Goal: Information Seeking & Learning: Check status

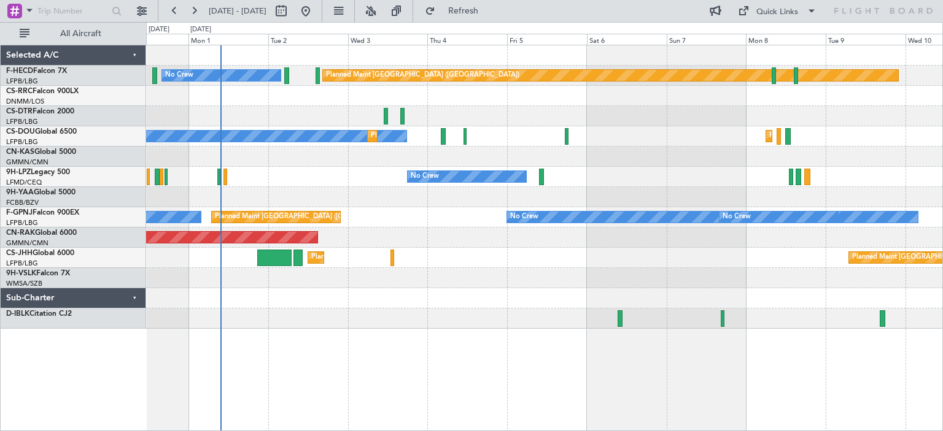
click at [415, 273] on div "Planned Maint [GEOGRAPHIC_DATA] ([GEOGRAPHIC_DATA]) No Crew Planned Maint [GEOG…" at bounding box center [544, 187] width 796 height 284
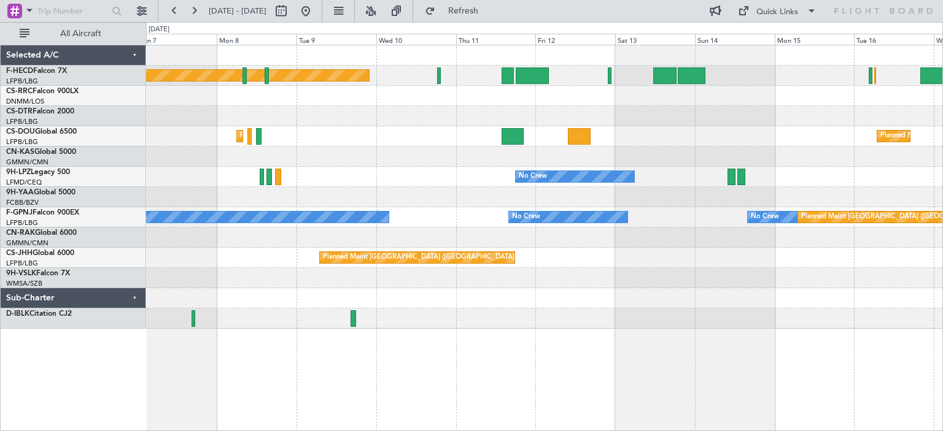
click at [179, 324] on div "Planned Maint [GEOGRAPHIC_DATA] ([GEOGRAPHIC_DATA]) Planned Maint [GEOGRAPHIC_D…" at bounding box center [544, 187] width 796 height 284
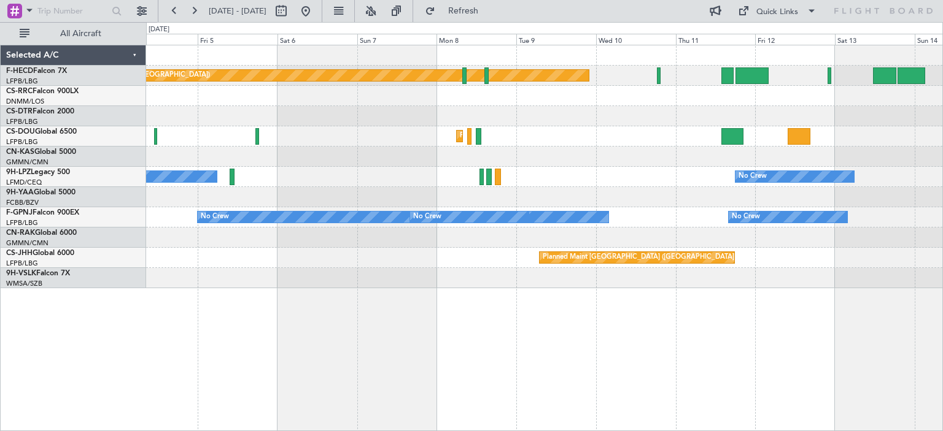
click at [942, 257] on div "Planned Maint [GEOGRAPHIC_DATA] ([GEOGRAPHIC_DATA]) No Crew Planned Maint [GEOG…" at bounding box center [471, 226] width 943 height 409
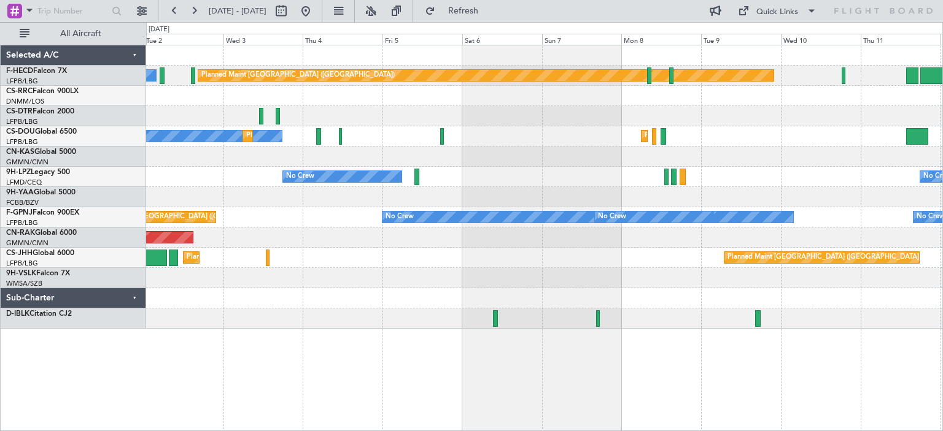
click at [706, 264] on div "Planned Maint [GEOGRAPHIC_DATA] ([GEOGRAPHIC_DATA]) Planned Maint [GEOGRAPHIC_D…" at bounding box center [544, 258] width 796 height 20
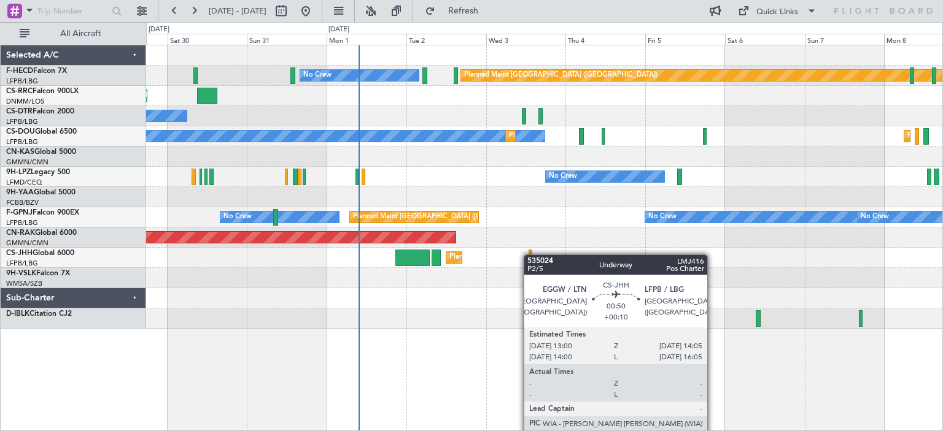
click at [530, 255] on div "Planned Maint [GEOGRAPHIC_DATA] ([GEOGRAPHIC_DATA]) No Crew Planned Maint [GEOG…" at bounding box center [544, 187] width 796 height 284
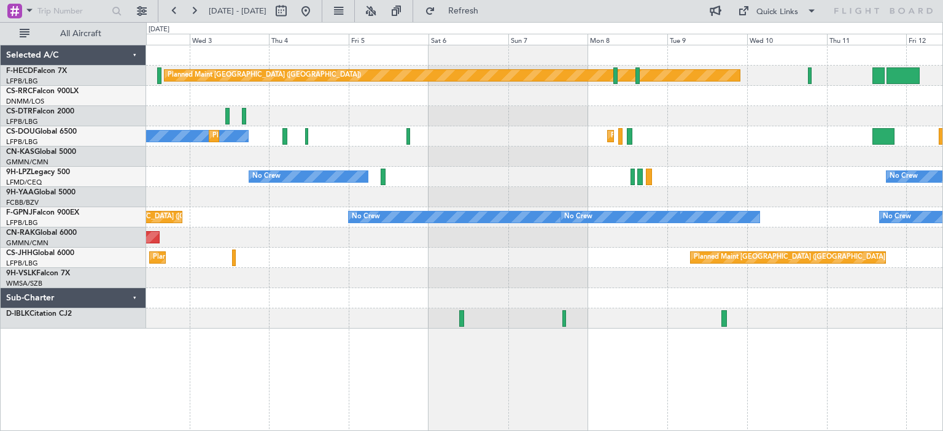
click at [236, 277] on div at bounding box center [544, 278] width 796 height 20
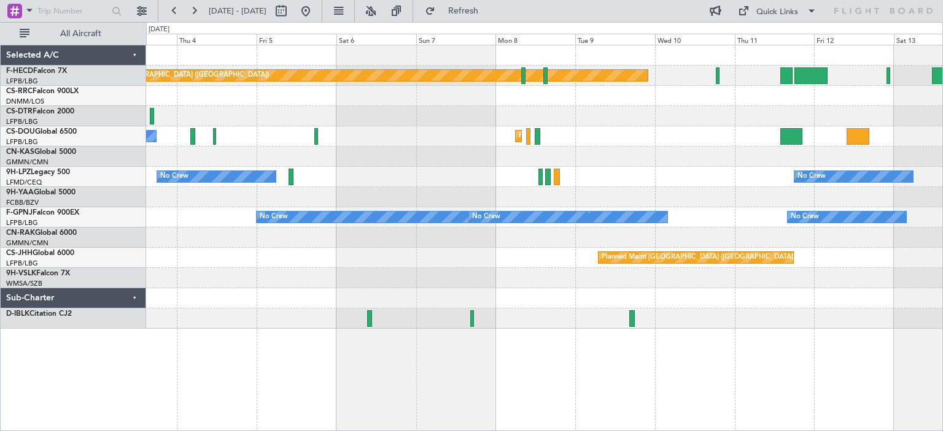
click at [721, 253] on div "Planned Maint [GEOGRAPHIC_DATA] ([GEOGRAPHIC_DATA]) No Crew Planned Maint [GEOG…" at bounding box center [544, 187] width 796 height 284
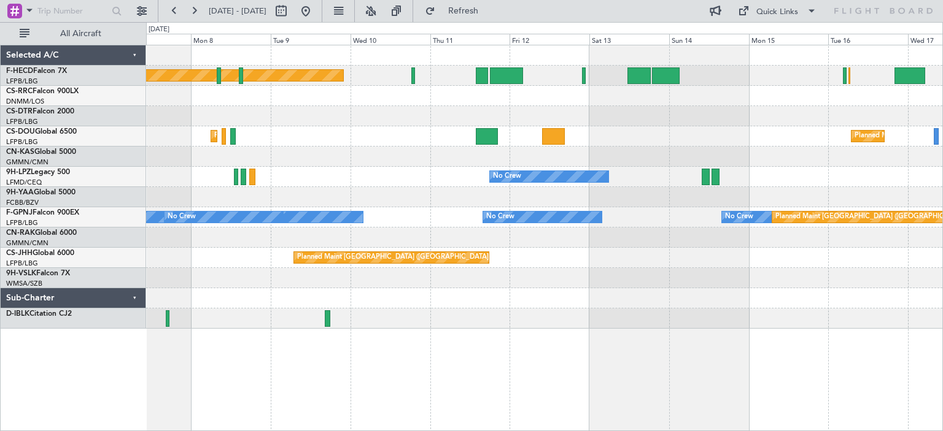
click at [452, 337] on div "Planned Maint [GEOGRAPHIC_DATA] ([GEOGRAPHIC_DATA]) No Crew Planned Maint [GEOG…" at bounding box center [544, 238] width 797 height 387
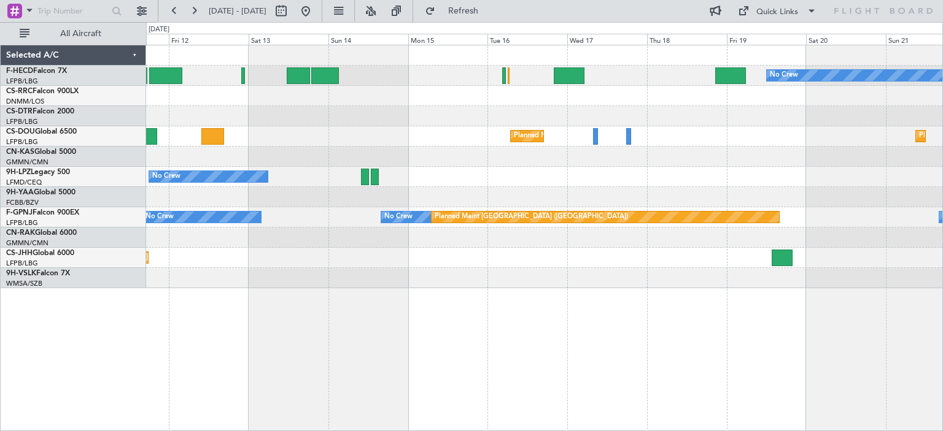
click at [574, 262] on div "Planned Maint [GEOGRAPHIC_DATA] ([GEOGRAPHIC_DATA])" at bounding box center [544, 258] width 796 height 20
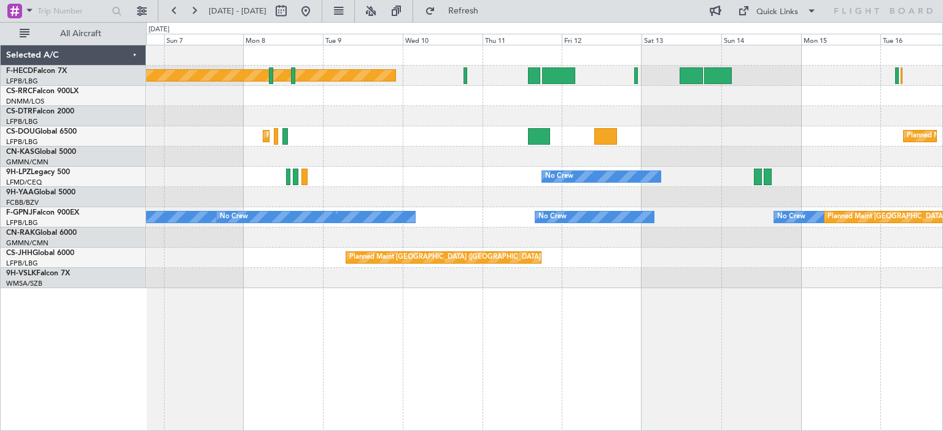
click at [537, 328] on div "Planned Maint [GEOGRAPHIC_DATA] ([GEOGRAPHIC_DATA]) Planned Maint [GEOGRAPHIC_D…" at bounding box center [544, 238] width 797 height 387
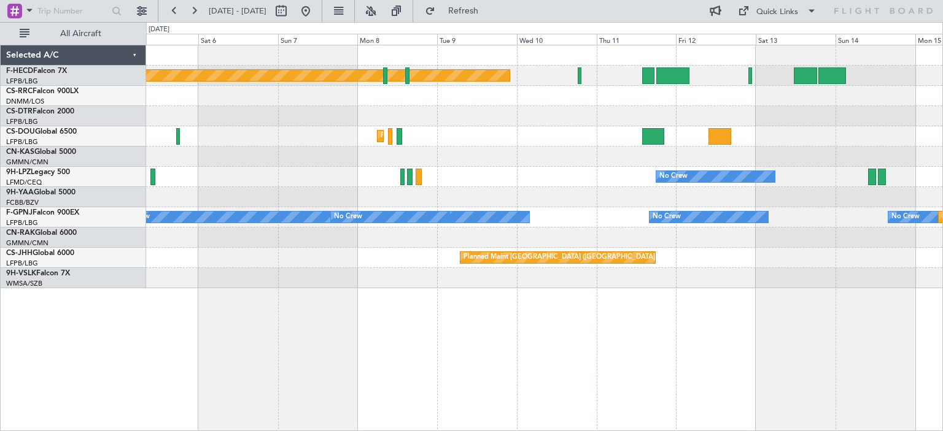
click at [665, 354] on div "Planned Maint [GEOGRAPHIC_DATA] ([GEOGRAPHIC_DATA]) Planned Maint [GEOGRAPHIC_D…" at bounding box center [544, 238] width 797 height 387
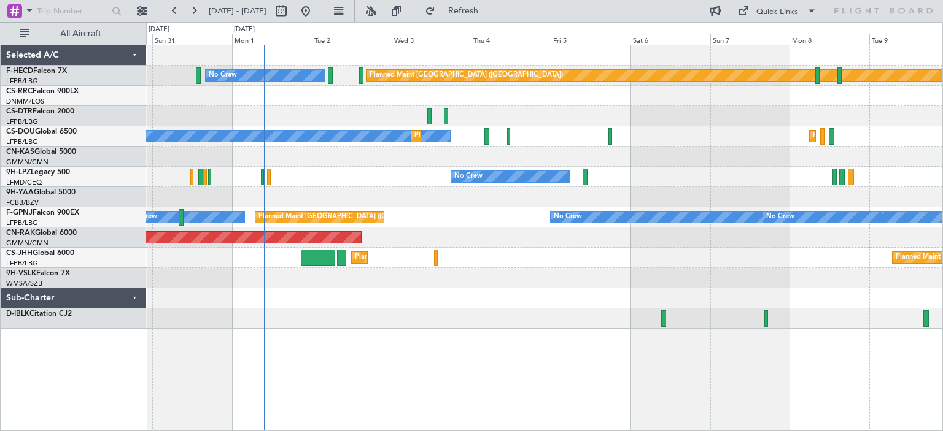
click at [584, 268] on div "Planned Maint [GEOGRAPHIC_DATA] ([GEOGRAPHIC_DATA]) No Crew Planned Maint [GEOG…" at bounding box center [544, 187] width 796 height 284
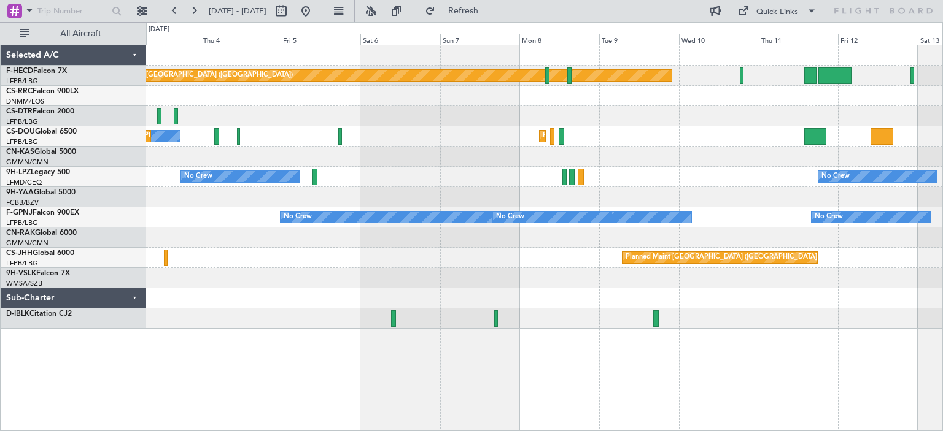
click at [436, 289] on div "Planned Maint [GEOGRAPHIC_DATA] ([GEOGRAPHIC_DATA]) No Crew Planned Maint [GEOG…" at bounding box center [544, 187] width 796 height 284
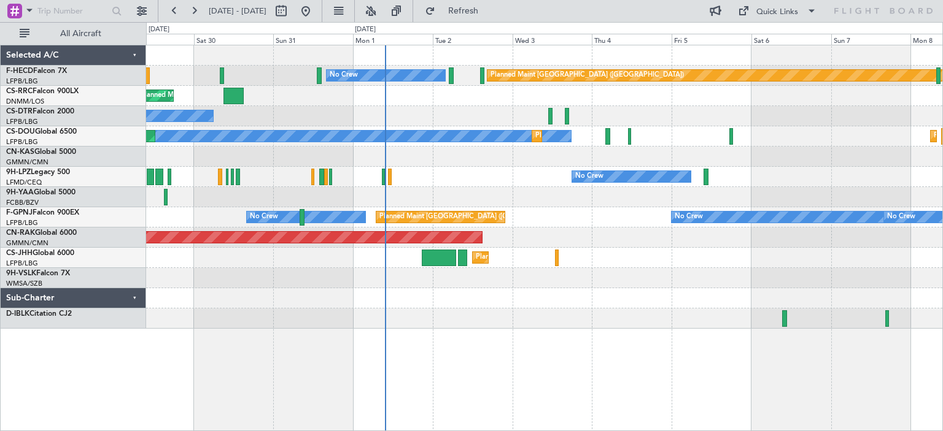
click at [767, 314] on div "Planned Maint [GEOGRAPHIC_DATA] ([GEOGRAPHIC_DATA]) No Crew Planned Maint [GEOG…" at bounding box center [544, 187] width 796 height 284
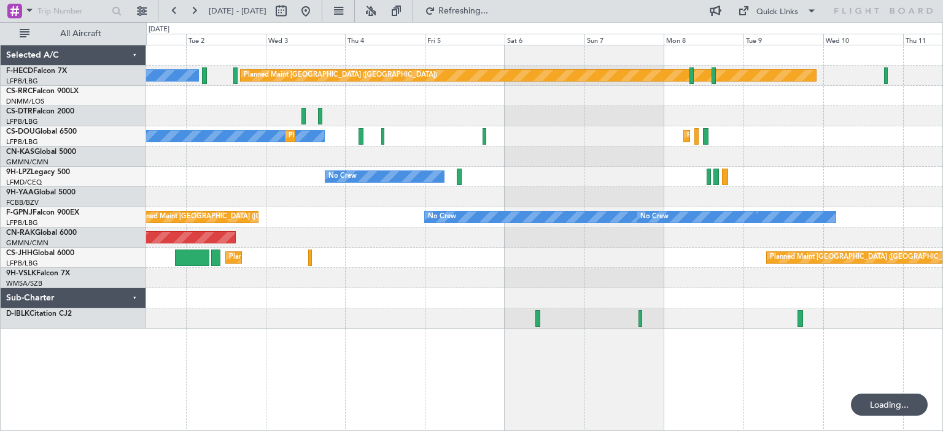
click at [511, 293] on div "Planned Maint [GEOGRAPHIC_DATA] ([GEOGRAPHIC_DATA]) No Crew No Crew No Crew Pla…" at bounding box center [544, 187] width 796 height 284
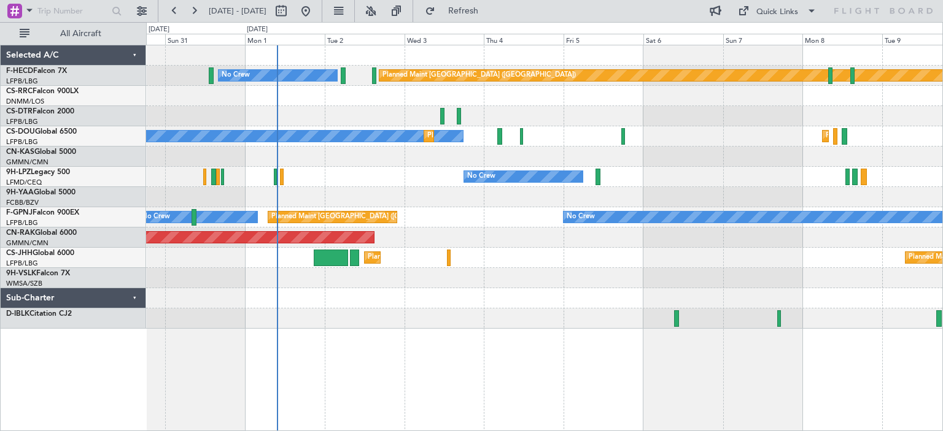
click at [692, 257] on div "Planned Maint [GEOGRAPHIC_DATA] ([GEOGRAPHIC_DATA]) No Crew Planned Maint [GEOG…" at bounding box center [544, 187] width 796 height 284
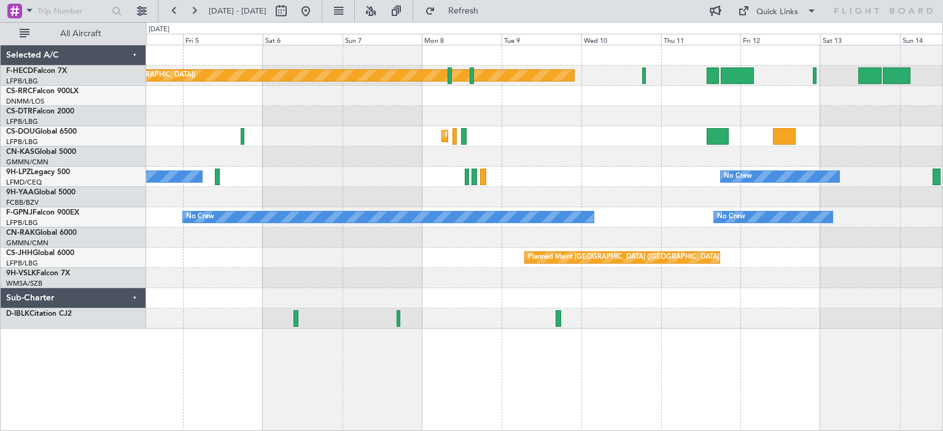
click at [287, 319] on div "Planned Maint [GEOGRAPHIC_DATA] ([GEOGRAPHIC_DATA]) No Crew Planned Maint [GEOG…" at bounding box center [544, 187] width 796 height 284
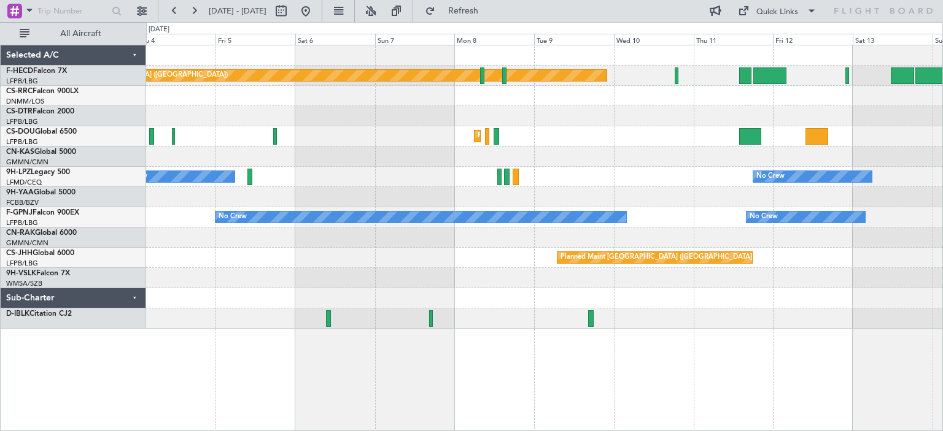
click at [626, 252] on div "Planned Maint [GEOGRAPHIC_DATA] ([GEOGRAPHIC_DATA]) Planned Maint [GEOGRAPHIC_D…" at bounding box center [544, 258] width 796 height 20
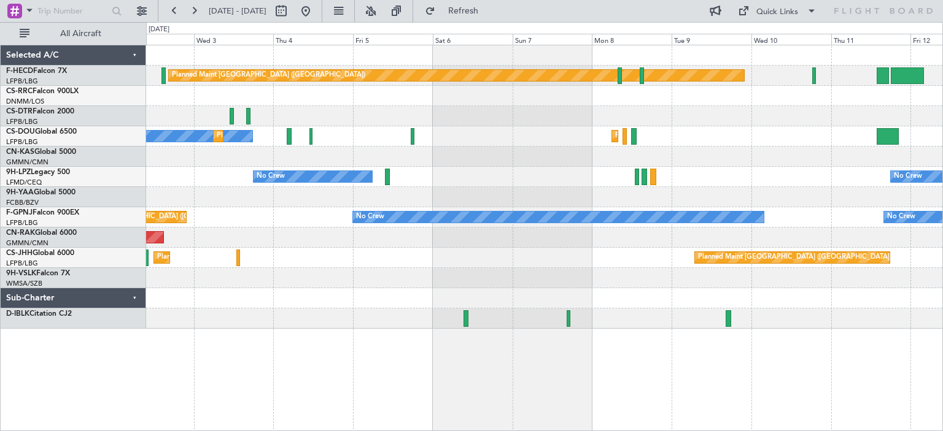
click at [233, 256] on div "Planned Maint [GEOGRAPHIC_DATA] ([GEOGRAPHIC_DATA]) Planned Maint [GEOGRAPHIC_D…" at bounding box center [544, 258] width 796 height 20
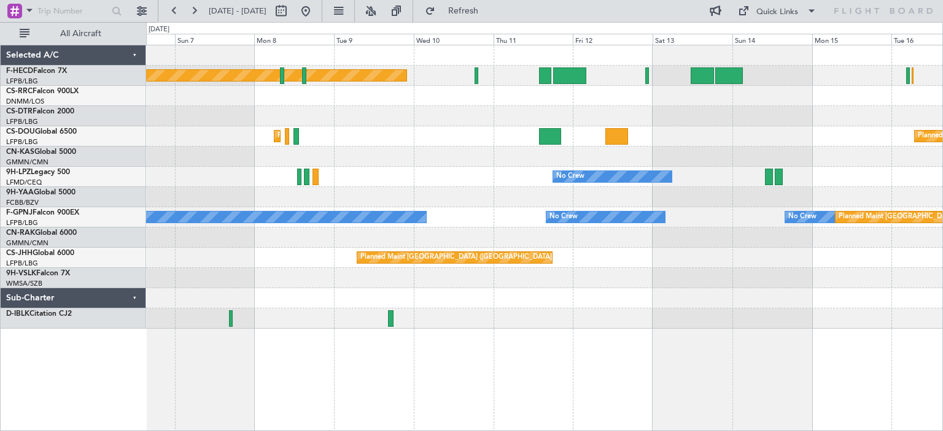
click at [345, 287] on div "Planned Maint [GEOGRAPHIC_DATA] ([GEOGRAPHIC_DATA]) Planned Maint [GEOGRAPHIC_D…" at bounding box center [544, 187] width 796 height 284
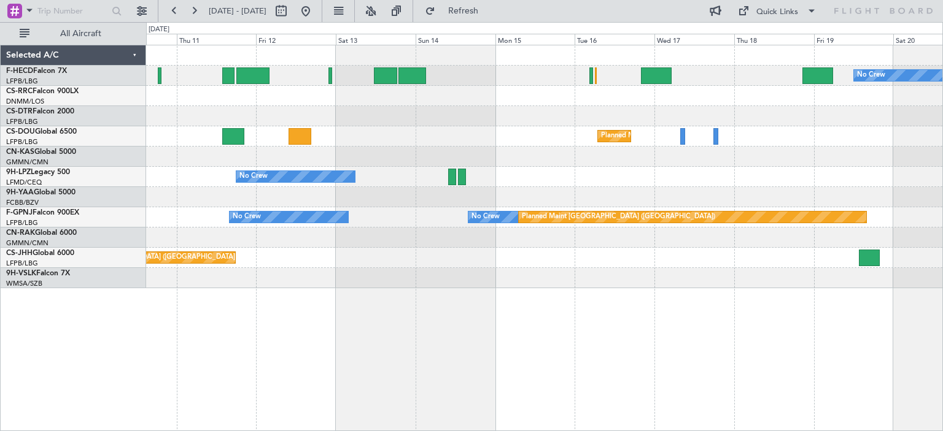
click at [587, 318] on div "No Crew Planned Maint [GEOGRAPHIC_DATA] ([GEOGRAPHIC_DATA]) Planned Maint [GEOG…" at bounding box center [544, 238] width 797 height 387
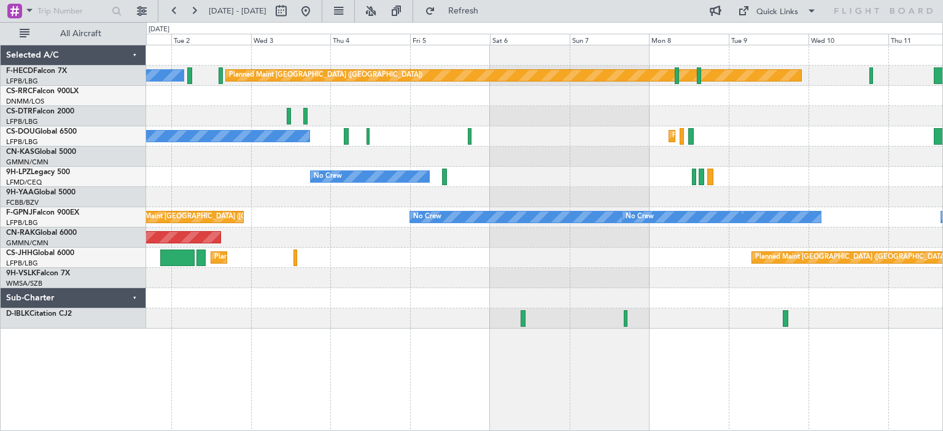
click at [686, 238] on div "Planned Maint [GEOGRAPHIC_DATA] ([GEOGRAPHIC_DATA]) No Crew No Crew Planned Mai…" at bounding box center [544, 187] width 796 height 284
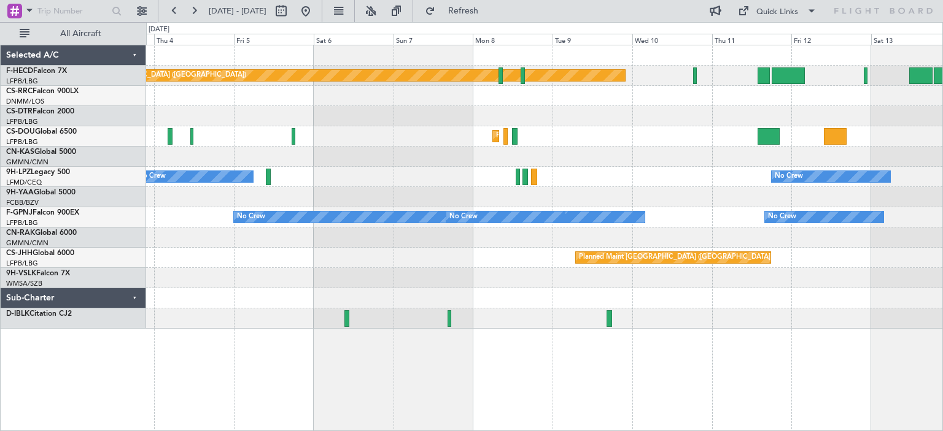
click at [0, 302] on div "Planned Maint [GEOGRAPHIC_DATA] ([GEOGRAPHIC_DATA]) No Crew Planned Maint [GEOG…" at bounding box center [471, 226] width 943 height 409
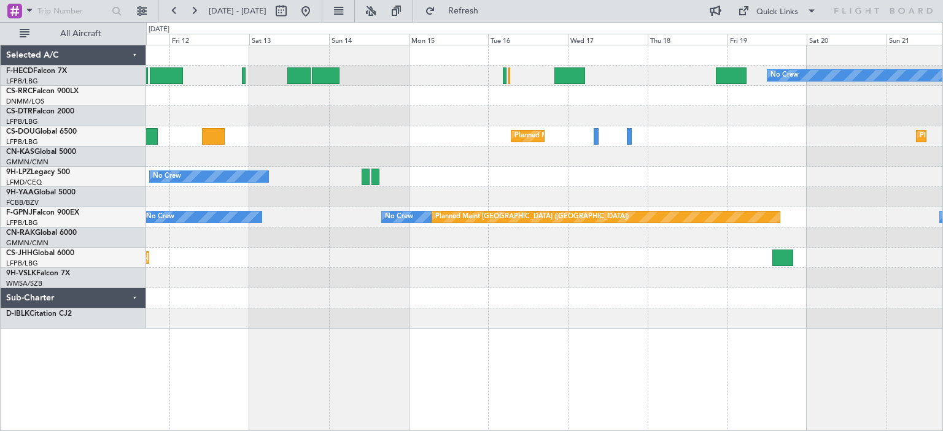
click at [106, 292] on div "No Crew Planned Maint [GEOGRAPHIC_DATA] ([GEOGRAPHIC_DATA]) Planned Maint [GEOG…" at bounding box center [471, 226] width 943 height 409
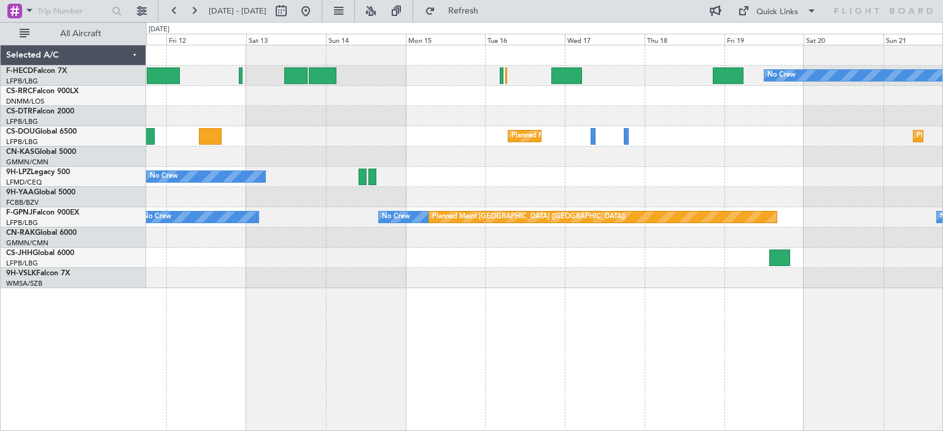
click at [935, 284] on div "No Crew Planned Maint [GEOGRAPHIC_DATA] ([GEOGRAPHIC_DATA]) Planned Maint [GEOG…" at bounding box center [544, 238] width 797 height 387
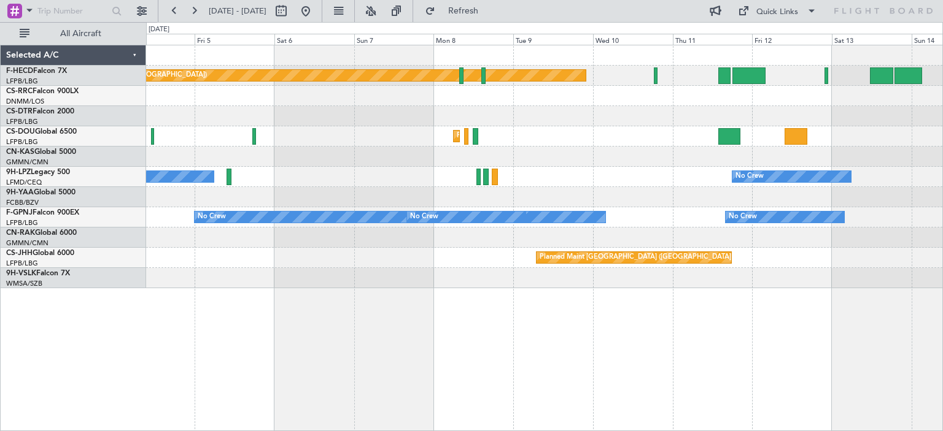
click at [830, 270] on div "Planned Maint [GEOGRAPHIC_DATA] ([GEOGRAPHIC_DATA]) No Crew Planned Maint [GEOG…" at bounding box center [544, 166] width 796 height 243
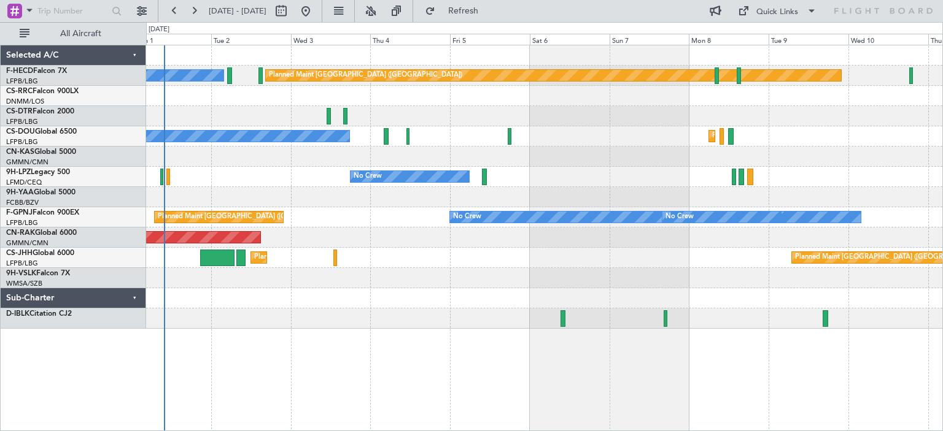
click at [576, 260] on div "Planned Maint [GEOGRAPHIC_DATA] ([GEOGRAPHIC_DATA]) No Crew Planned Maint [GEOG…" at bounding box center [544, 187] width 796 height 284
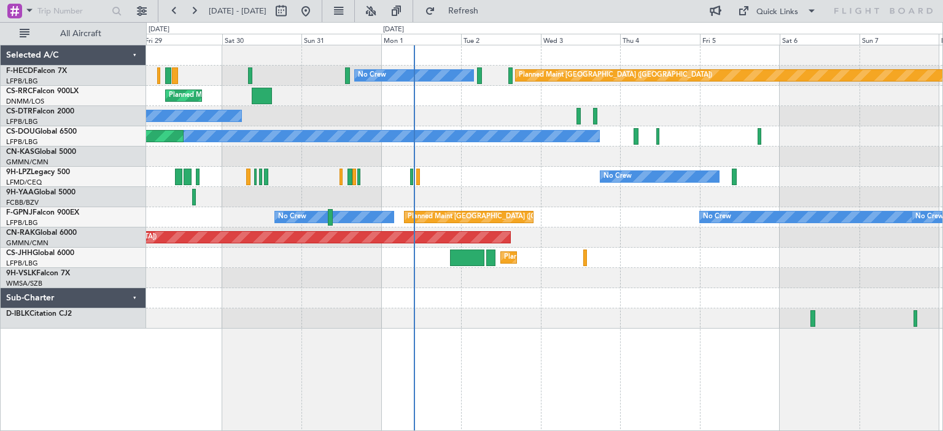
click at [625, 272] on div "Planned Maint [GEOGRAPHIC_DATA] ([GEOGRAPHIC_DATA]) No Crew Planned Maint [GEOG…" at bounding box center [544, 187] width 796 height 284
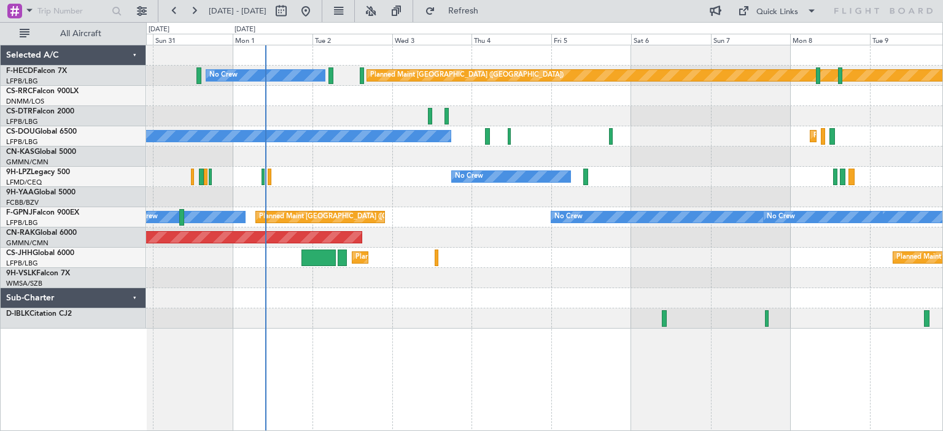
click at [275, 273] on div "Planned Maint [GEOGRAPHIC_DATA] ([GEOGRAPHIC_DATA]) No Crew Planned Maint [GEOG…" at bounding box center [544, 187] width 796 height 284
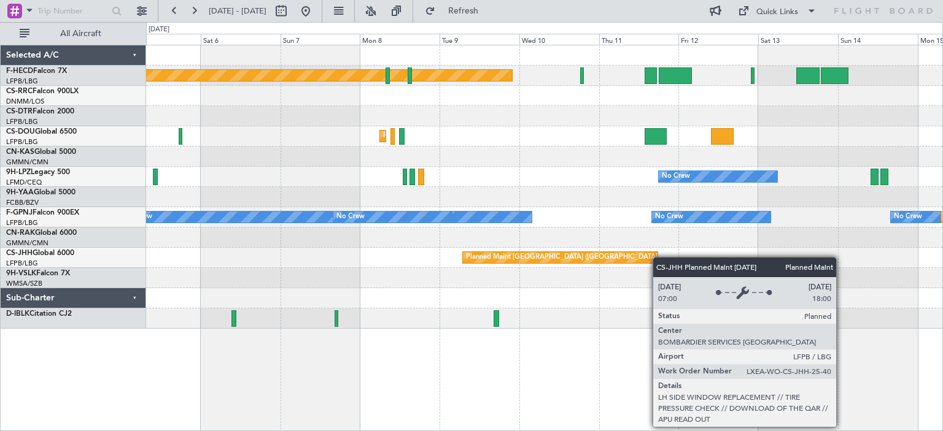
click at [153, 285] on div "Planned Maint [GEOGRAPHIC_DATA] ([GEOGRAPHIC_DATA]) Planned Maint [GEOGRAPHIC_D…" at bounding box center [544, 187] width 796 height 284
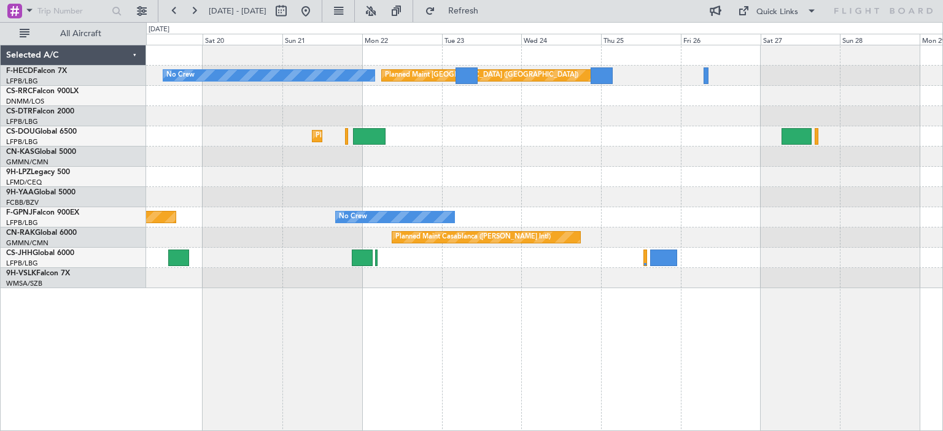
click at [0, 295] on div "No Crew Planned Maint [GEOGRAPHIC_DATA] ([GEOGRAPHIC_DATA]) Planned Maint [GEOG…" at bounding box center [471, 226] width 943 height 409
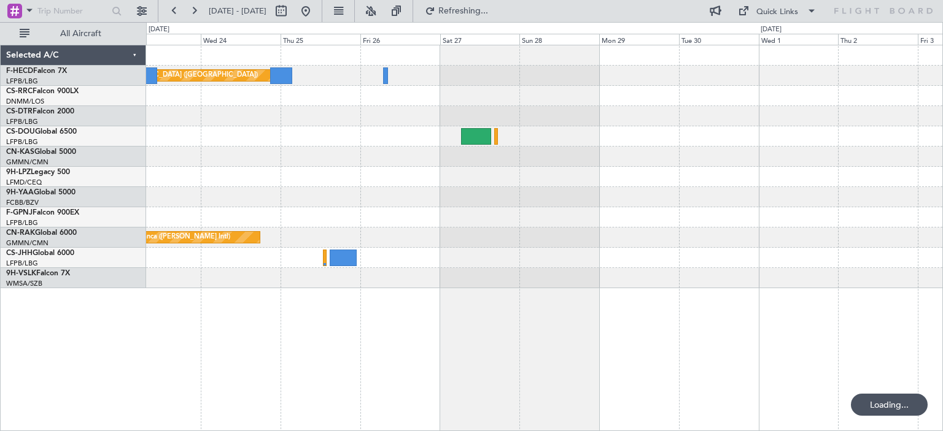
click at [427, 291] on div "Planned Maint [GEOGRAPHIC_DATA] ([GEOGRAPHIC_DATA]) No Crew Planned Maint [GEOG…" at bounding box center [544, 238] width 797 height 387
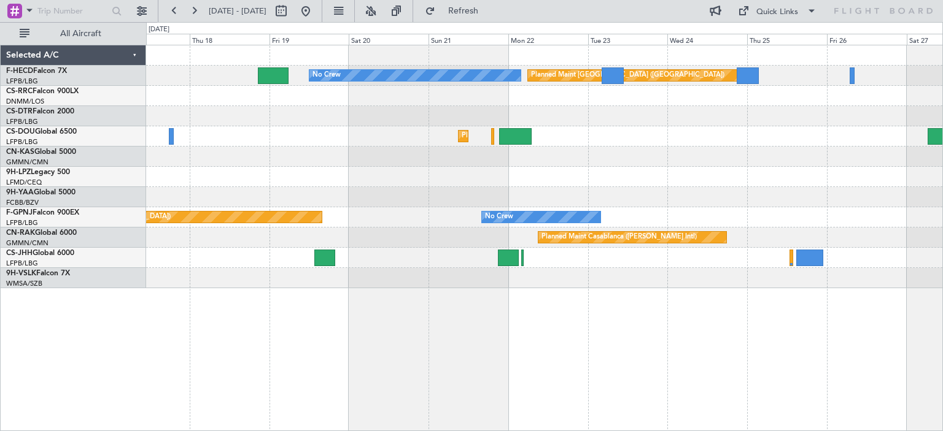
click at [786, 225] on div "No Crew Planned Maint [GEOGRAPHIC_DATA] ([GEOGRAPHIC_DATA]) No Crew" at bounding box center [544, 217] width 796 height 20
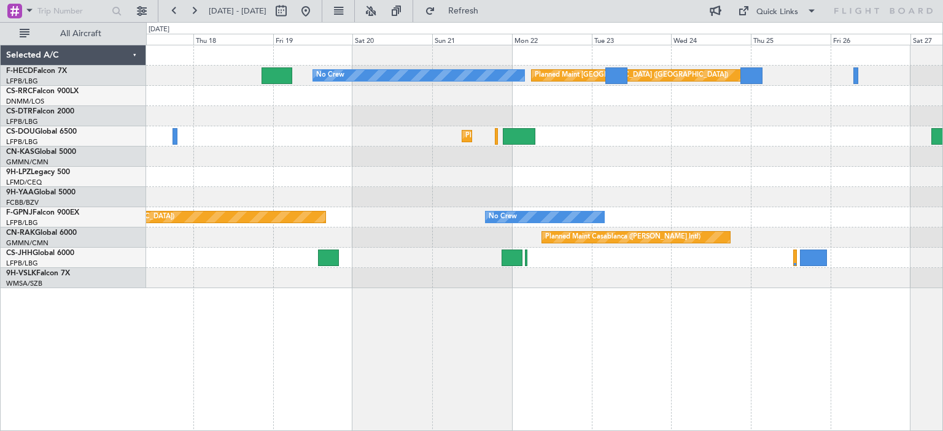
click at [550, 287] on div "Planned Maint [GEOGRAPHIC_DATA] ([GEOGRAPHIC_DATA]) No Crew Planned Maint [GEOG…" at bounding box center [544, 238] width 797 height 387
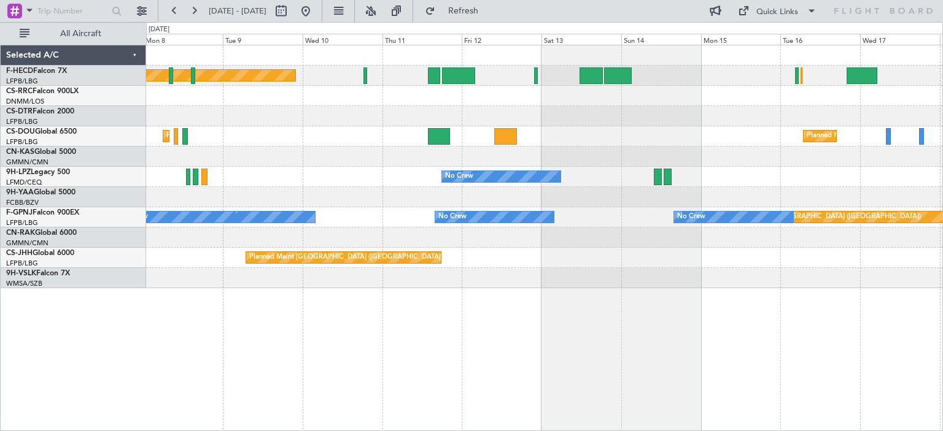
click at [733, 292] on div "Planned Maint [GEOGRAPHIC_DATA] ([GEOGRAPHIC_DATA]) No Crew Planned Maint [GEOG…" at bounding box center [544, 238] width 797 height 387
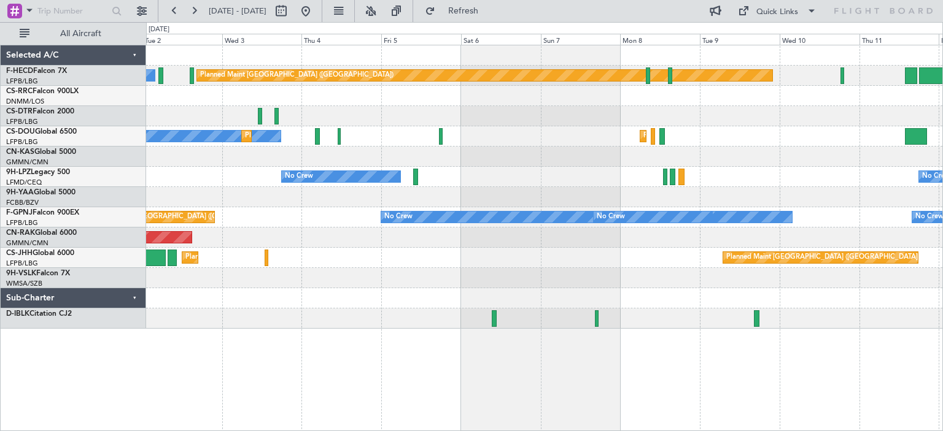
click at [786, 280] on div at bounding box center [544, 278] width 796 height 20
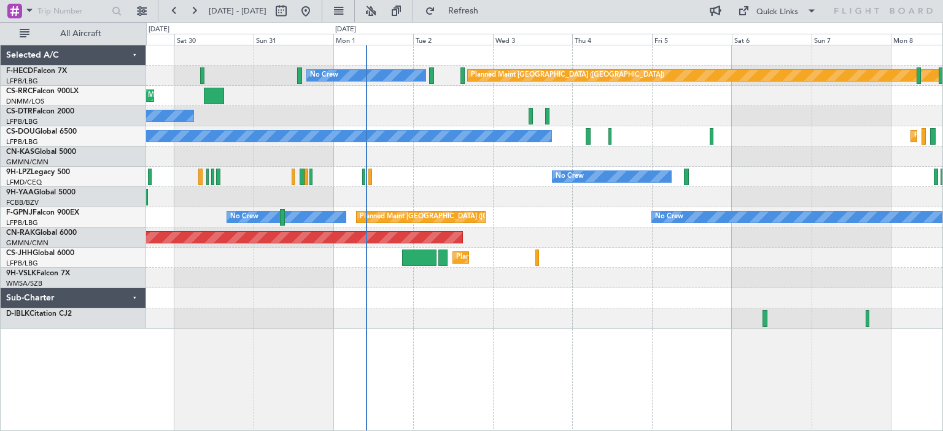
click at [300, 266] on div "Planned Maint [GEOGRAPHIC_DATA] ([GEOGRAPHIC_DATA]) No Crew Planned Maint [GEOG…" at bounding box center [544, 187] width 796 height 284
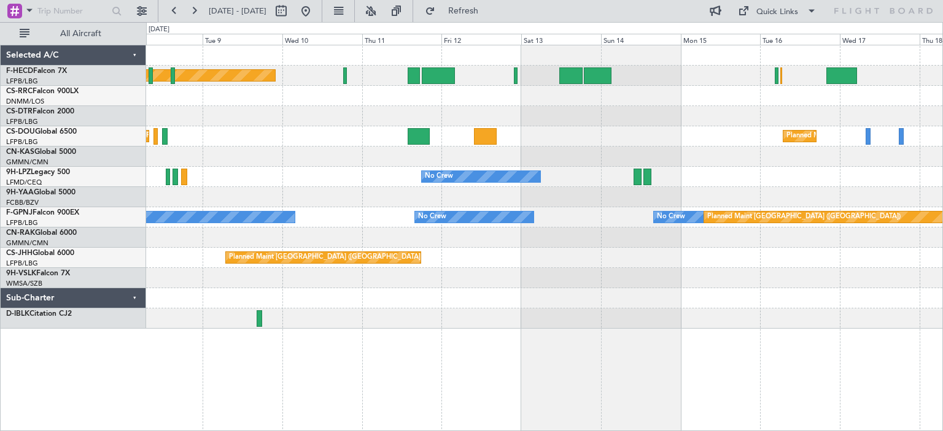
click at [339, 260] on div "Planned Maint [GEOGRAPHIC_DATA] ([GEOGRAPHIC_DATA]) No Crew Planned Maint [GEOG…" at bounding box center [544, 187] width 796 height 284
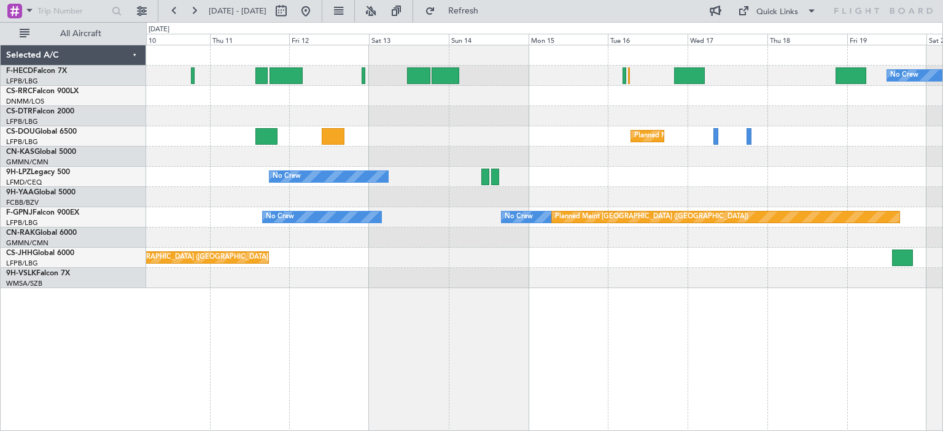
click at [325, 302] on div "No Crew Planned Maint [GEOGRAPHIC_DATA] ([GEOGRAPHIC_DATA]) Planned Maint [GEOG…" at bounding box center [544, 238] width 797 height 387
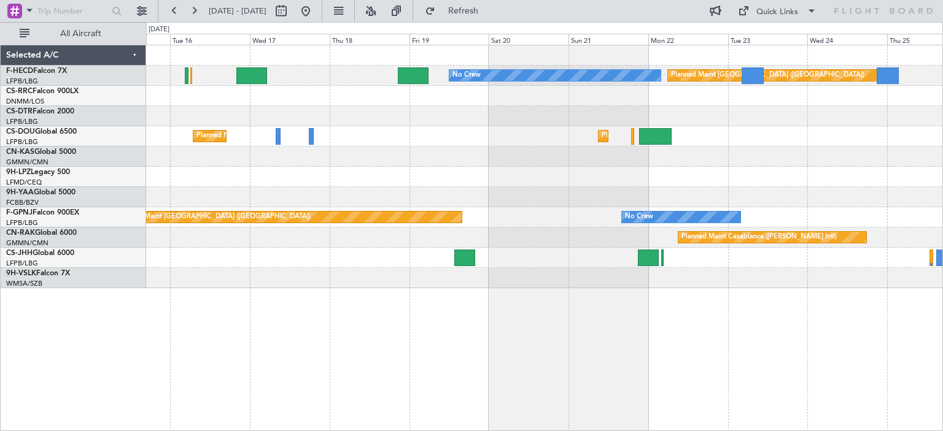
click at [518, 309] on div "No Crew Planned Maint [GEOGRAPHIC_DATA] ([GEOGRAPHIC_DATA]) Planned Maint [GEOG…" at bounding box center [544, 238] width 797 height 387
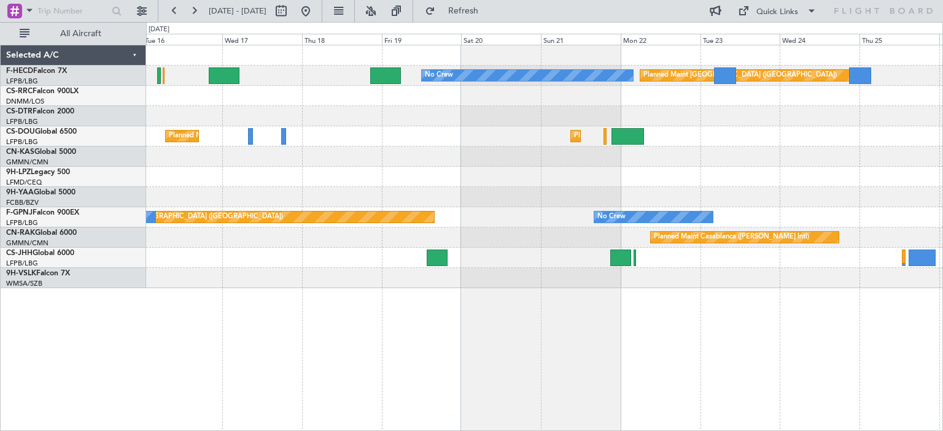
click at [719, 239] on div "No Crew Planned Maint [GEOGRAPHIC_DATA] ([GEOGRAPHIC_DATA]) Planned Maint [GEOG…" at bounding box center [544, 166] width 796 height 243
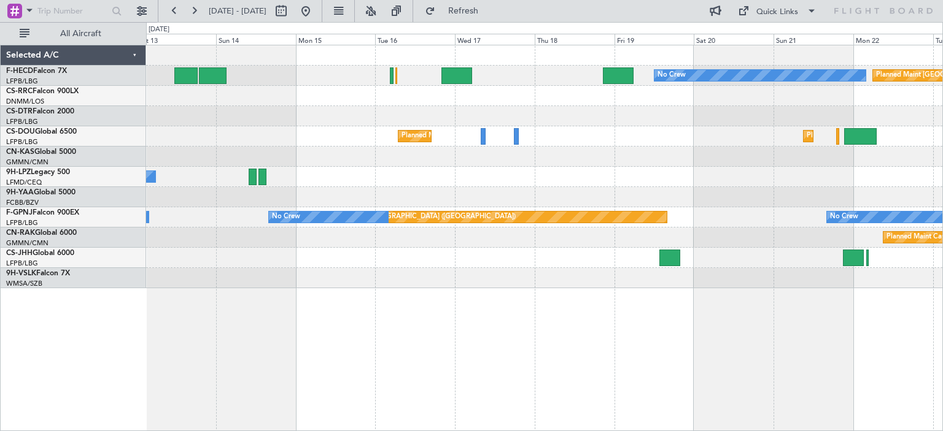
click at [673, 272] on div "No Crew Planned Maint [GEOGRAPHIC_DATA] ([GEOGRAPHIC_DATA]) Planned Maint [GEOG…" at bounding box center [544, 166] width 796 height 243
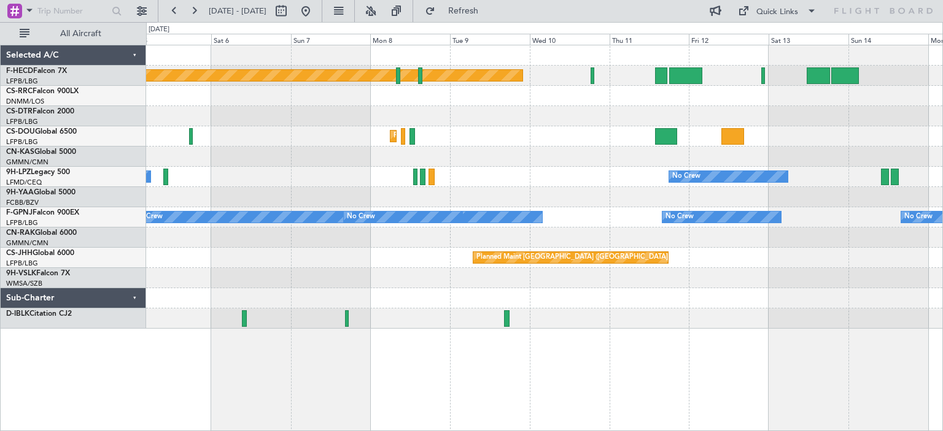
click at [802, 277] on div "Planned Maint [GEOGRAPHIC_DATA] ([GEOGRAPHIC_DATA]) Planned Maint [GEOGRAPHIC_D…" at bounding box center [544, 187] width 796 height 284
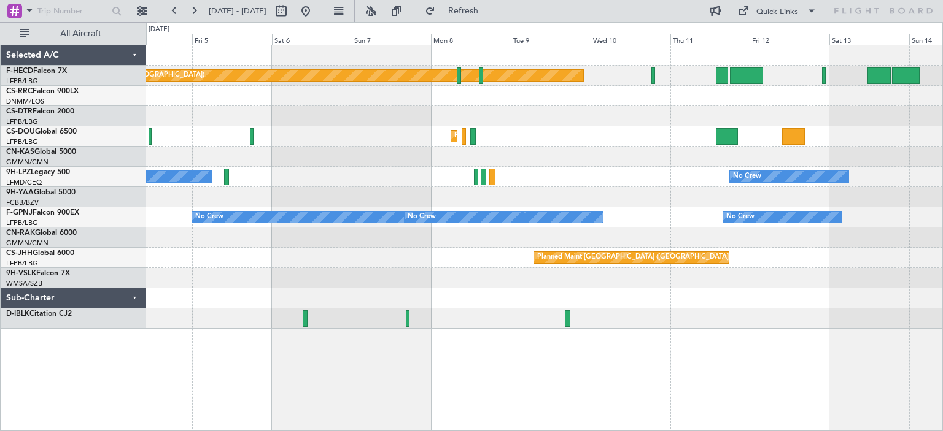
click at [177, 273] on div "Planned Maint [GEOGRAPHIC_DATA] ([GEOGRAPHIC_DATA]) No Crew Planned Maint [GEOG…" at bounding box center [544, 187] width 796 height 284
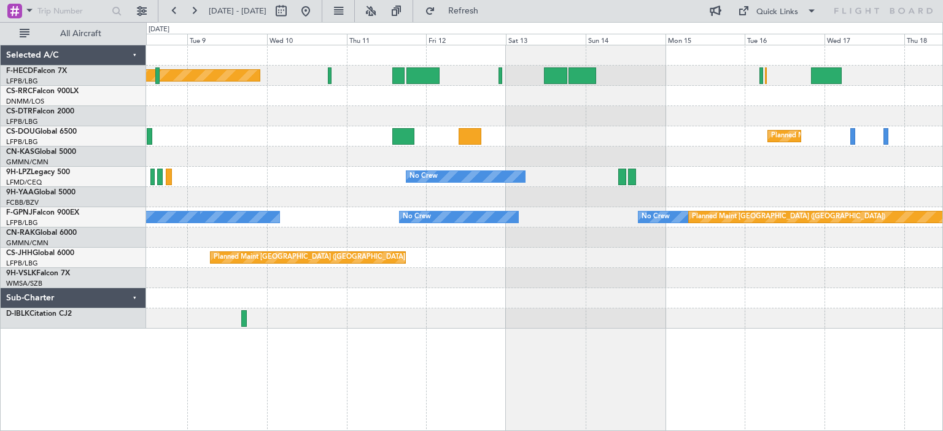
click at [157, 300] on div "Planned Maint [GEOGRAPHIC_DATA] ([GEOGRAPHIC_DATA]) No Crew Planned Maint [GEOG…" at bounding box center [544, 187] width 796 height 284
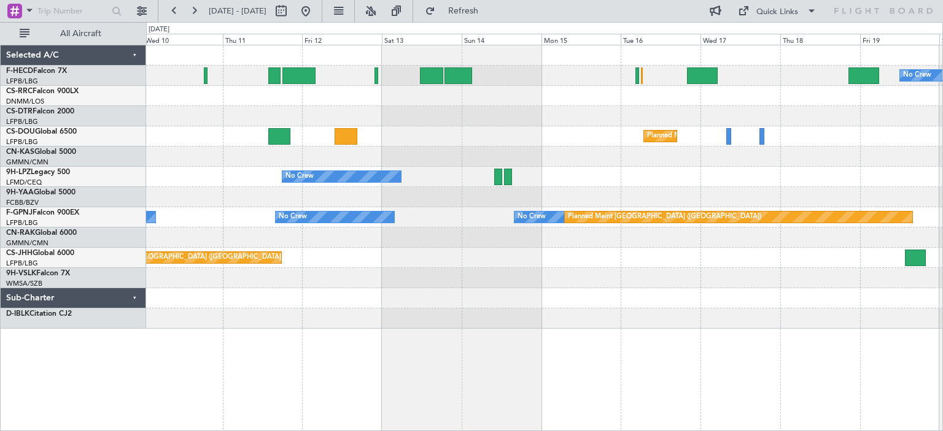
click at [422, 286] on div "No Crew Planned Maint [GEOGRAPHIC_DATA] ([GEOGRAPHIC_DATA]) Planned Maint [GEOG…" at bounding box center [544, 187] width 796 height 284
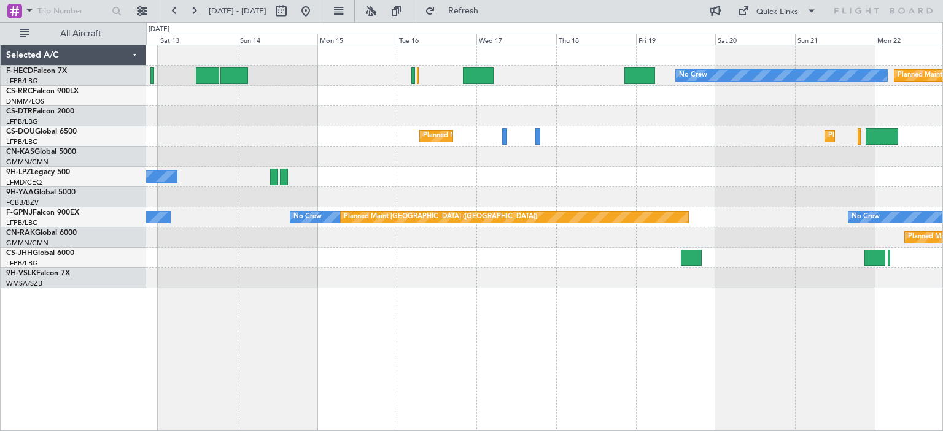
click at [747, 250] on div "No Crew Planned Maint [GEOGRAPHIC_DATA] ([GEOGRAPHIC_DATA]) Planned Maint [GEOG…" at bounding box center [544, 166] width 796 height 243
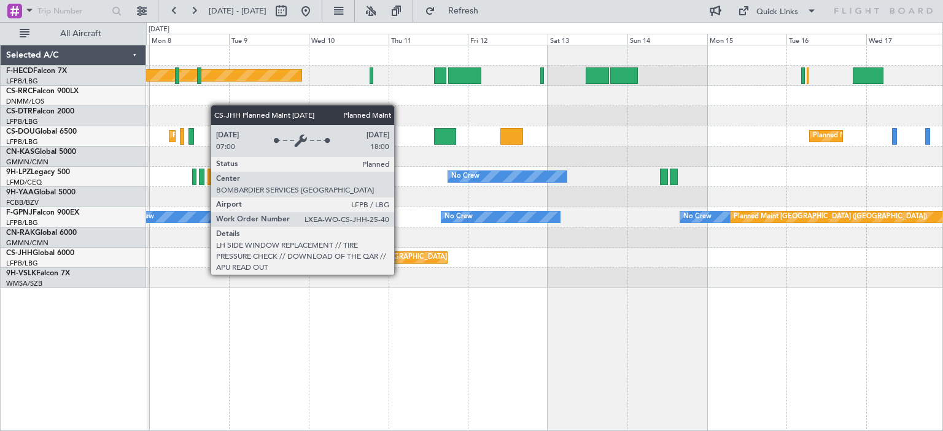
click at [668, 245] on div "Planned Maint [GEOGRAPHIC_DATA] ([GEOGRAPHIC_DATA]) No Crew Planned Maint [GEOG…" at bounding box center [544, 166] width 796 height 243
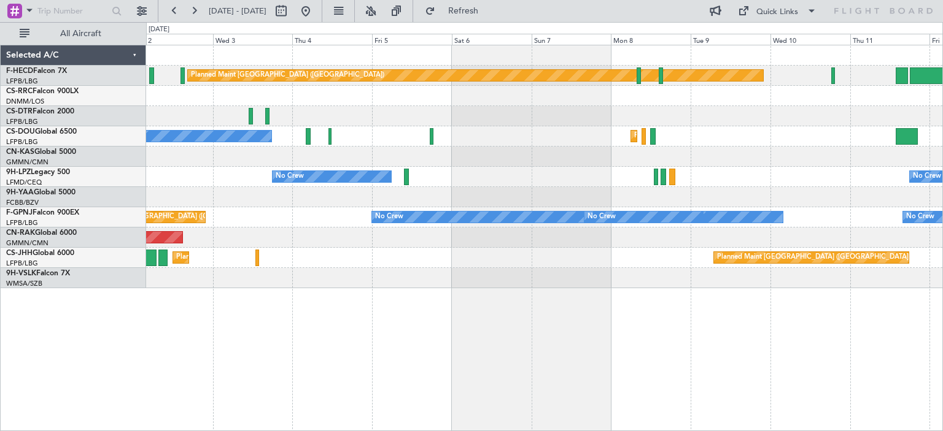
click at [569, 213] on div "Planned Maint [GEOGRAPHIC_DATA] ([GEOGRAPHIC_DATA]) No Crew Planned Maint [GEOG…" at bounding box center [544, 166] width 796 height 243
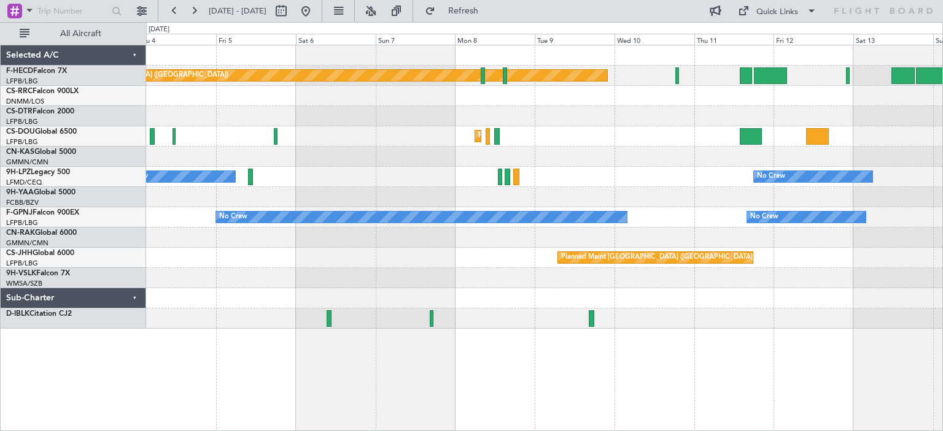
click at [382, 191] on div "Planned Maint [GEOGRAPHIC_DATA] ([GEOGRAPHIC_DATA]) No Crew Planned Maint [GEOG…" at bounding box center [544, 187] width 796 height 284
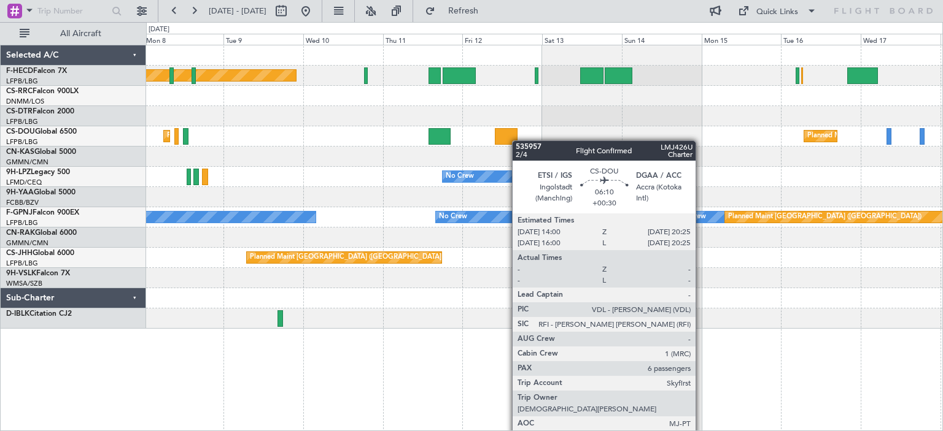
click at [452, 142] on div "Planned Maint [GEOGRAPHIC_DATA] ([GEOGRAPHIC_DATA]) No Crew Planned Maint [GEOG…" at bounding box center [544, 187] width 796 height 284
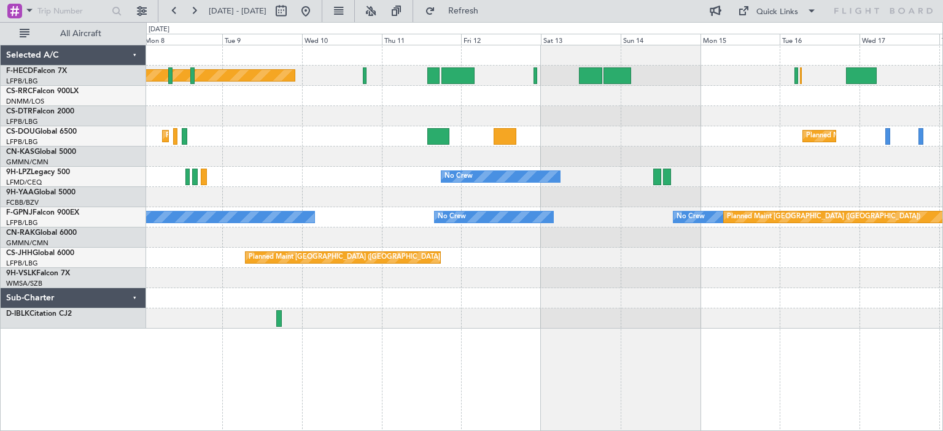
click at [892, 155] on div "Planned Maint [GEOGRAPHIC_DATA] ([GEOGRAPHIC_DATA]) No Crew Planned Maint [GEOG…" at bounding box center [544, 187] width 796 height 284
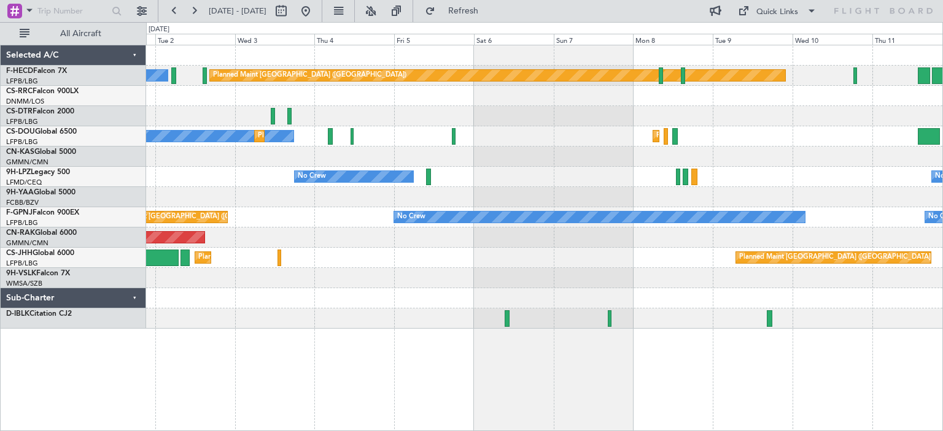
click at [25, 275] on div "Planned Maint [GEOGRAPHIC_DATA] ([GEOGRAPHIC_DATA]) No Crew Planned Maint [GEOG…" at bounding box center [471, 226] width 943 height 409
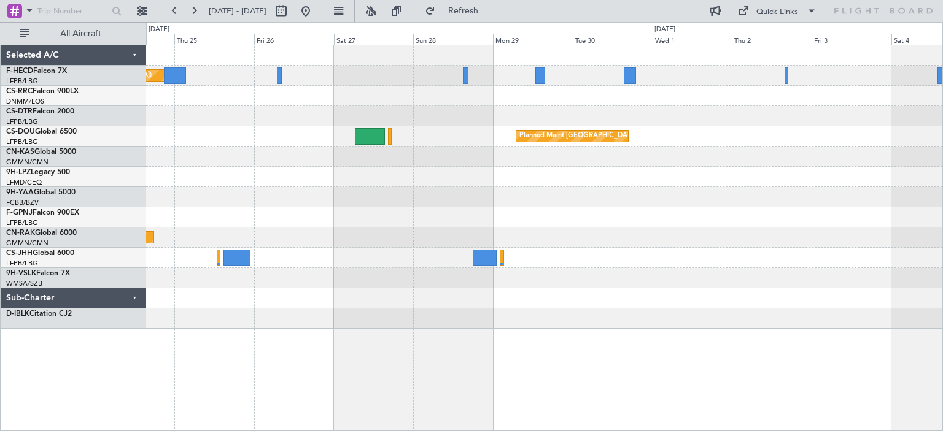
click at [268, 133] on div "Planned Maint [GEOGRAPHIC_DATA] ([GEOGRAPHIC_DATA]) No Crew Planned Maint [GEOG…" at bounding box center [544, 187] width 796 height 284
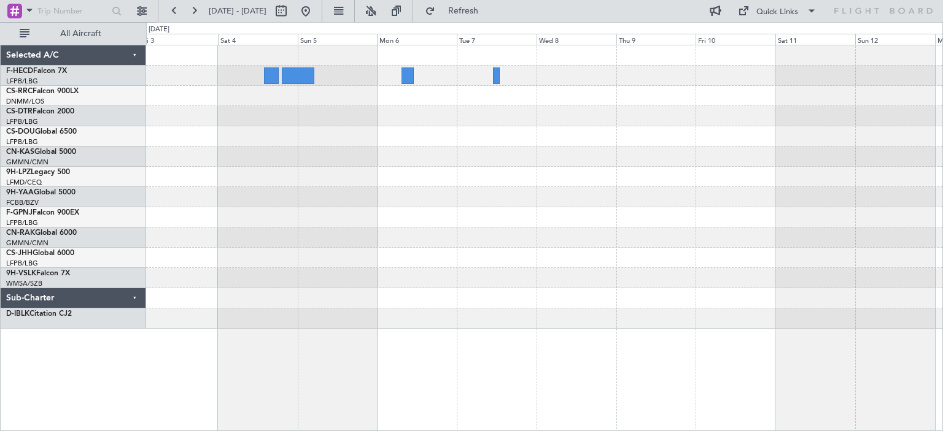
click at [290, 157] on div "Planned Maint [GEOGRAPHIC_DATA] ([GEOGRAPHIC_DATA])" at bounding box center [544, 187] width 796 height 284
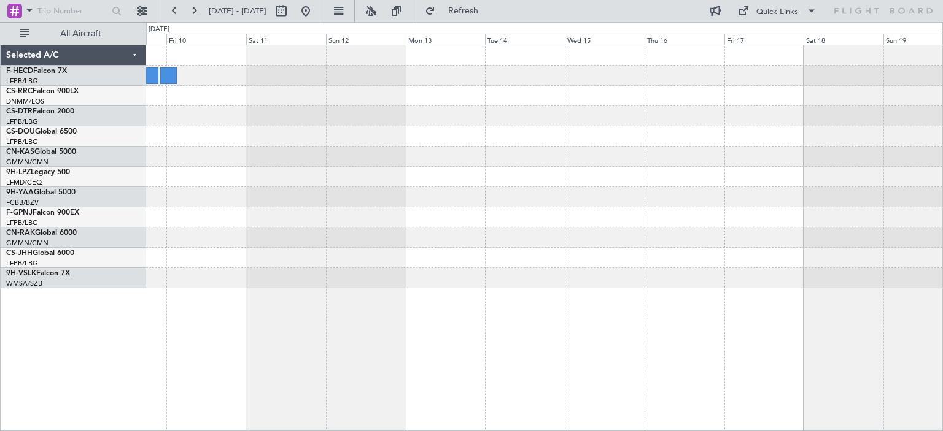
click at [257, 168] on div at bounding box center [544, 166] width 796 height 243
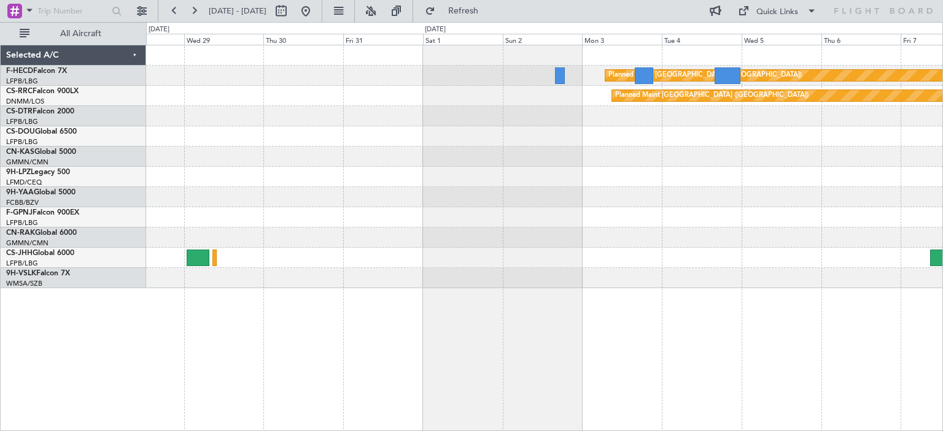
click at [518, 292] on div "Planned Maint [GEOGRAPHIC_DATA] ([GEOGRAPHIC_DATA]) Planned Maint [GEOGRAPHIC_D…" at bounding box center [544, 238] width 797 height 387
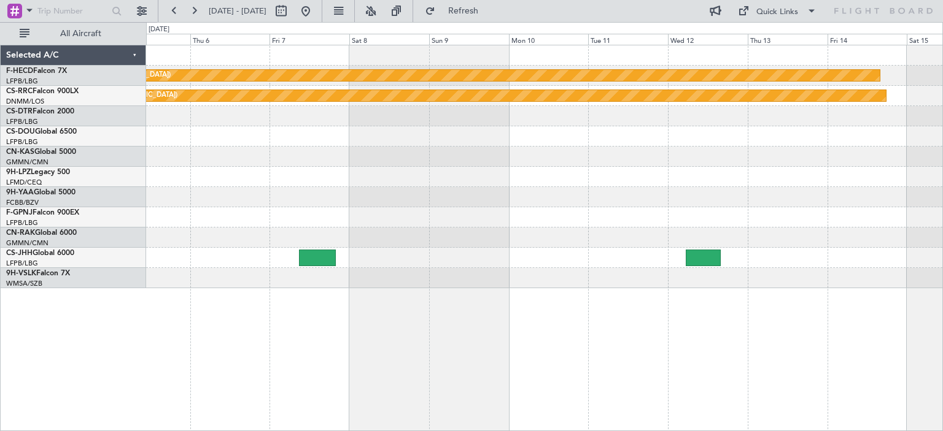
click at [235, 198] on div "Planned Maint [GEOGRAPHIC_DATA] ([GEOGRAPHIC_DATA]) Planned Maint [GEOGRAPHIC_D…" at bounding box center [544, 166] width 796 height 243
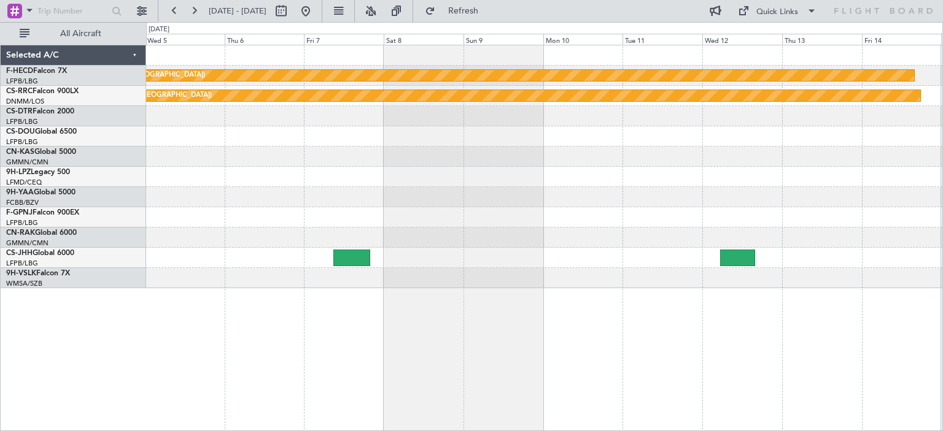
click at [649, 180] on div "Planned Maint [GEOGRAPHIC_DATA] ([GEOGRAPHIC_DATA]) Planned Maint [GEOGRAPHIC_D…" at bounding box center [544, 166] width 796 height 243
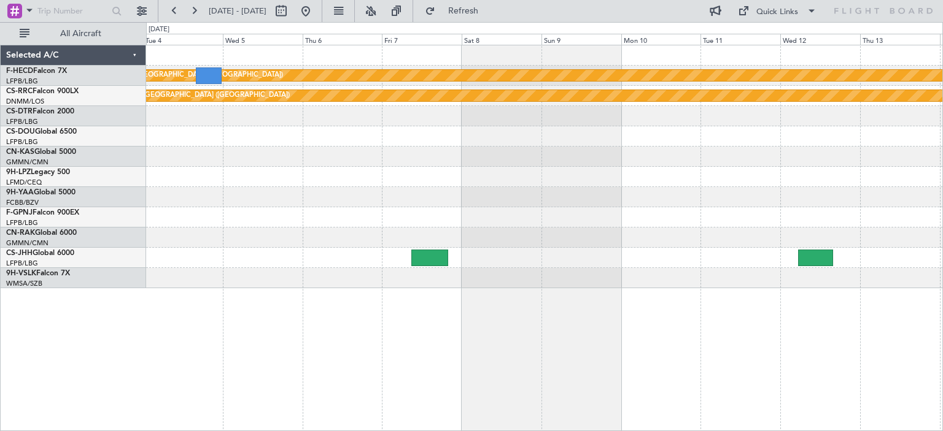
click at [657, 195] on div at bounding box center [544, 197] width 796 height 20
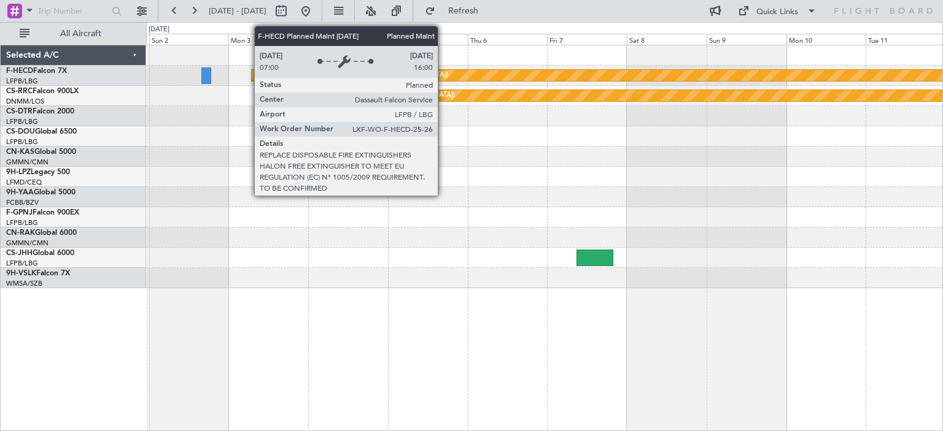
click at [443, 78] on div "Planned Maint [GEOGRAPHIC_DATA] ([GEOGRAPHIC_DATA])" at bounding box center [704, 75] width 905 height 11
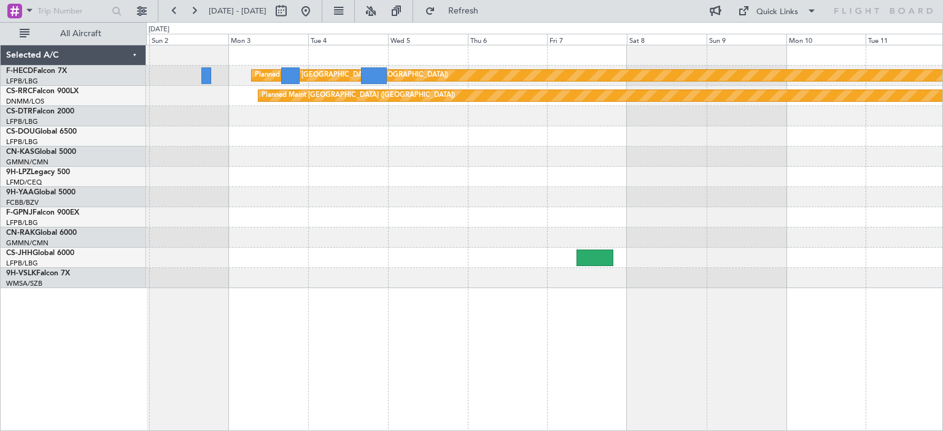
click at [246, 142] on div at bounding box center [544, 136] width 796 height 20
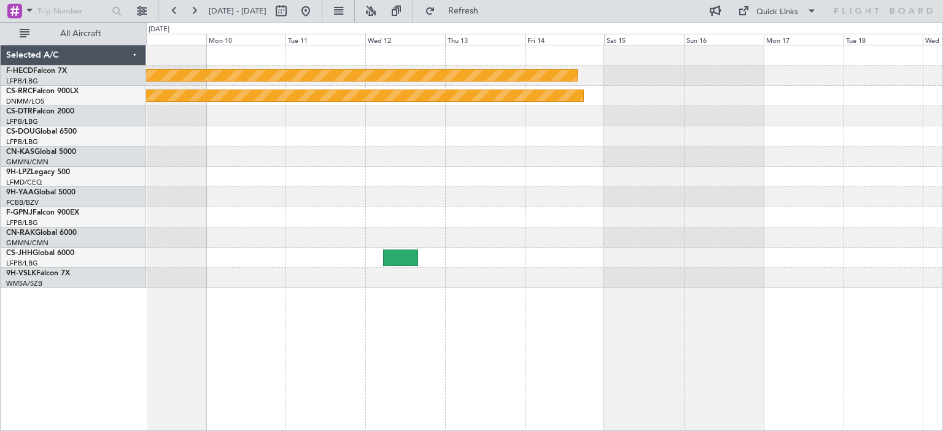
click at [430, 157] on div at bounding box center [544, 157] width 796 height 20
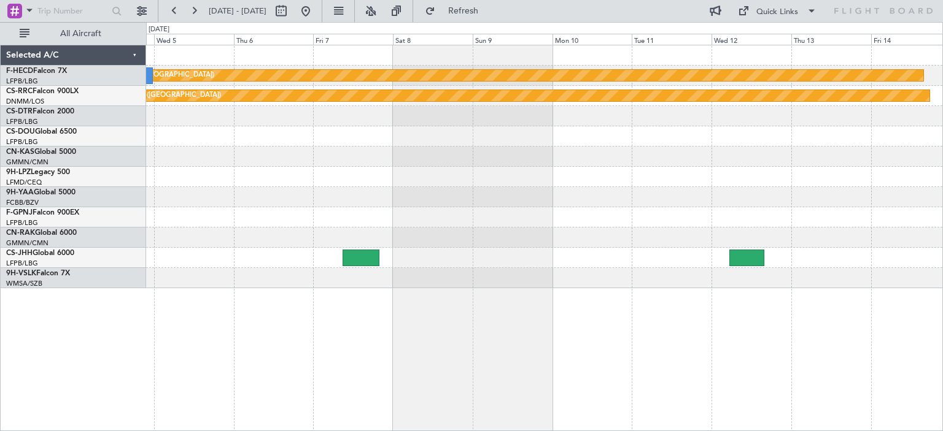
click at [617, 131] on div "Planned Maint [GEOGRAPHIC_DATA] ([GEOGRAPHIC_DATA]) Planned Maint [GEOGRAPHIC_D…" at bounding box center [544, 166] width 796 height 243
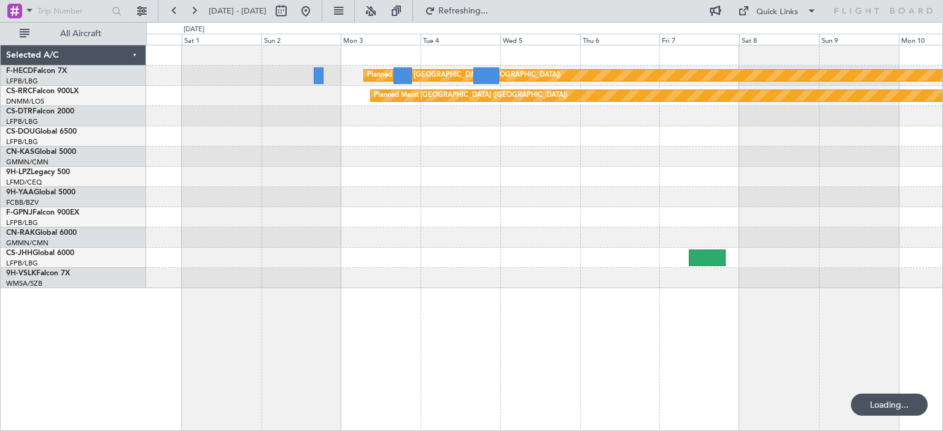
click at [0, 142] on div "Planned Maint [GEOGRAPHIC_DATA] ([GEOGRAPHIC_DATA]) Planned Maint [GEOGRAPHIC_D…" at bounding box center [471, 226] width 943 height 409
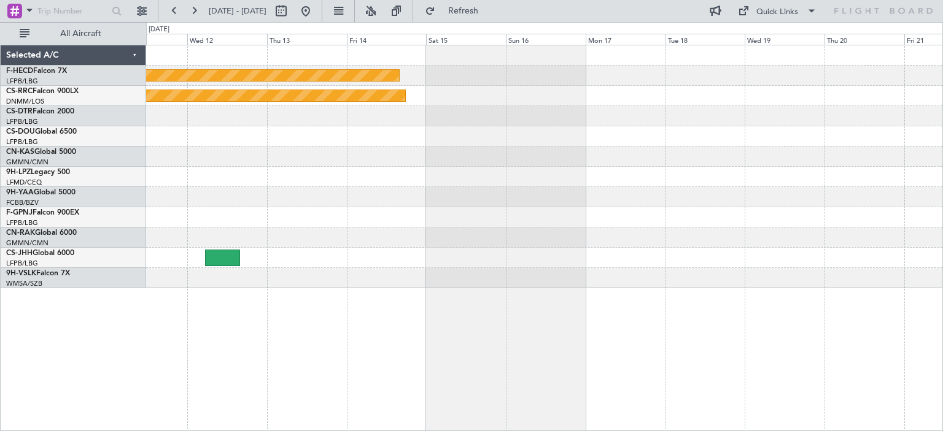
click at [274, 150] on div "Planned Maint [GEOGRAPHIC_DATA] ([GEOGRAPHIC_DATA]) Planned Maint [GEOGRAPHIC_D…" at bounding box center [544, 166] width 796 height 243
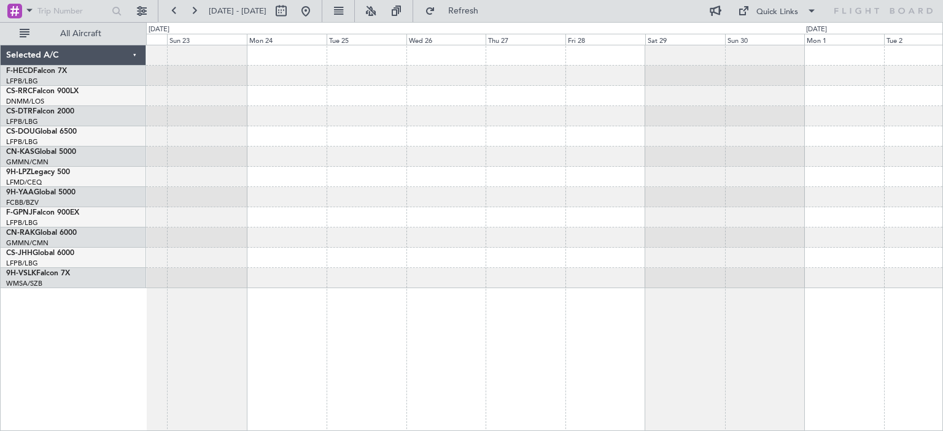
click at [307, 161] on div at bounding box center [544, 166] width 796 height 243
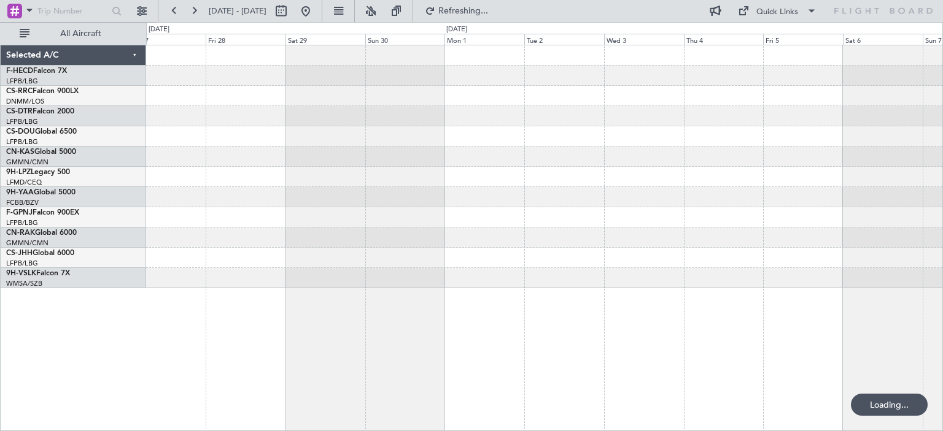
click at [492, 127] on div at bounding box center [544, 166] width 796 height 243
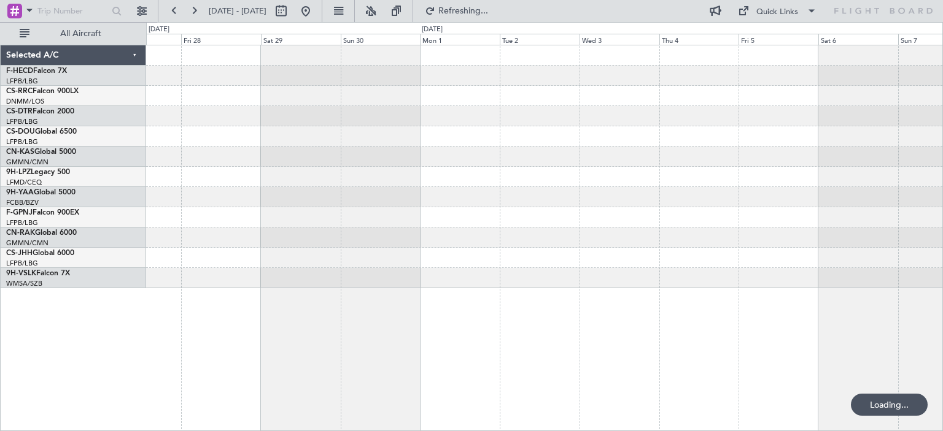
click at [449, 138] on div at bounding box center [544, 166] width 796 height 243
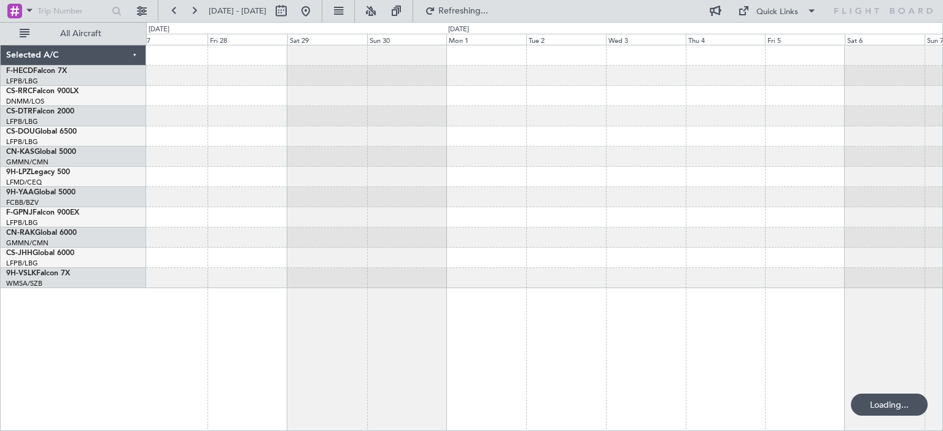
click at [754, 120] on div at bounding box center [544, 166] width 796 height 243
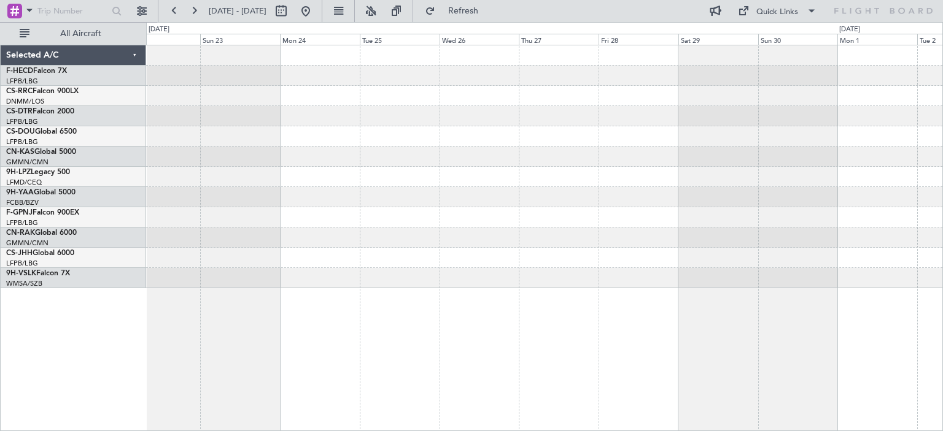
click at [671, 171] on div at bounding box center [544, 166] width 796 height 243
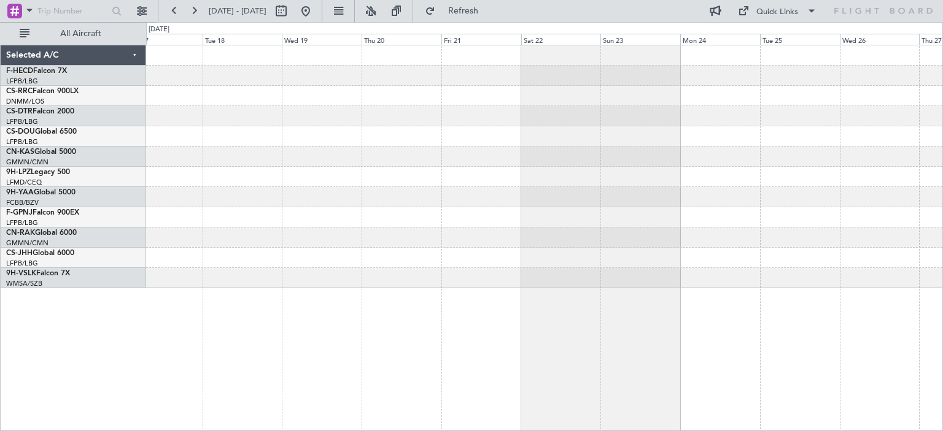
click at [719, 186] on div at bounding box center [544, 166] width 796 height 243
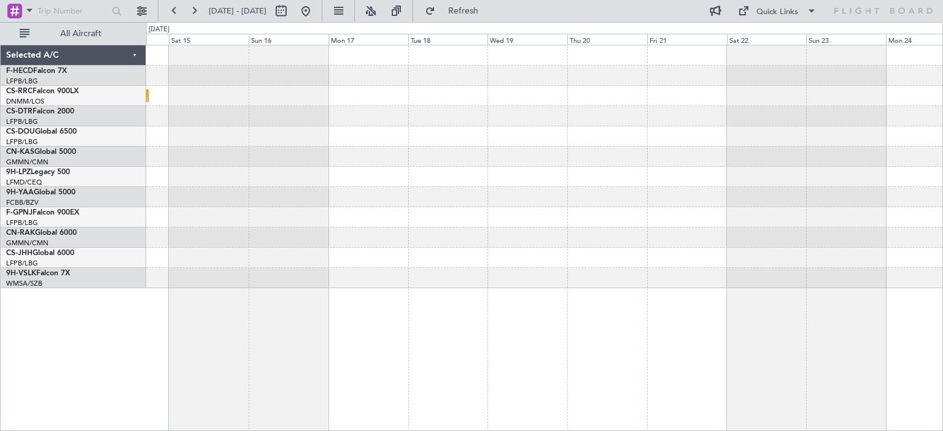
click at [633, 179] on div "Planned Maint [GEOGRAPHIC_DATA] ([GEOGRAPHIC_DATA]) Planned Maint [GEOGRAPHIC_D…" at bounding box center [544, 166] width 796 height 243
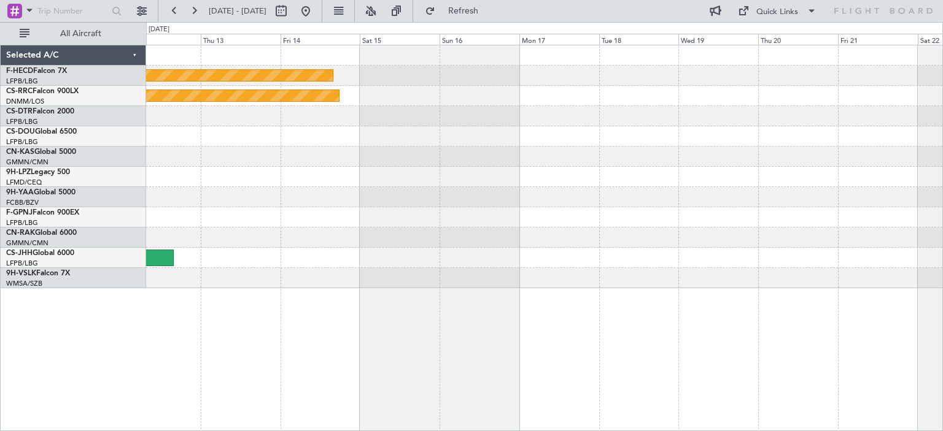
click at [618, 191] on div "Planned Maint [GEOGRAPHIC_DATA] ([GEOGRAPHIC_DATA]) Planned Maint [GEOGRAPHIC_D…" at bounding box center [544, 166] width 796 height 243
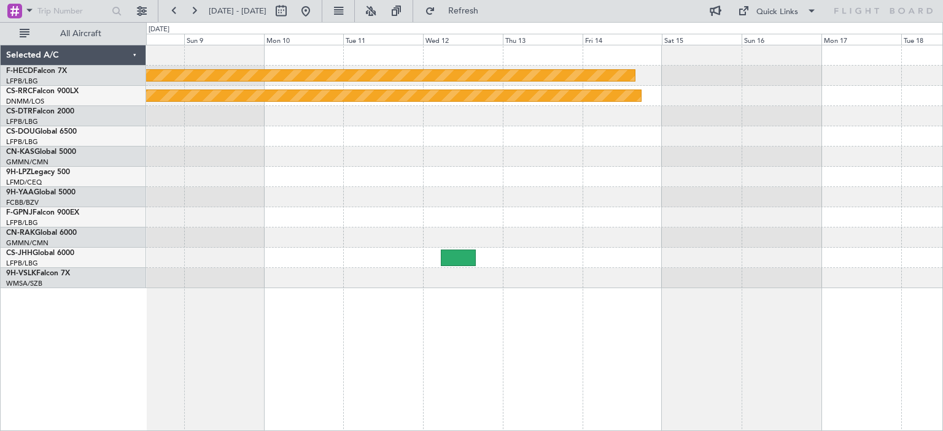
click at [664, 195] on div "Planned Maint [GEOGRAPHIC_DATA] ([GEOGRAPHIC_DATA]) Planned Maint [GEOGRAPHIC_D…" at bounding box center [544, 166] width 796 height 243
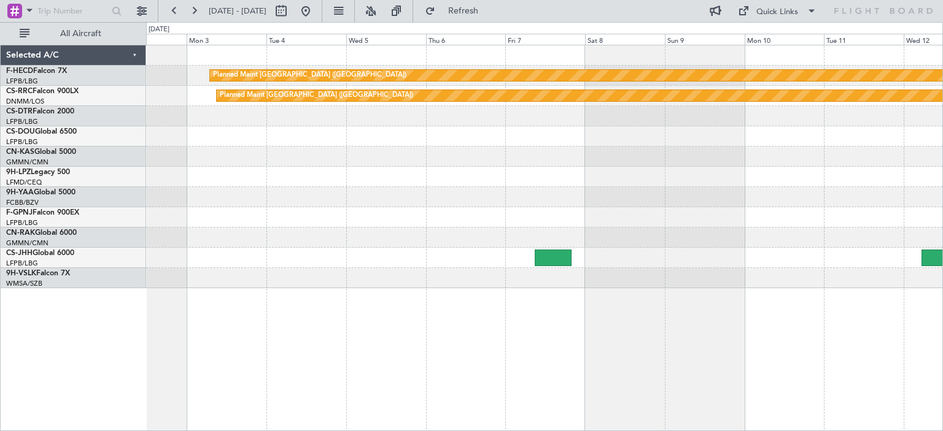
click at [611, 185] on div "Planned Maint [GEOGRAPHIC_DATA] ([GEOGRAPHIC_DATA]) Planned Maint [GEOGRAPHIC_D…" at bounding box center [544, 166] width 796 height 243
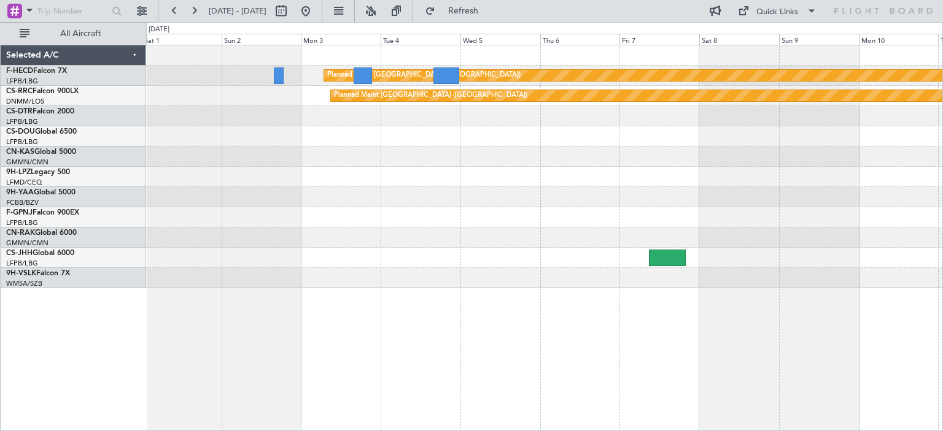
click at [734, 193] on div "Planned Maint [GEOGRAPHIC_DATA] ([GEOGRAPHIC_DATA]) Planned Maint [GEOGRAPHIC_D…" at bounding box center [544, 166] width 796 height 243
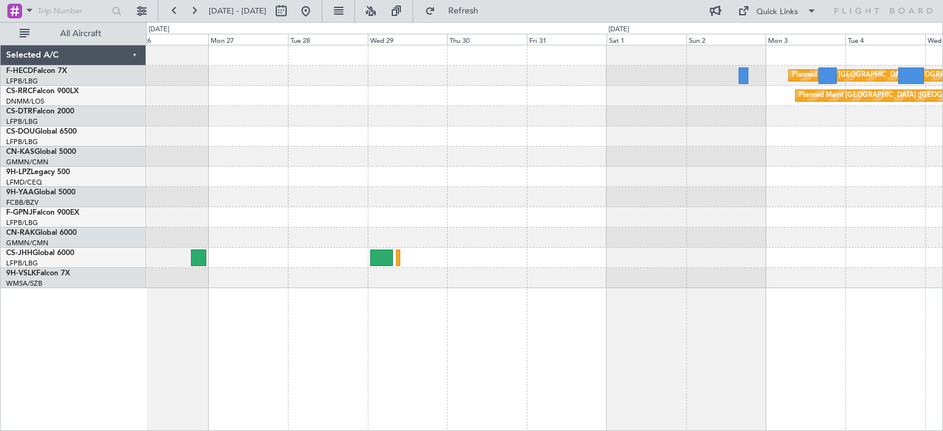
click at [861, 191] on div "Planned Maint [GEOGRAPHIC_DATA] ([GEOGRAPHIC_DATA]) Planned Maint [GEOGRAPHIC_D…" at bounding box center [544, 166] width 796 height 243
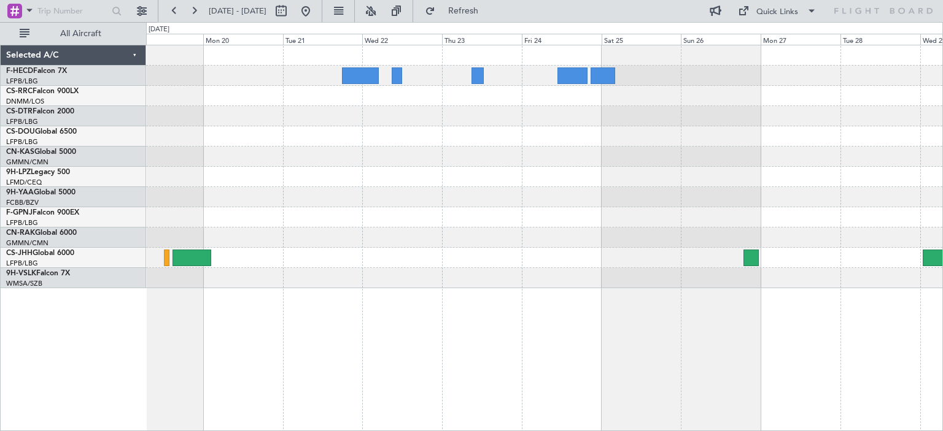
click at [434, 191] on div at bounding box center [544, 166] width 796 height 243
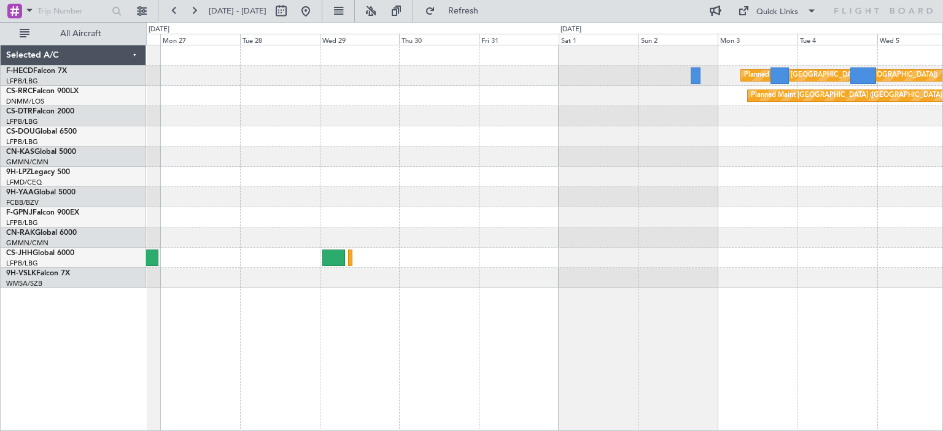
click at [262, 122] on div "Planned Maint [GEOGRAPHIC_DATA] ([GEOGRAPHIC_DATA]) Planned Maint [GEOGRAPHIC_D…" at bounding box center [544, 166] width 796 height 243
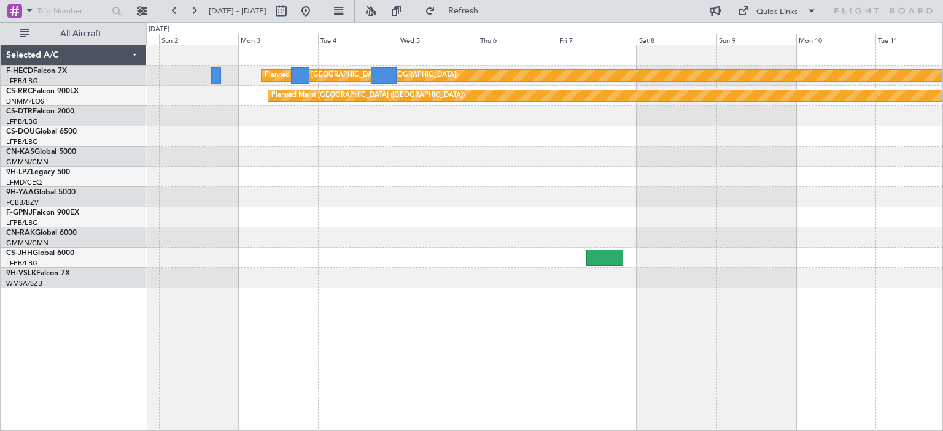
click at [517, 139] on div at bounding box center [544, 136] width 796 height 20
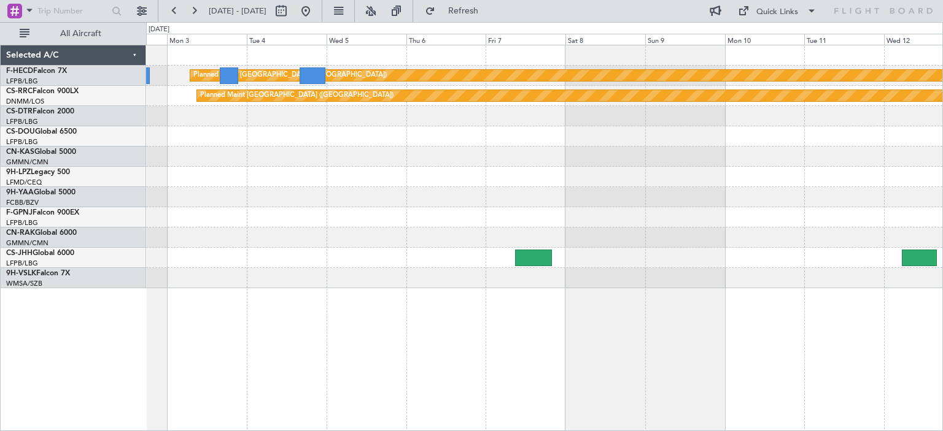
click at [395, 157] on div "Planned Maint [GEOGRAPHIC_DATA] ([GEOGRAPHIC_DATA]) Planned Maint [GEOGRAPHIC_D…" at bounding box center [544, 166] width 796 height 243
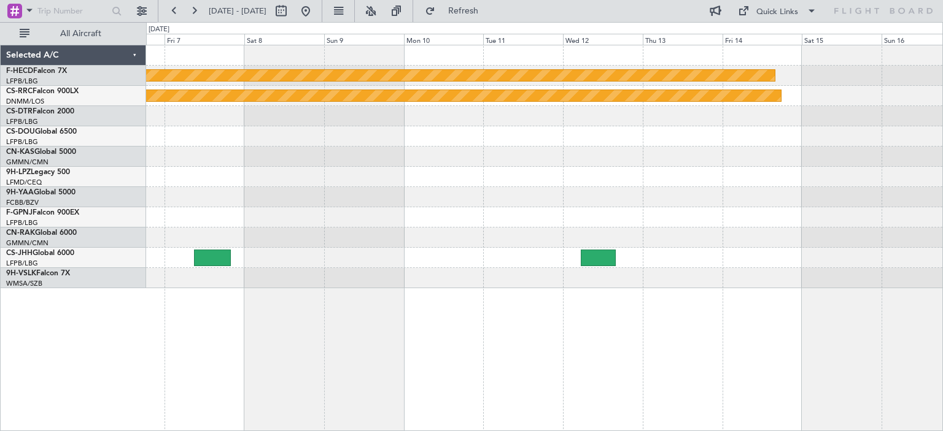
click at [478, 243] on div "Planned Maint [GEOGRAPHIC_DATA] ([GEOGRAPHIC_DATA]) Planned Maint [GEOGRAPHIC_D…" at bounding box center [544, 166] width 796 height 243
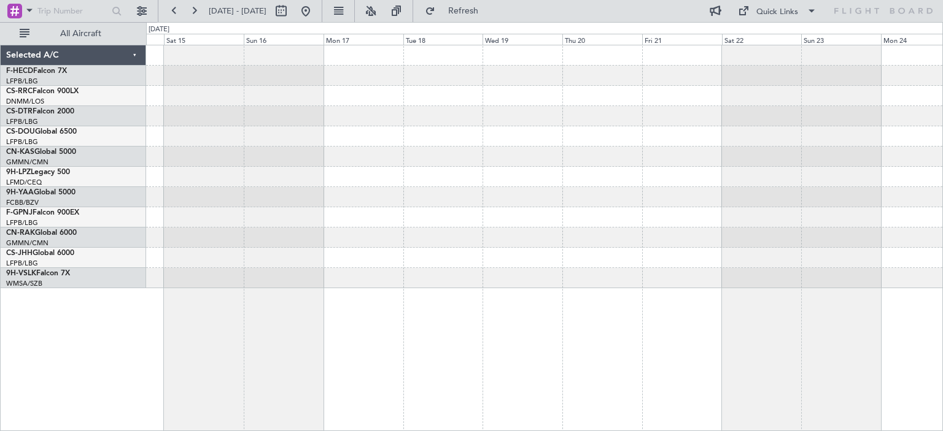
click at [314, 276] on div "Planned Maint [GEOGRAPHIC_DATA] ([GEOGRAPHIC_DATA]) Planned Maint [GEOGRAPHIC_D…" at bounding box center [544, 166] width 796 height 243
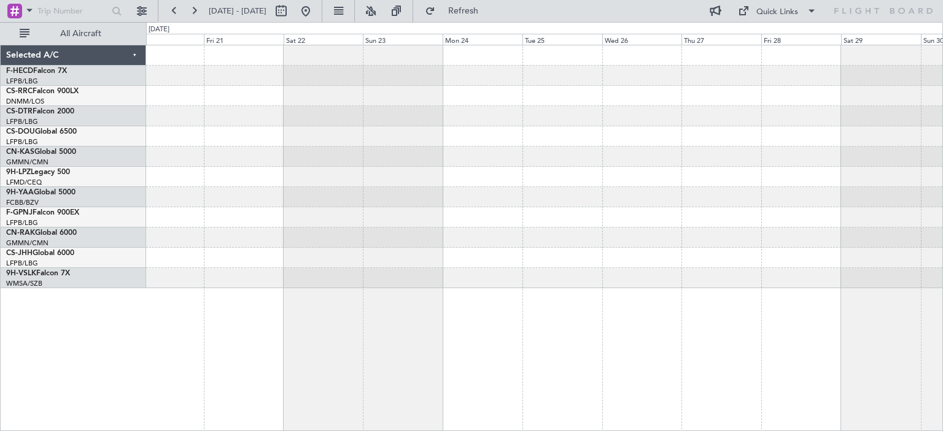
click at [342, 229] on div at bounding box center [544, 166] width 796 height 243
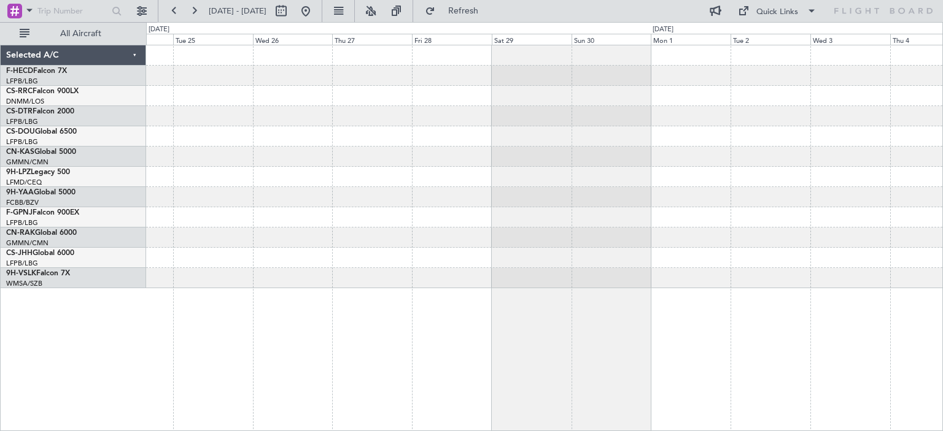
click at [539, 225] on div at bounding box center [544, 166] width 796 height 243
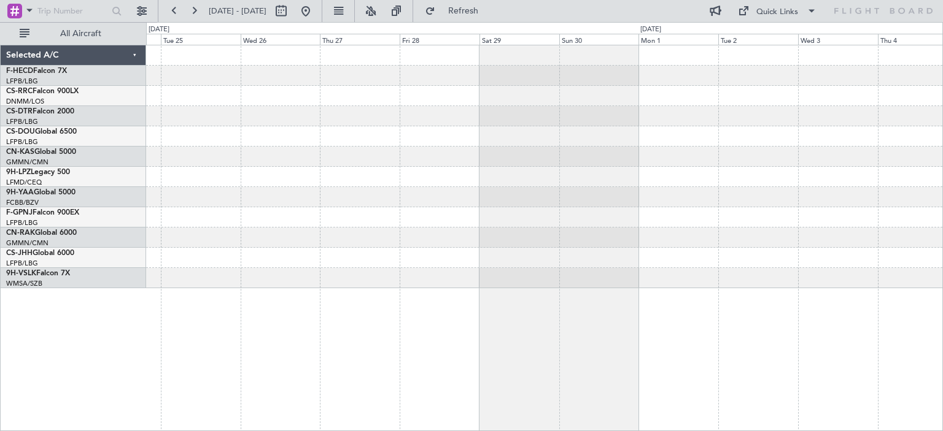
click at [555, 166] on div at bounding box center [544, 166] width 796 height 243
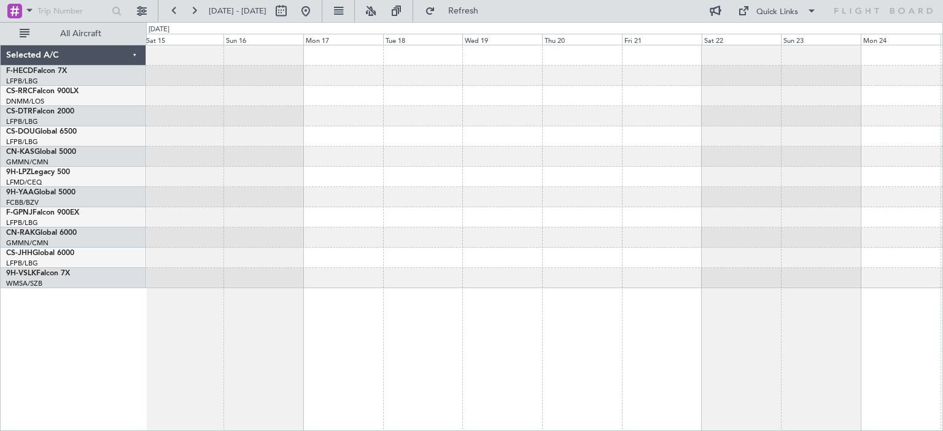
click at [660, 206] on div "Planned Maint [GEOGRAPHIC_DATA] ([GEOGRAPHIC_DATA]) Planned Maint [GEOGRAPHIC_D…" at bounding box center [544, 166] width 796 height 243
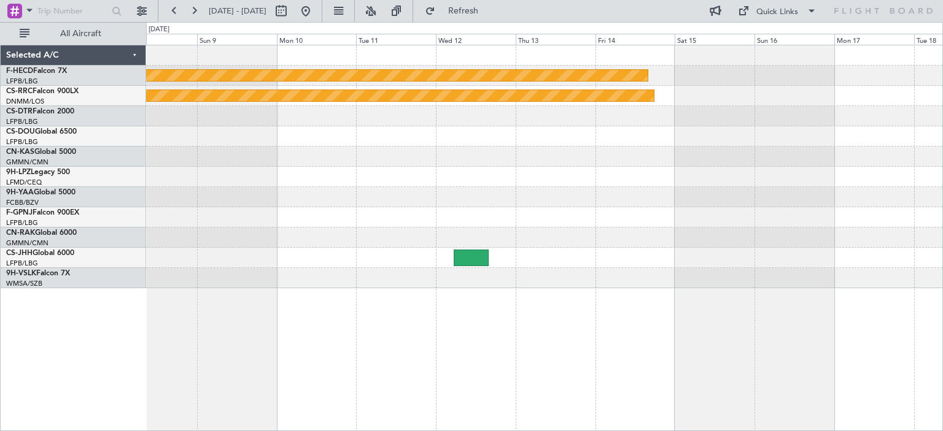
click at [673, 171] on div at bounding box center [544, 177] width 796 height 20
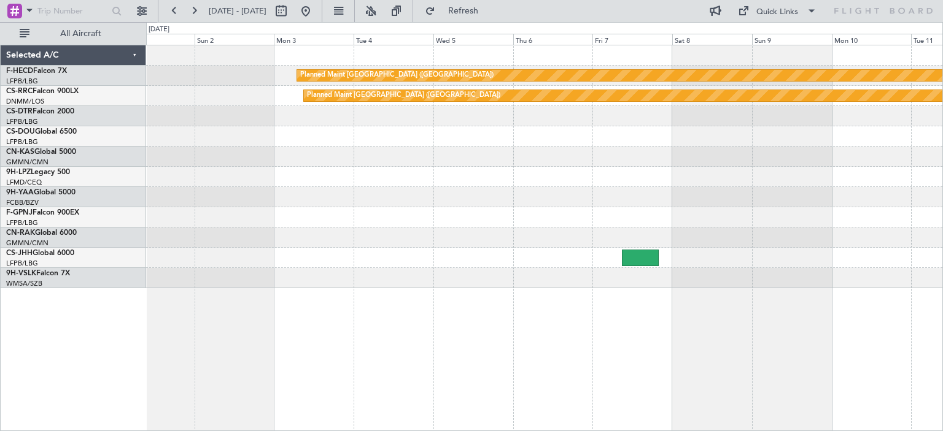
click at [702, 186] on div "Planned Maint [GEOGRAPHIC_DATA] ([GEOGRAPHIC_DATA]) Planned Maint [GEOGRAPHIC_D…" at bounding box center [544, 166] width 796 height 243
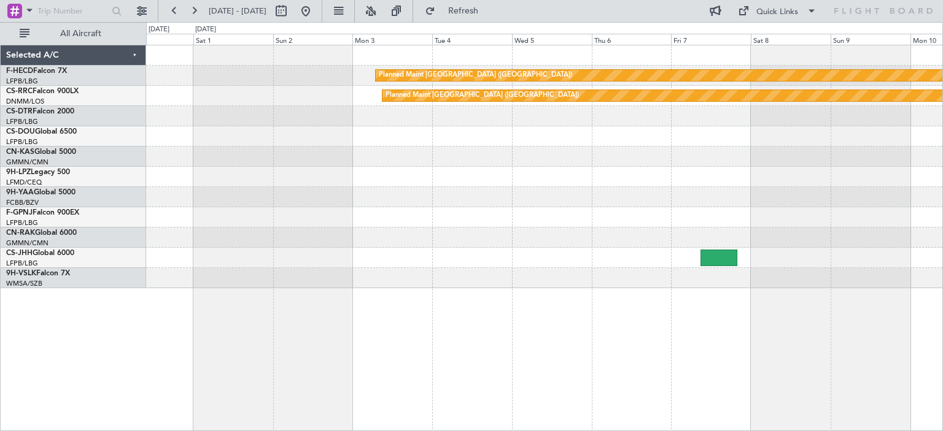
click at [742, 194] on div "Planned Maint [GEOGRAPHIC_DATA] ([GEOGRAPHIC_DATA]) Planned Maint [GEOGRAPHIC_D…" at bounding box center [544, 166] width 796 height 243
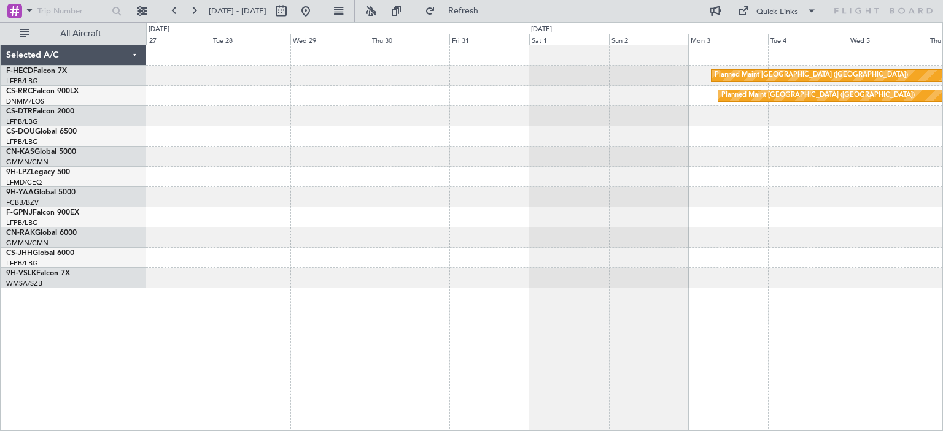
click at [675, 191] on div "Planned Maint [GEOGRAPHIC_DATA] ([GEOGRAPHIC_DATA]) Planned Maint [GEOGRAPHIC_D…" at bounding box center [544, 166] width 796 height 243
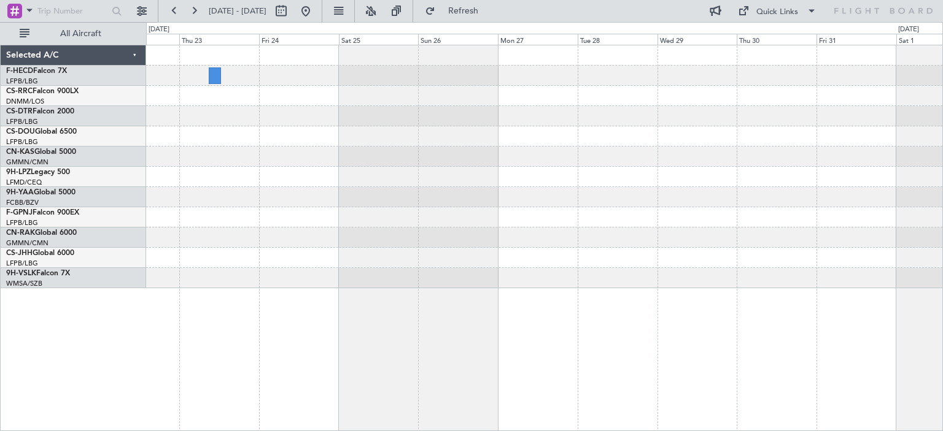
click at [665, 172] on div "Planned Maint [GEOGRAPHIC_DATA] ([GEOGRAPHIC_DATA]) Planned Maint [GEOGRAPHIC_D…" at bounding box center [544, 166] width 796 height 243
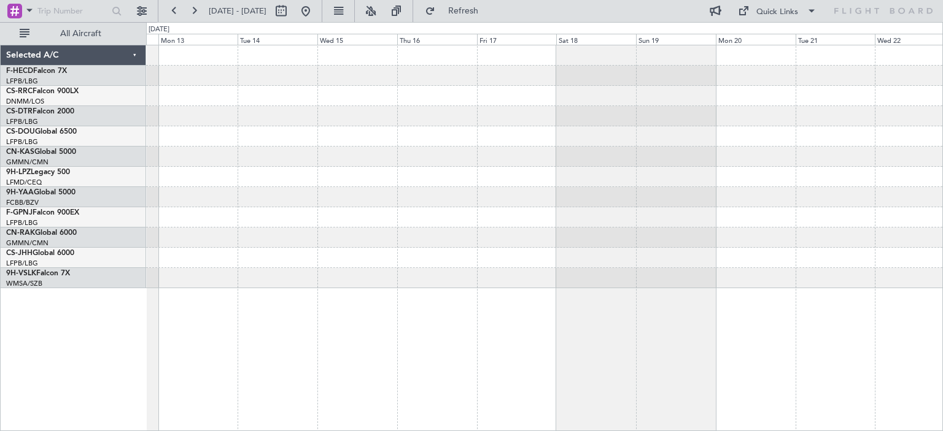
click at [592, 184] on div at bounding box center [544, 166] width 796 height 243
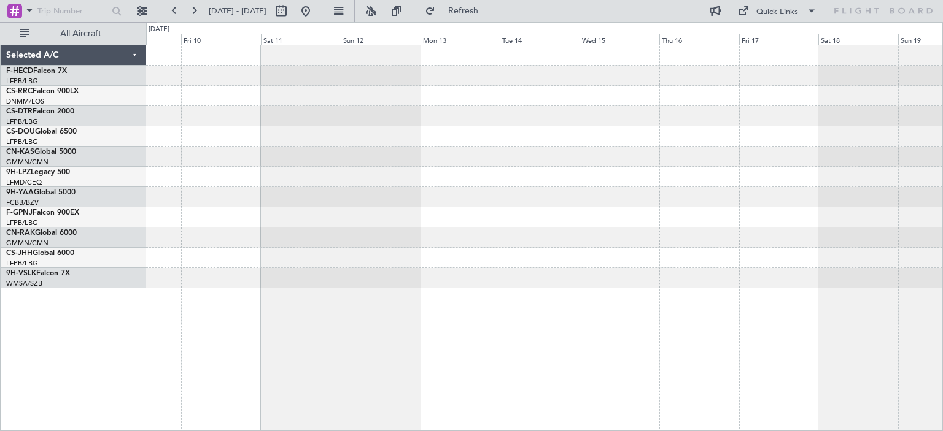
click at [545, 174] on div at bounding box center [544, 177] width 796 height 20
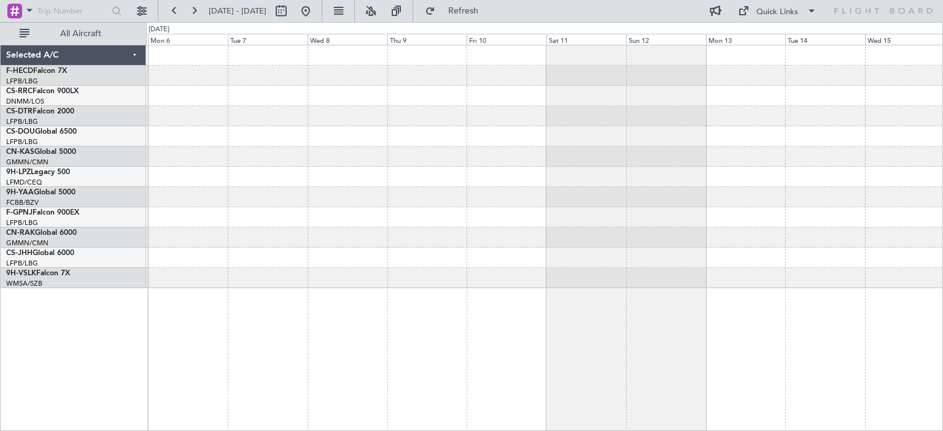
click at [530, 192] on div at bounding box center [544, 166] width 796 height 243
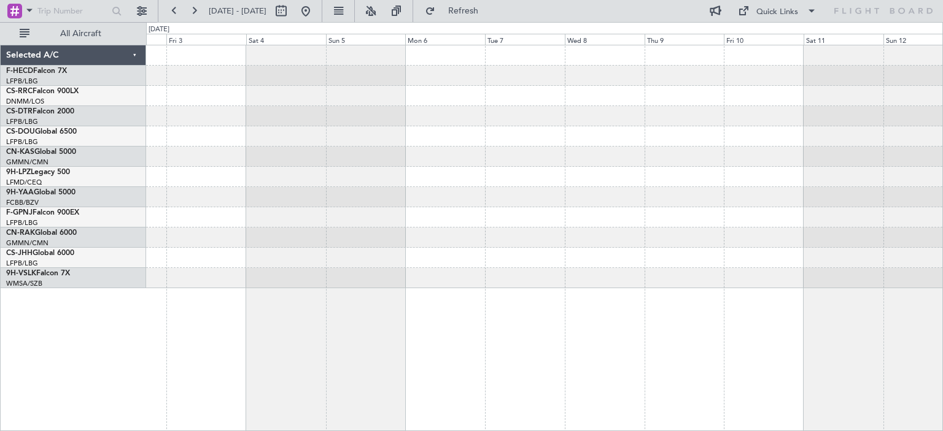
click at [577, 206] on div at bounding box center [544, 166] width 796 height 243
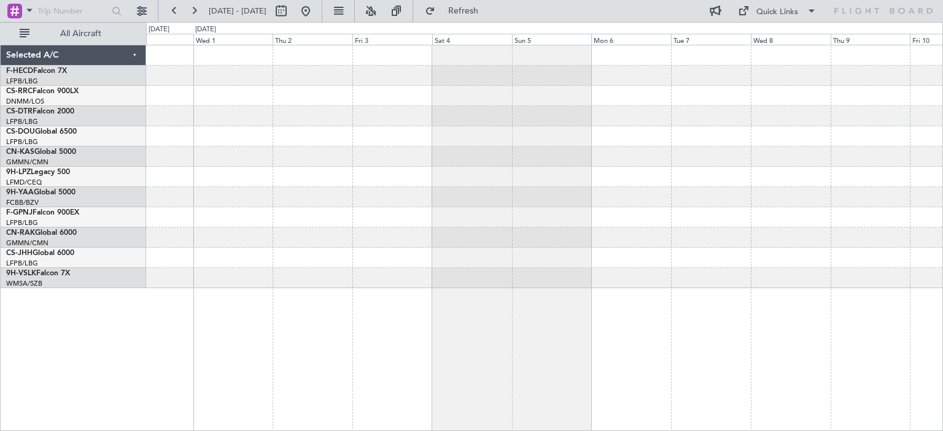
click at [501, 215] on div at bounding box center [544, 166] width 796 height 243
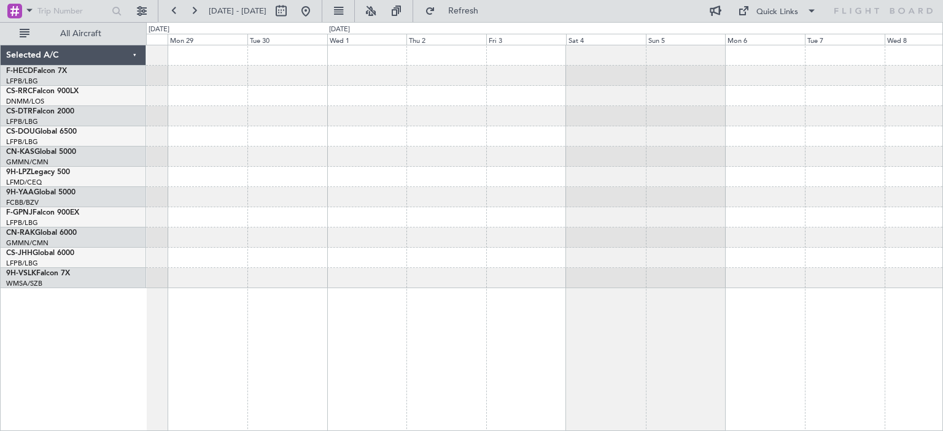
click at [523, 188] on div at bounding box center [544, 166] width 796 height 243
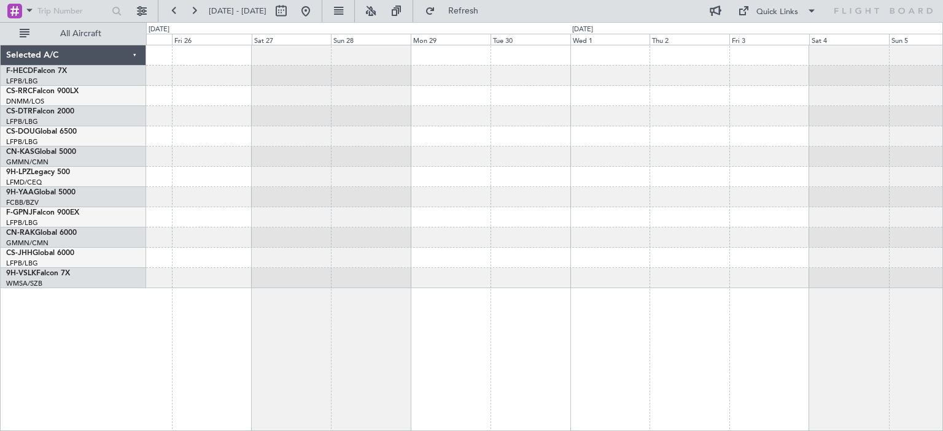
click at [586, 187] on div "Planned Maint [GEOGRAPHIC_DATA] ([GEOGRAPHIC_DATA]) Planned Maint Casablanca ([…" at bounding box center [544, 166] width 796 height 243
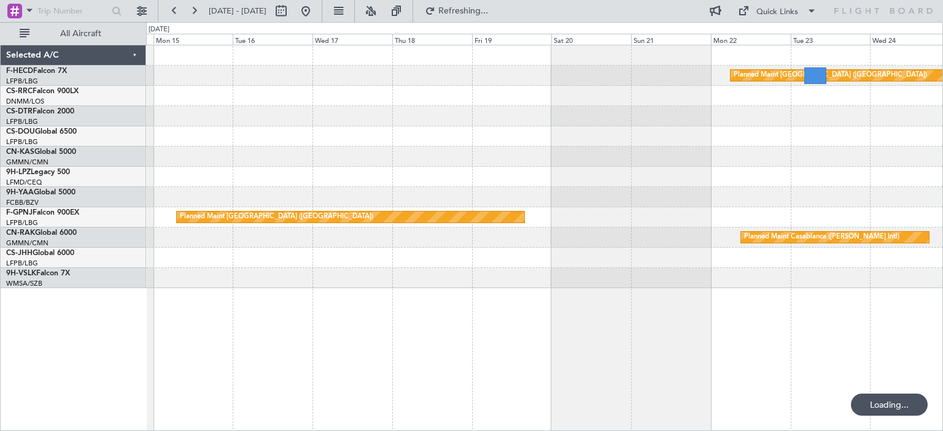
click at [741, 219] on div "Planned Maint [GEOGRAPHIC_DATA] ([GEOGRAPHIC_DATA]) Planned Maint [GEOGRAPHIC_D…" at bounding box center [544, 166] width 796 height 243
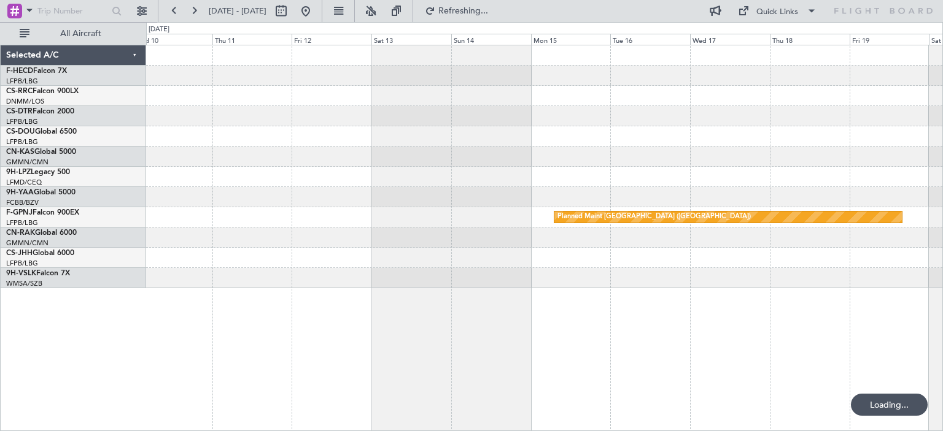
click at [910, 174] on div "Planned Maint [GEOGRAPHIC_DATA] ([GEOGRAPHIC_DATA]) Planned Maint [GEOGRAPHIC_D…" at bounding box center [544, 166] width 796 height 243
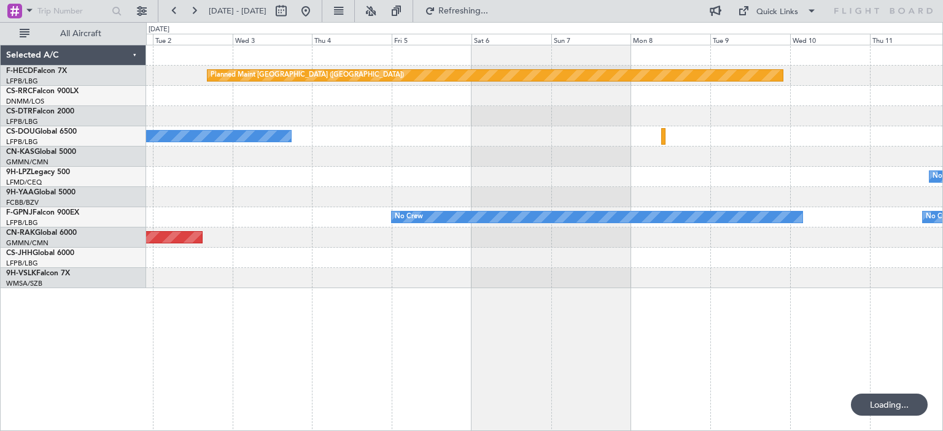
click at [942, 211] on div "Planned Maint [GEOGRAPHIC_DATA] ([GEOGRAPHIC_DATA]) No Crew No Crew No Crew No …" at bounding box center [471, 226] width 943 height 409
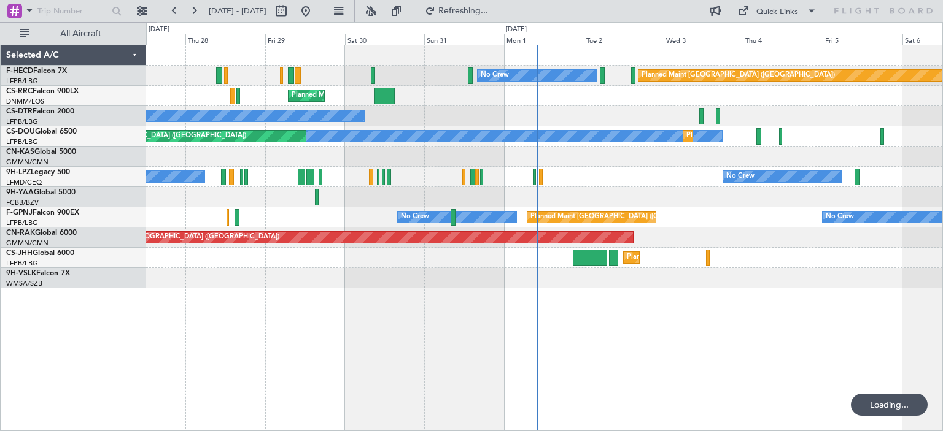
click at [592, 191] on div "Planned Maint [GEOGRAPHIC_DATA] ([GEOGRAPHIC_DATA]) No Crew No Crew Planned Mai…" at bounding box center [544, 166] width 796 height 243
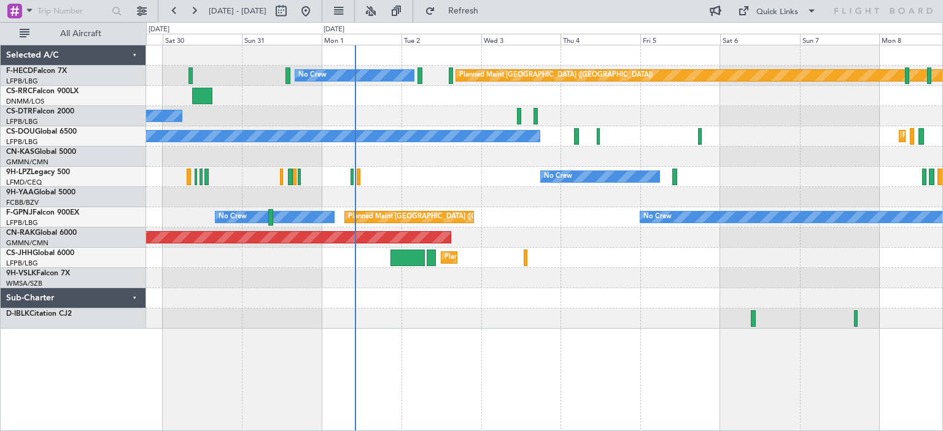
click at [769, 277] on div "Planned Maint [GEOGRAPHIC_DATA] ([GEOGRAPHIC_DATA]) No Crew Planned Maint [GEOG…" at bounding box center [544, 187] width 796 height 284
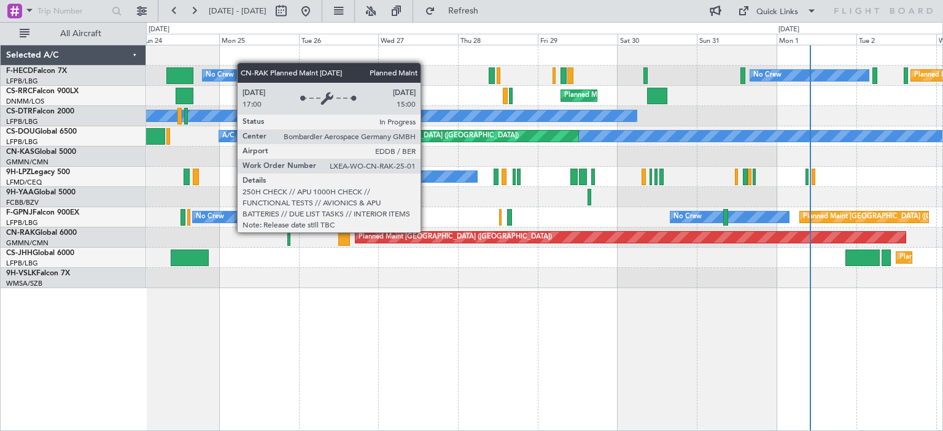
click at [719, 290] on div "Planned Maint [GEOGRAPHIC_DATA] ([GEOGRAPHIC_DATA]) No Crew No Crew Planned Mai…" at bounding box center [544, 238] width 797 height 387
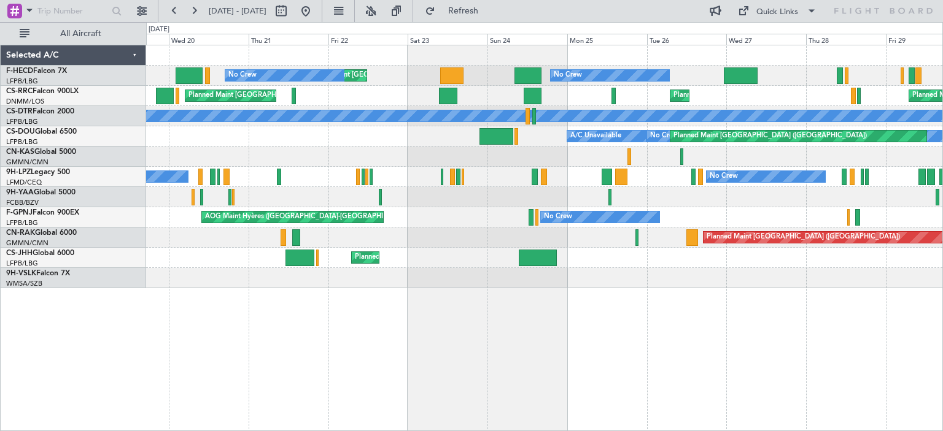
click at [662, 289] on div "Planned Maint [GEOGRAPHIC_DATA] ([GEOGRAPHIC_DATA]) Planned Maint [GEOGRAPHIC_D…" at bounding box center [544, 238] width 797 height 387
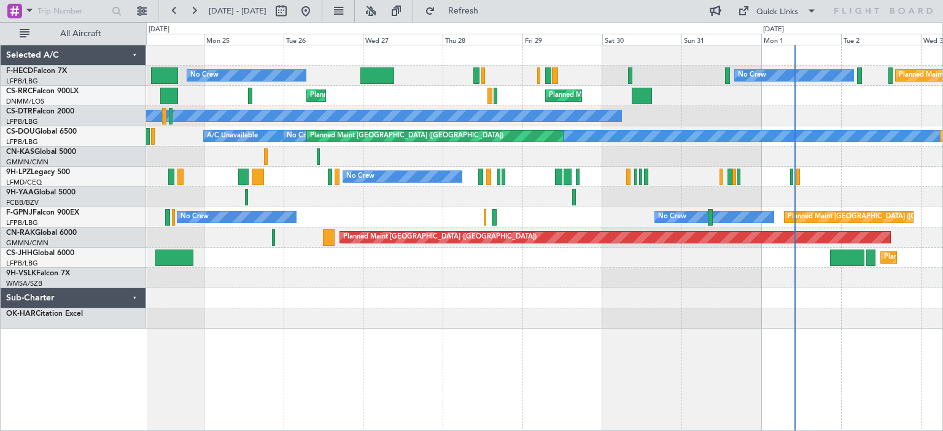
click at [204, 273] on div "No Crew No Crew Planned Maint [GEOGRAPHIC_DATA] ([GEOGRAPHIC_DATA]) Planned Mai…" at bounding box center [544, 187] width 796 height 284
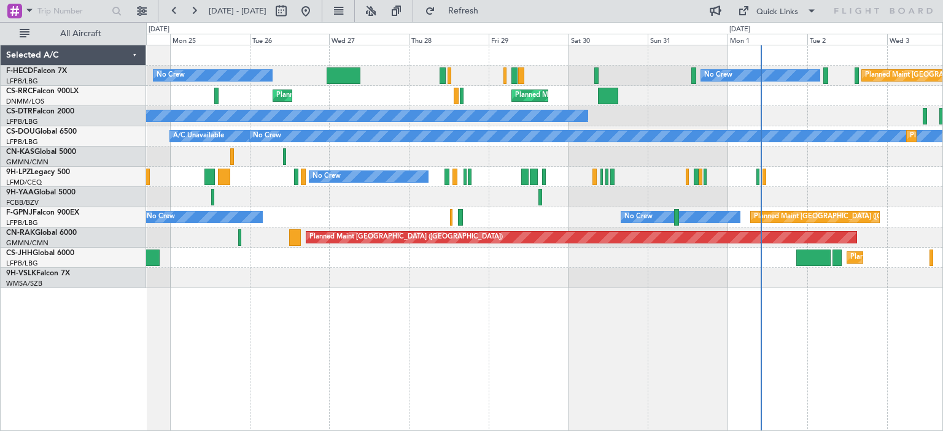
click at [731, 201] on div at bounding box center [544, 197] width 796 height 20
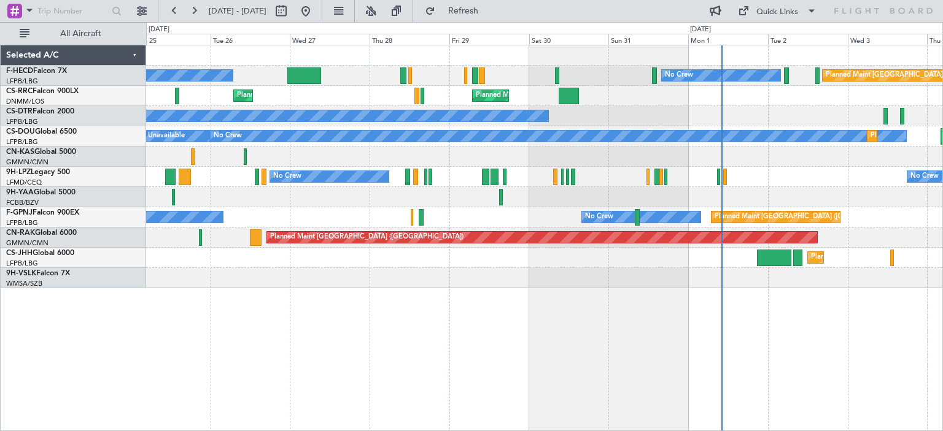
click at [417, 301] on div "No Crew Planned Maint [GEOGRAPHIC_DATA] ([GEOGRAPHIC_DATA]) No Crew Planned Mai…" at bounding box center [544, 238] width 797 height 387
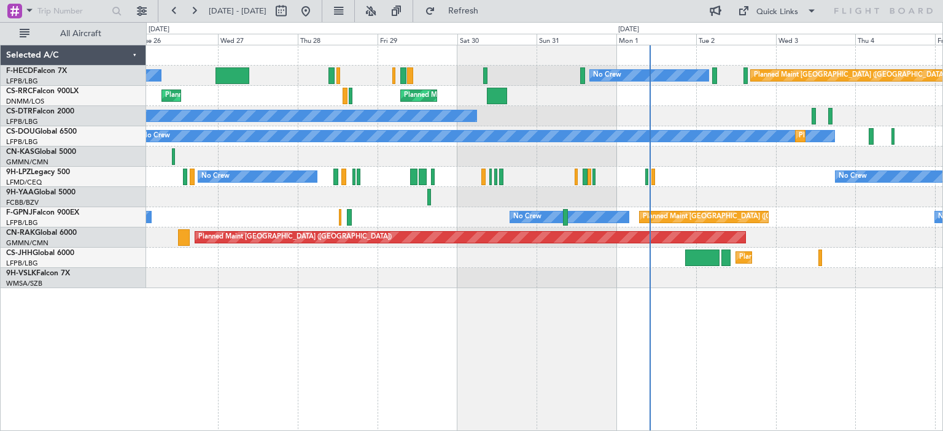
click at [571, 318] on div "No Crew Planned Maint [GEOGRAPHIC_DATA] ([GEOGRAPHIC_DATA]) No Crew Planned Mai…" at bounding box center [544, 238] width 797 height 387
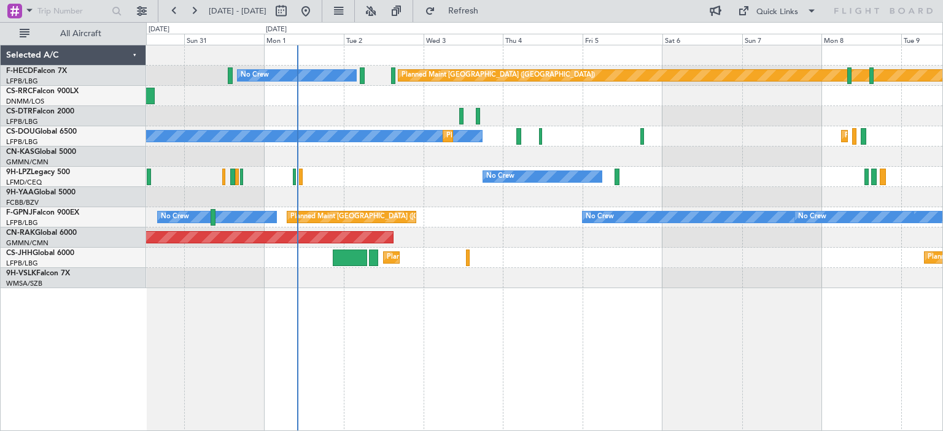
click at [397, 274] on div "Planned Maint [GEOGRAPHIC_DATA] ([GEOGRAPHIC_DATA]) No Crew Planned Maint [GEOG…" at bounding box center [544, 166] width 796 height 243
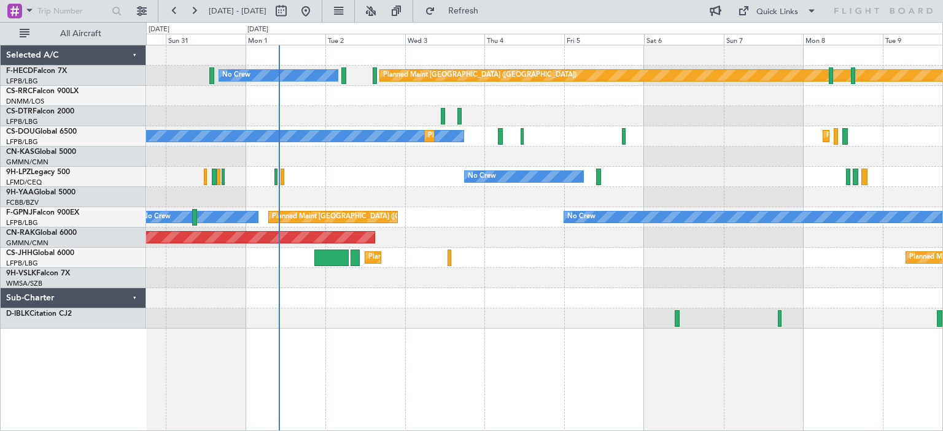
click at [498, 154] on div "Planned Maint [GEOGRAPHIC_DATA] ([GEOGRAPHIC_DATA]) No Crew Planned Maint [GEOG…" at bounding box center [544, 187] width 796 height 284
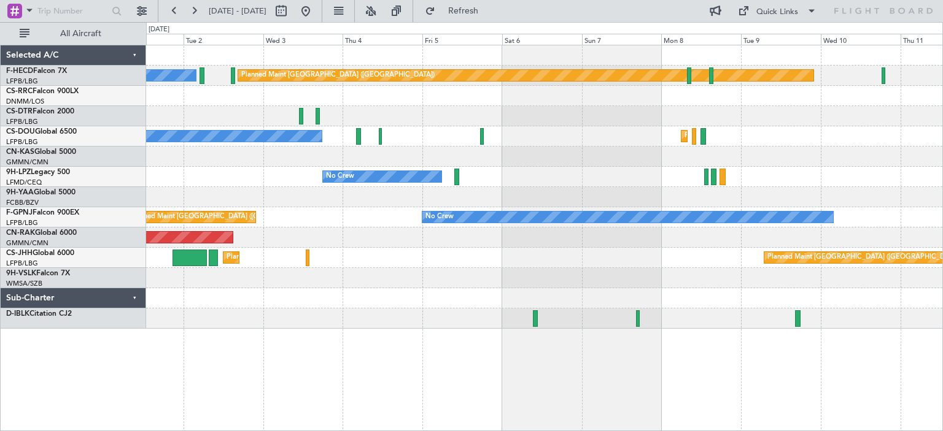
click at [357, 147] on div at bounding box center [544, 157] width 796 height 20
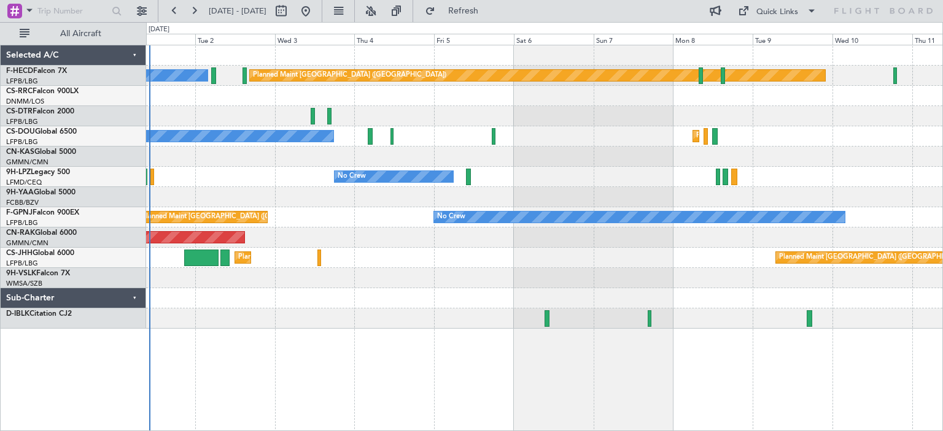
click at [742, 108] on div "No Crew" at bounding box center [544, 116] width 796 height 20
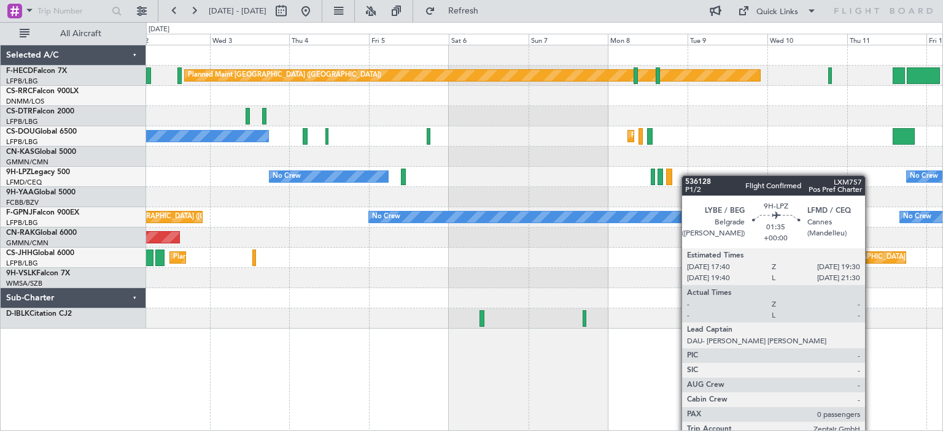
click at [673, 178] on div "Planned Maint [GEOGRAPHIC_DATA] ([GEOGRAPHIC_DATA]) No Crew Planned Maint [GEOG…" at bounding box center [544, 187] width 796 height 284
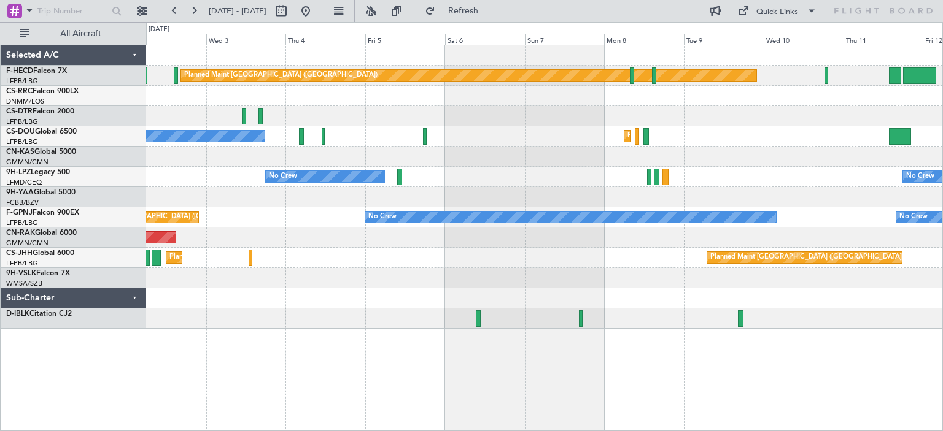
click at [653, 185] on div "Planned Maint [GEOGRAPHIC_DATA] ([GEOGRAPHIC_DATA]) No Crew Planned Maint [GEOG…" at bounding box center [544, 187] width 796 height 284
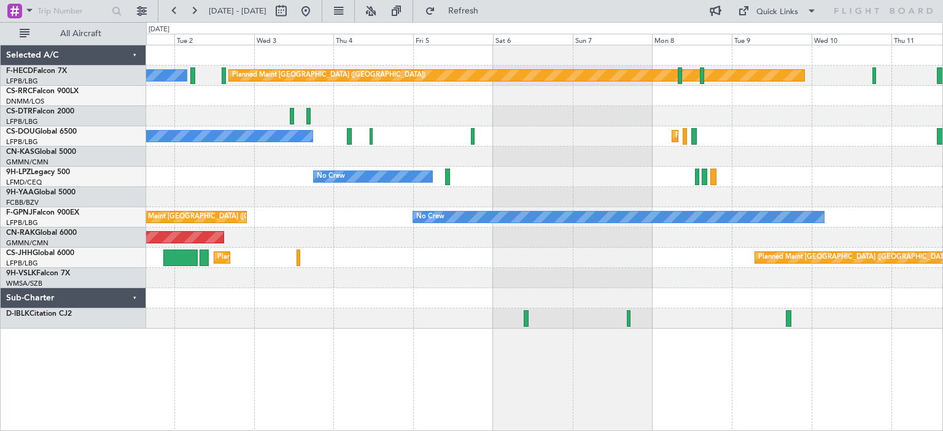
click at [635, 167] on div "No Crew No Crew" at bounding box center [544, 177] width 796 height 20
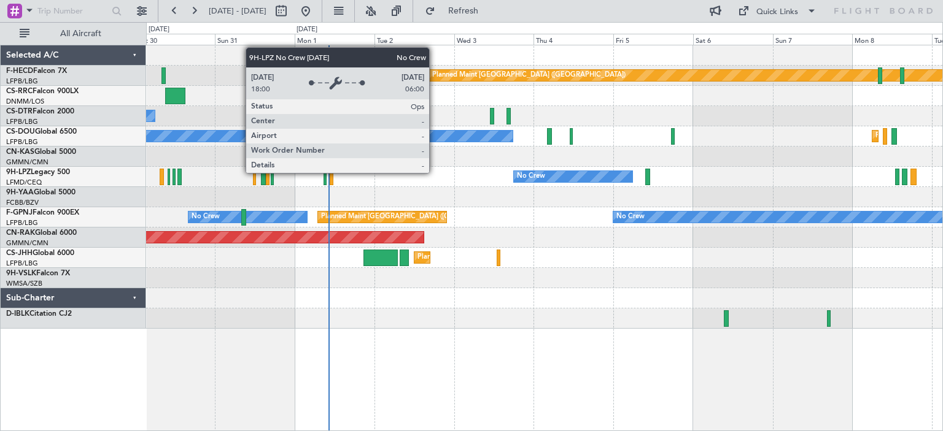
click at [515, 177] on div "No Crew" at bounding box center [573, 176] width 118 height 11
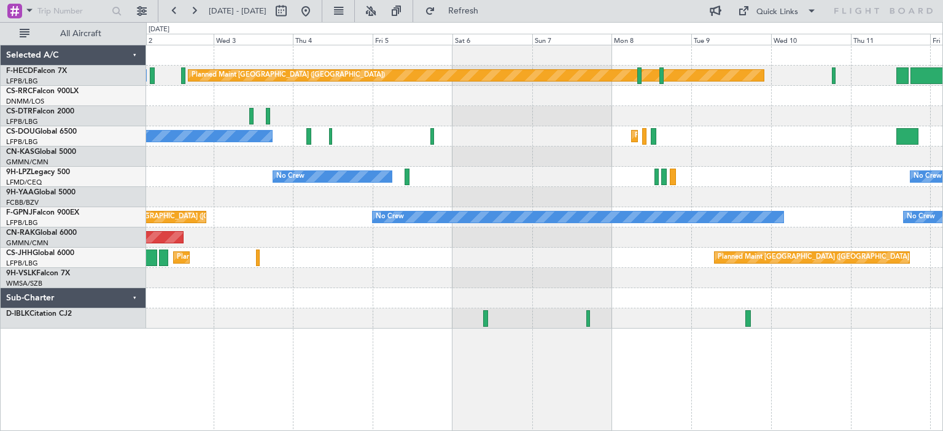
click at [357, 189] on div "Planned Maint [GEOGRAPHIC_DATA] ([GEOGRAPHIC_DATA]) No Crew Planned Maint [GEOG…" at bounding box center [544, 187] width 796 height 284
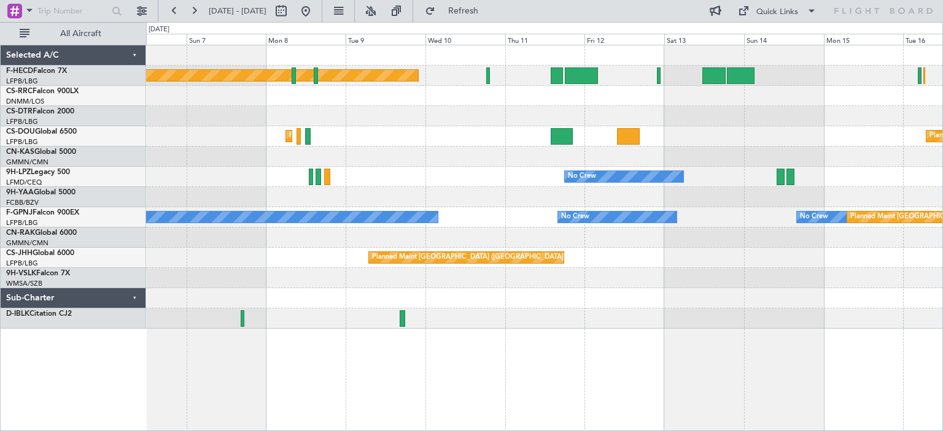
click at [293, 233] on div "Planned Maint [GEOGRAPHIC_DATA] ([GEOGRAPHIC_DATA]) Planned Maint [GEOGRAPHIC_D…" at bounding box center [544, 187] width 796 height 284
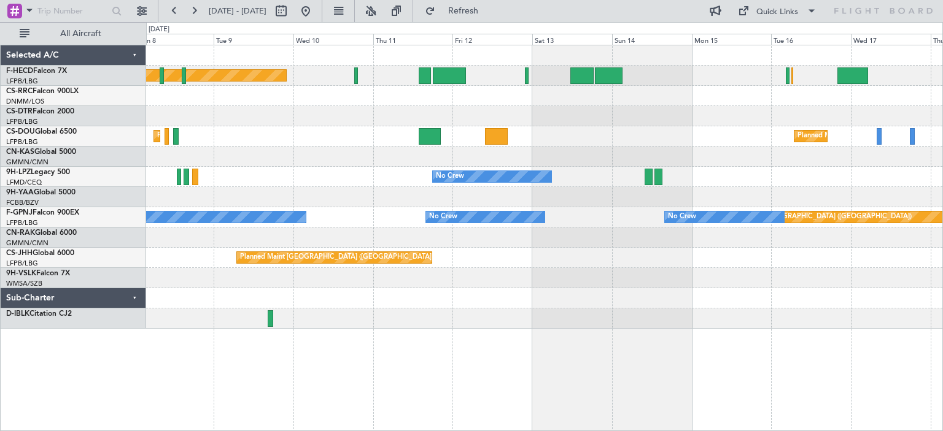
click at [497, 157] on div "Planned Maint [GEOGRAPHIC_DATA] ([GEOGRAPHIC_DATA]) No Crew Planned Maint [GEOG…" at bounding box center [544, 187] width 796 height 284
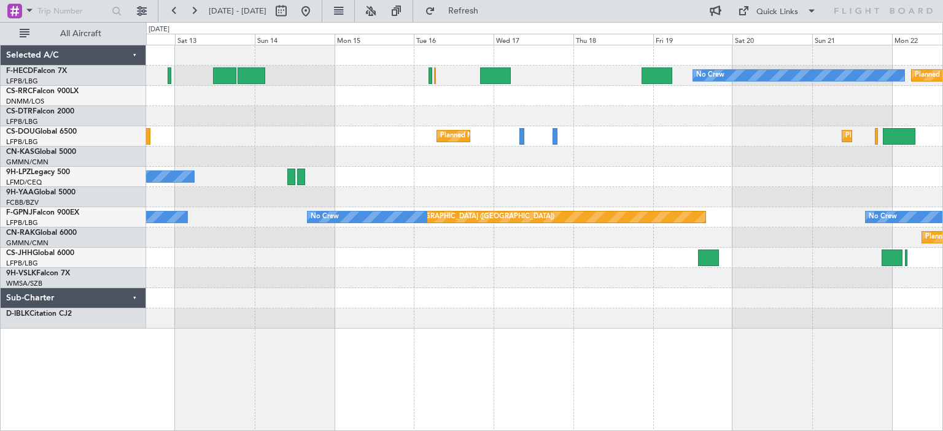
click at [312, 166] on div "No Crew Planned Maint [GEOGRAPHIC_DATA] ([GEOGRAPHIC_DATA]) Planned Maint [GEOG…" at bounding box center [544, 187] width 796 height 284
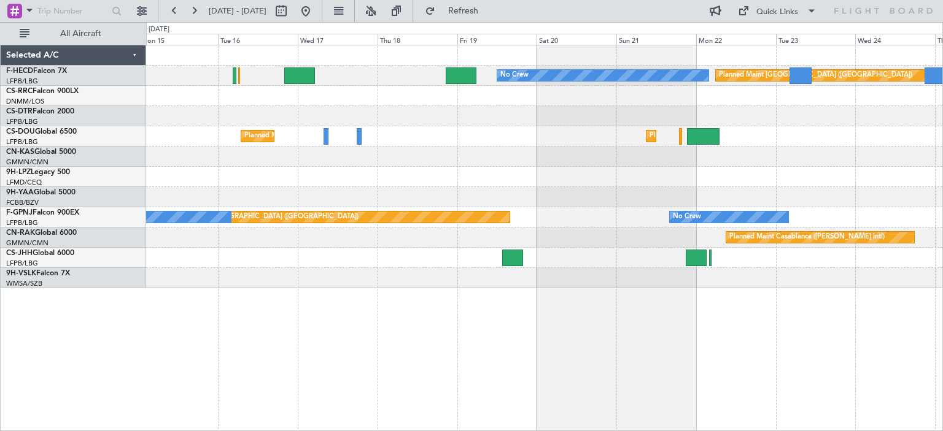
click at [400, 122] on div "Planned Maint [GEOGRAPHIC_DATA] ([GEOGRAPHIC_DATA]) No Crew Planned Maint [GEOG…" at bounding box center [544, 166] width 796 height 243
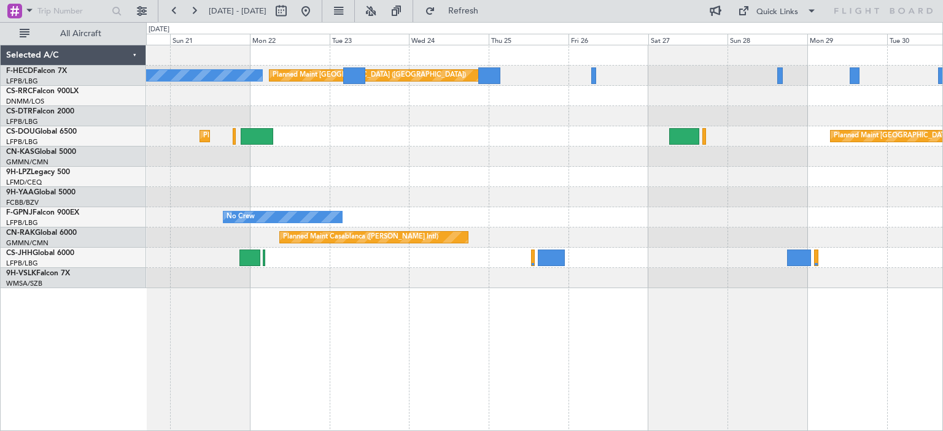
click at [159, 212] on div "Planned Maint [GEOGRAPHIC_DATA] ([GEOGRAPHIC_DATA]) No Crew Planned Maint [GEOG…" at bounding box center [544, 166] width 796 height 243
click at [167, 199] on div "Planned Maint [GEOGRAPHIC_DATA] ([GEOGRAPHIC_DATA]) No Crew Planned Maint [GEOG…" at bounding box center [544, 166] width 796 height 243
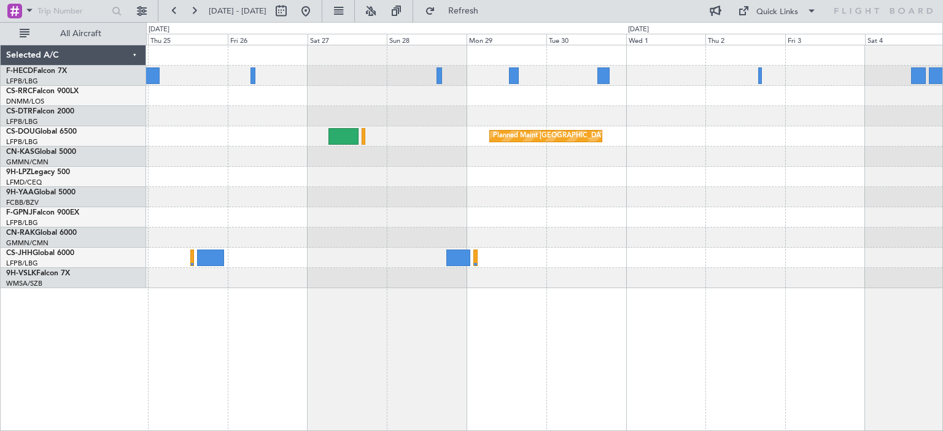
click at [326, 187] on div "Planned Maint [GEOGRAPHIC_DATA] ([GEOGRAPHIC_DATA]) Planned Maint [GEOGRAPHIC_D…" at bounding box center [544, 166] width 796 height 243
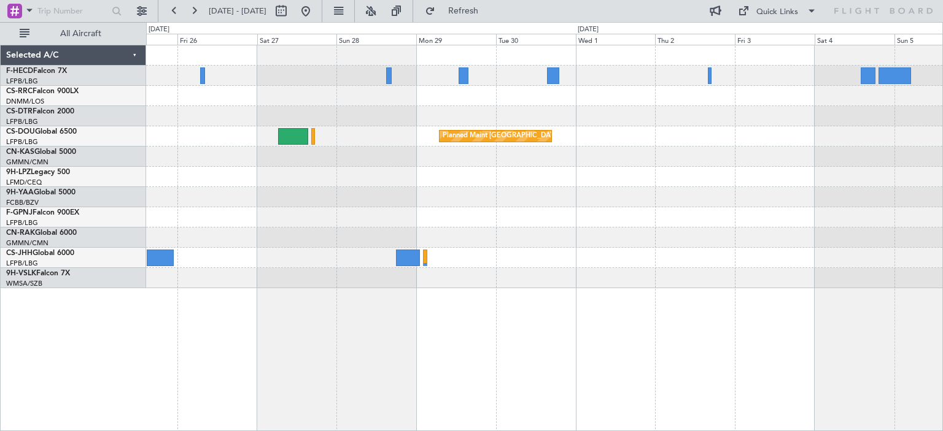
click at [719, 123] on div "Planned Maint [GEOGRAPHIC_DATA] ([GEOGRAPHIC_DATA]) Planned Maint [GEOGRAPHIC_D…" at bounding box center [544, 166] width 796 height 243
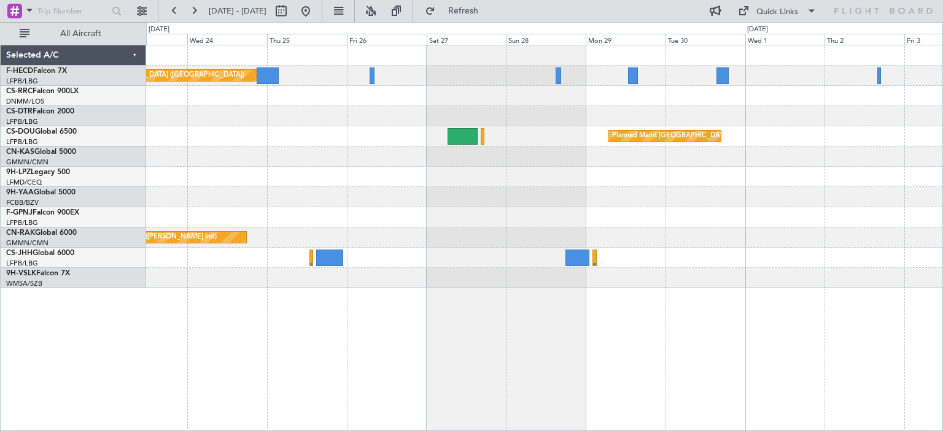
click at [641, 128] on div "Planned Maint [GEOGRAPHIC_DATA] ([GEOGRAPHIC_DATA]) Planned Maint [GEOGRAPHIC_D…" at bounding box center [544, 136] width 796 height 20
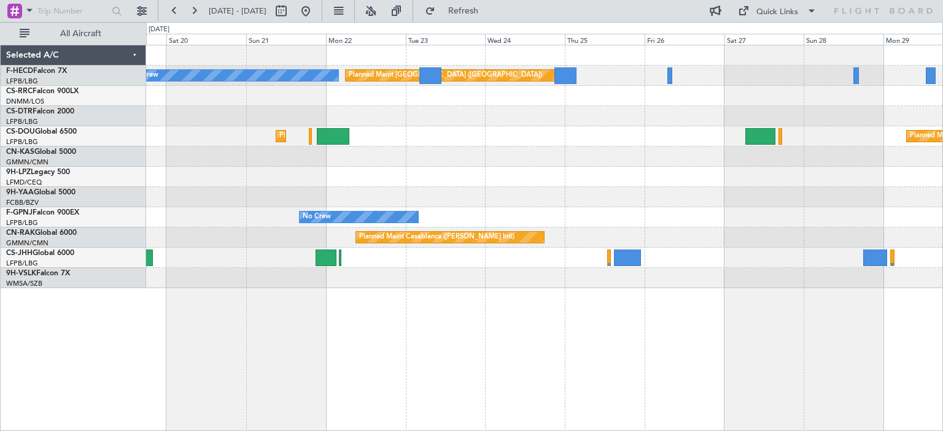
click at [735, 127] on div "Planned Maint [GEOGRAPHIC_DATA] ([GEOGRAPHIC_DATA]) Planned Maint [GEOGRAPHIC_D…" at bounding box center [544, 136] width 796 height 20
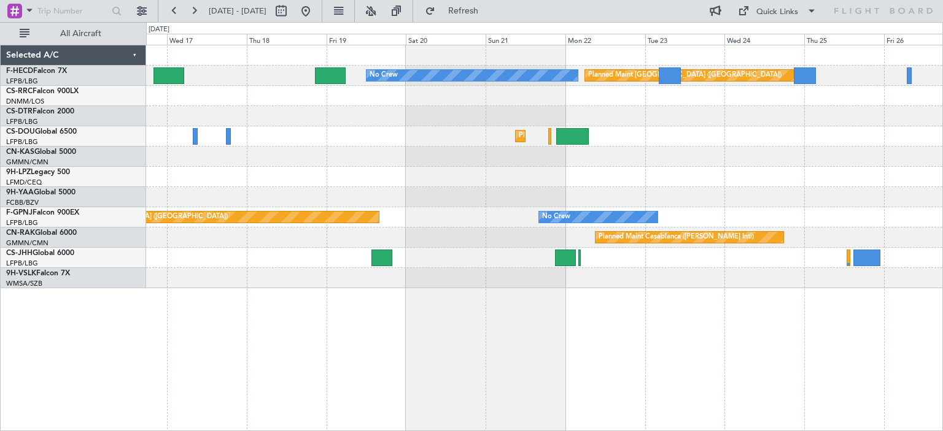
click at [761, 116] on div "Planned Maint [GEOGRAPHIC_DATA] ([GEOGRAPHIC_DATA]) No Crew Planned Maint [GEOG…" at bounding box center [544, 166] width 796 height 243
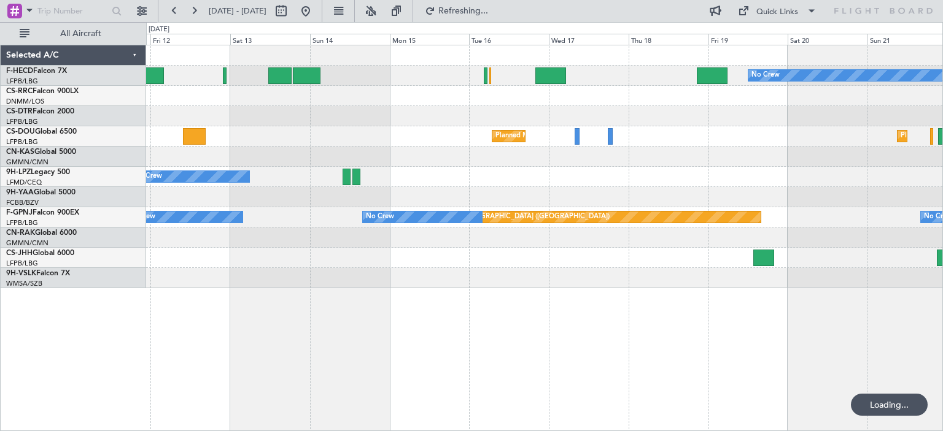
click at [530, 157] on div "No Crew Planned Maint [GEOGRAPHIC_DATA] ([GEOGRAPHIC_DATA]) Planned Maint [GEOG…" at bounding box center [544, 166] width 796 height 243
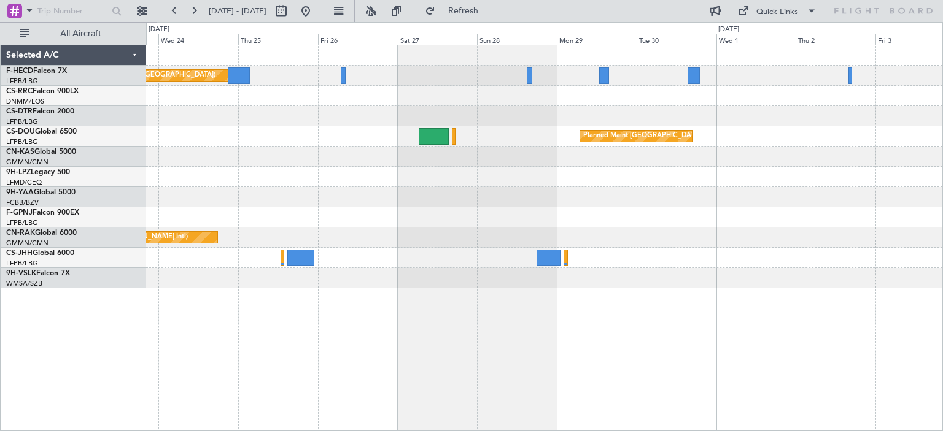
click at [589, 167] on div "Planned Maint [GEOGRAPHIC_DATA] ([GEOGRAPHIC_DATA]) No Crew Planned Maint [GEOG…" at bounding box center [544, 166] width 796 height 243
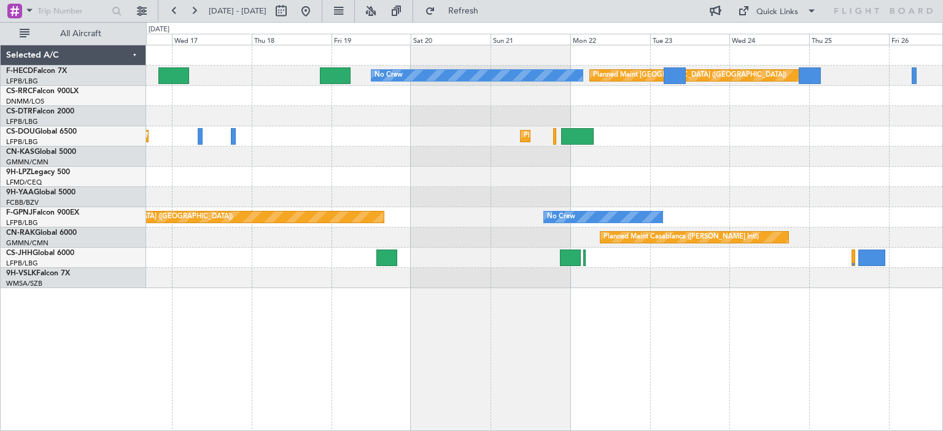
click at [471, 225] on div "Planned Maint [GEOGRAPHIC_DATA] ([GEOGRAPHIC_DATA]) No Crew Planned Maint [GEOG…" at bounding box center [544, 166] width 796 height 243
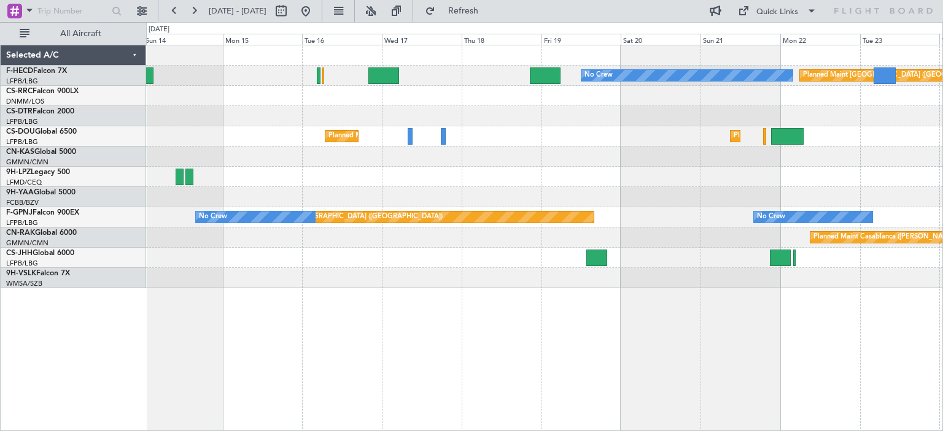
click at [599, 123] on div at bounding box center [544, 116] width 796 height 20
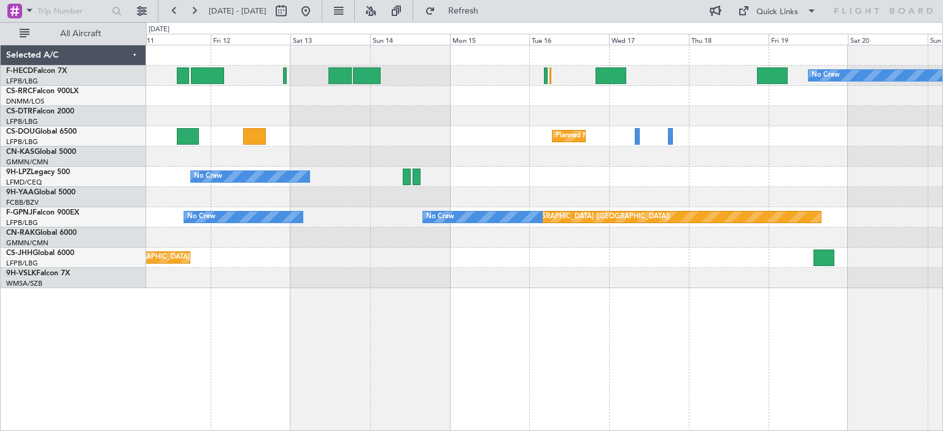
click at [644, 127] on div "No Crew Planned Maint [GEOGRAPHIC_DATA] ([GEOGRAPHIC_DATA]) Planned Maint [GEOG…" at bounding box center [544, 166] width 796 height 243
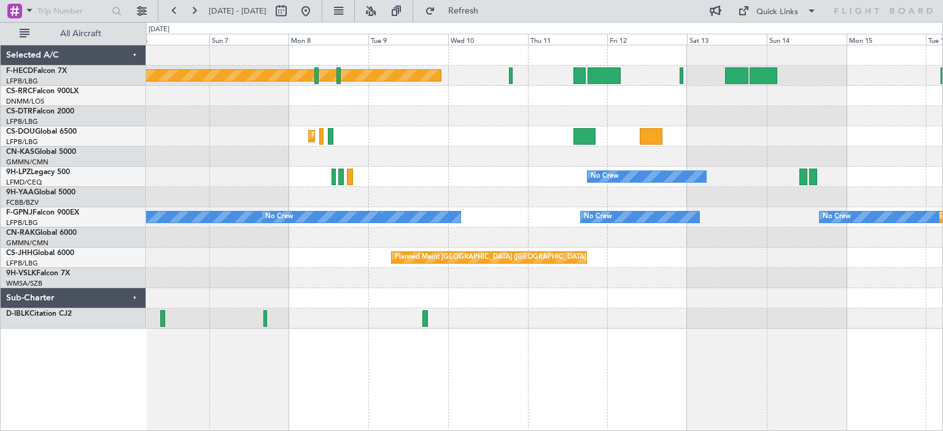
click at [676, 101] on div at bounding box center [544, 96] width 796 height 20
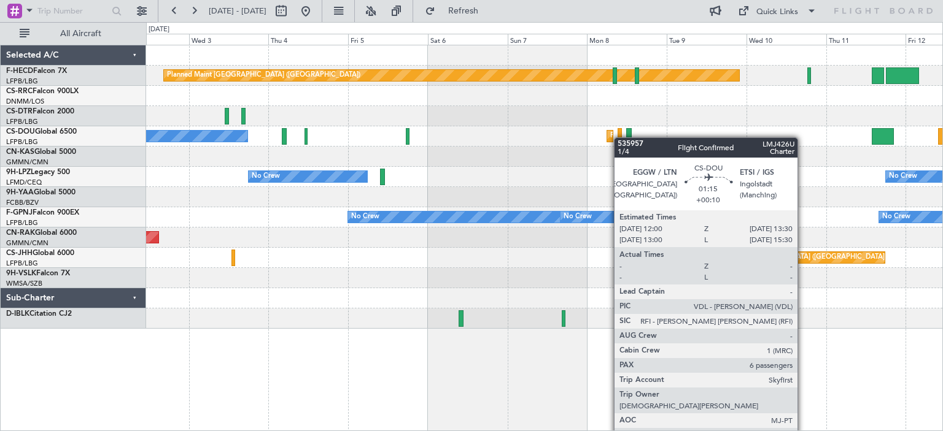
click at [621, 139] on div at bounding box center [619, 136] width 4 height 17
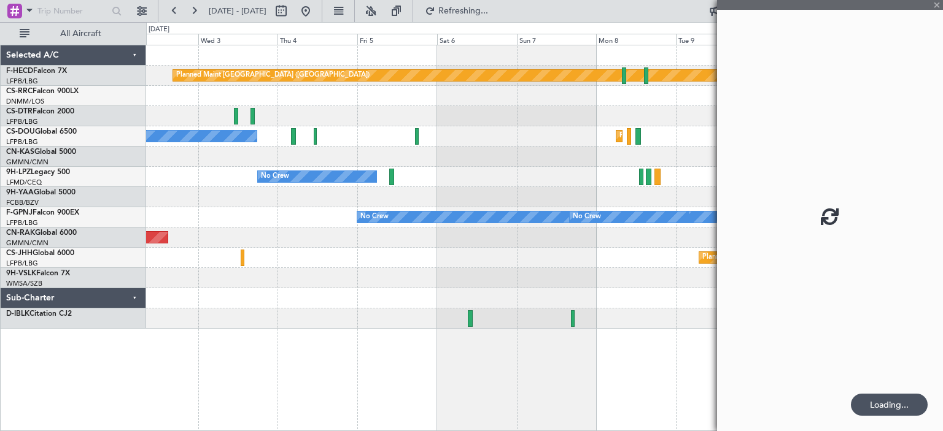
click at [529, 87] on div "Planned Maint [GEOGRAPHIC_DATA] ([GEOGRAPHIC_DATA]) Planned Maint [GEOGRAPHIC_D…" at bounding box center [544, 187] width 796 height 284
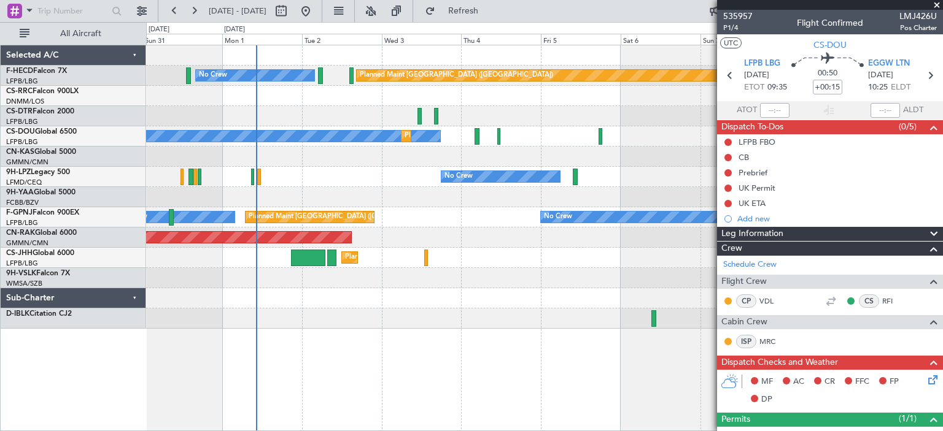
click at [616, 113] on div "Planned Maint [GEOGRAPHIC_DATA] ([GEOGRAPHIC_DATA]) No Crew Planned Maint [GEOG…" at bounding box center [544, 187] width 796 height 284
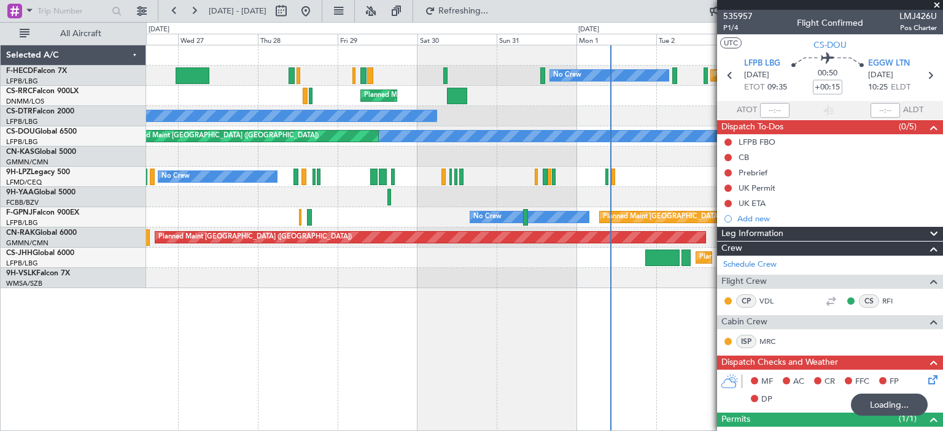
click at [520, 92] on div "Planned Maint [GEOGRAPHIC_DATA] ([GEOGRAPHIC_DATA]) Planned Maint [GEOGRAPHIC_D…" at bounding box center [544, 96] width 796 height 20
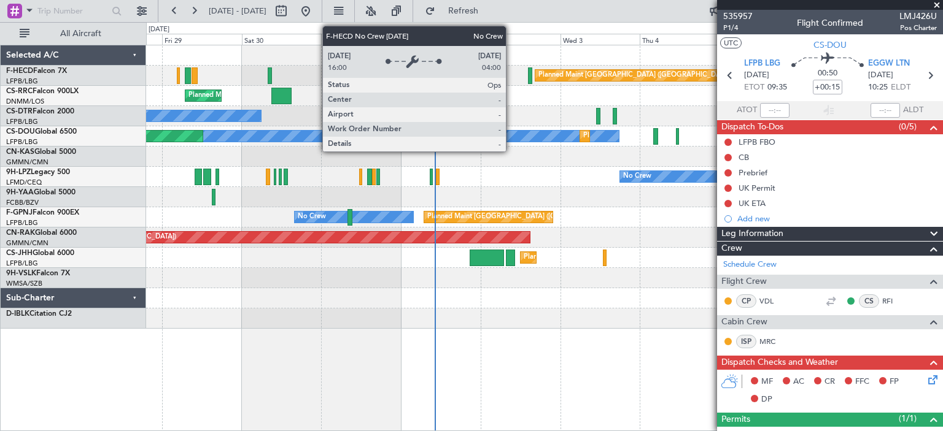
click at [497, 102] on div "Planned Maint [GEOGRAPHIC_DATA] ([GEOGRAPHIC_DATA]) Planned Maint [GEOGRAPHIC_D…" at bounding box center [544, 96] width 796 height 20
click at [422, 124] on div "No Crew" at bounding box center [544, 116] width 796 height 20
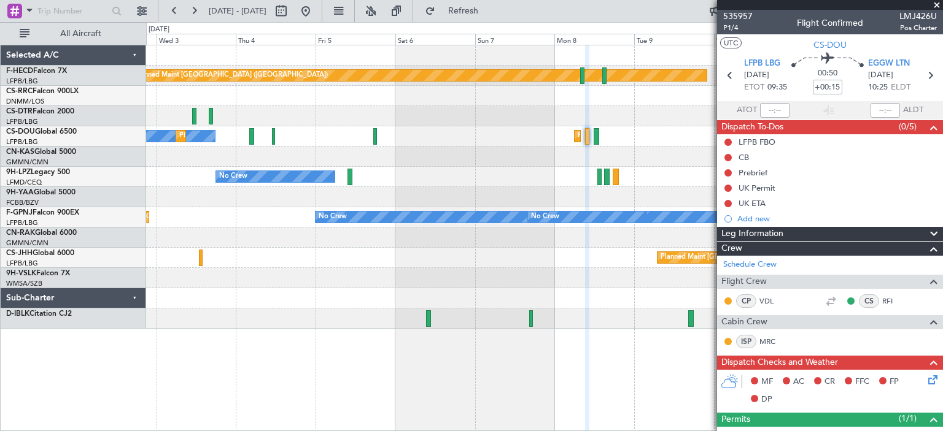
click at [119, 166] on div "Planned Maint [GEOGRAPHIC_DATA] ([GEOGRAPHIC_DATA]) No Crew No Crew Planned Mai…" at bounding box center [471, 226] width 943 height 409
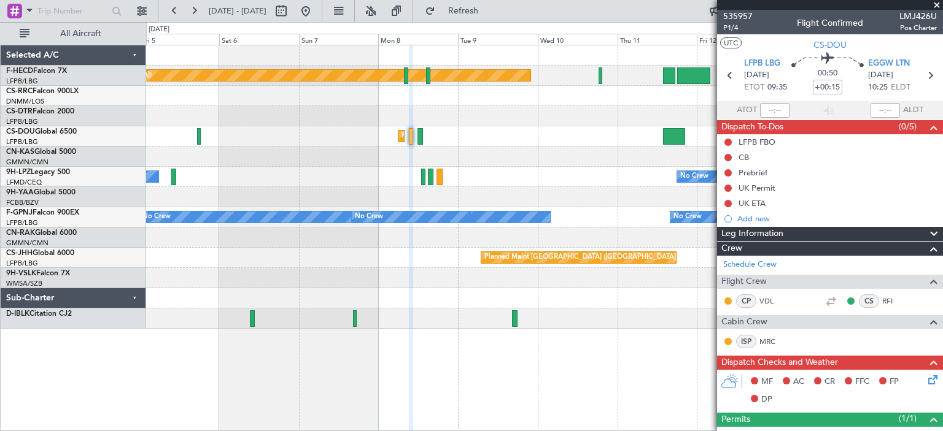
click at [587, 122] on div at bounding box center [544, 116] width 796 height 20
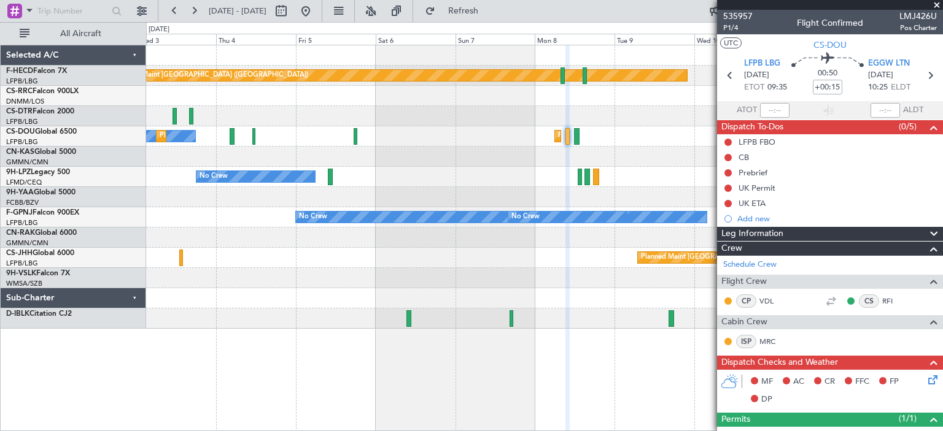
click at [489, 124] on div at bounding box center [544, 116] width 796 height 20
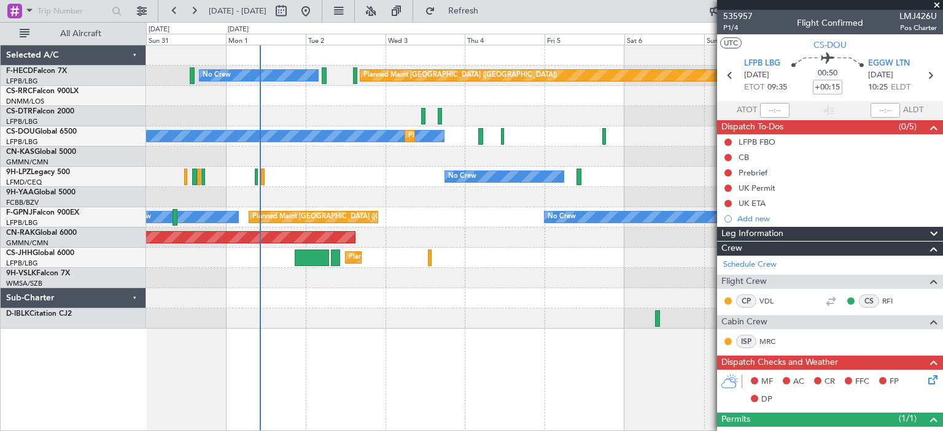
click at [136, 109] on div "Planned Maint [GEOGRAPHIC_DATA] ([GEOGRAPHIC_DATA]) No Crew Planned Maint [GEOG…" at bounding box center [471, 226] width 943 height 409
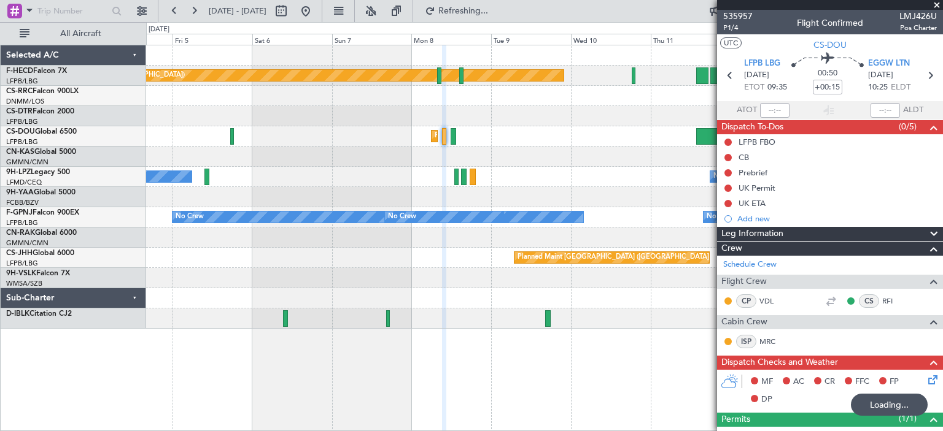
click at [937, 6] on span at bounding box center [936, 5] width 12 height 11
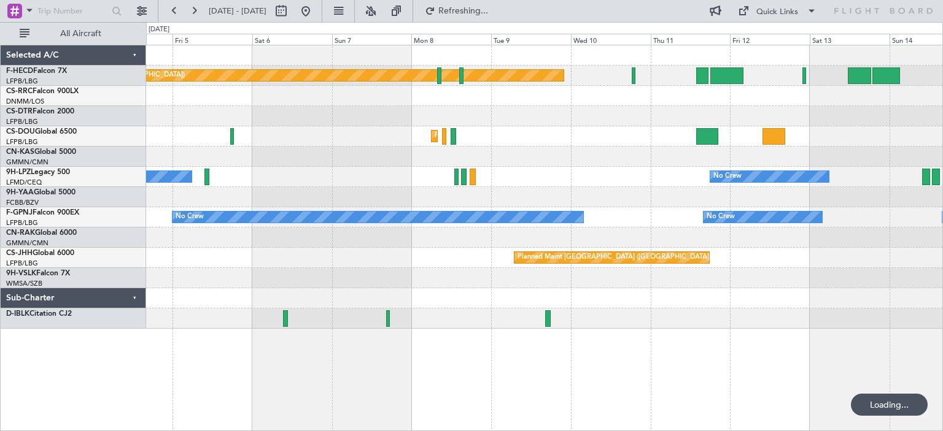
click at [727, 184] on div "Planned Maint [GEOGRAPHIC_DATA] ([GEOGRAPHIC_DATA]) Planned Maint [GEOGRAPHIC_D…" at bounding box center [544, 187] width 796 height 284
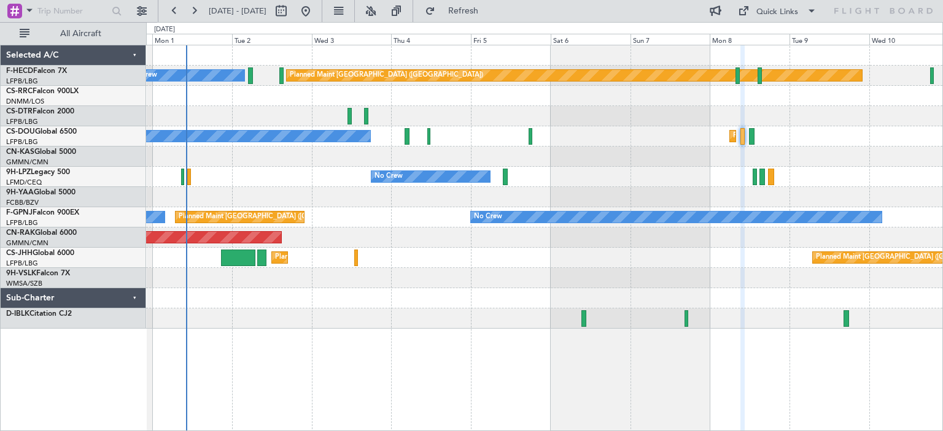
click at [464, 139] on div "Planned Maint [GEOGRAPHIC_DATA] ([GEOGRAPHIC_DATA]) No Crew Planned Maint [GEOG…" at bounding box center [544, 136] width 796 height 20
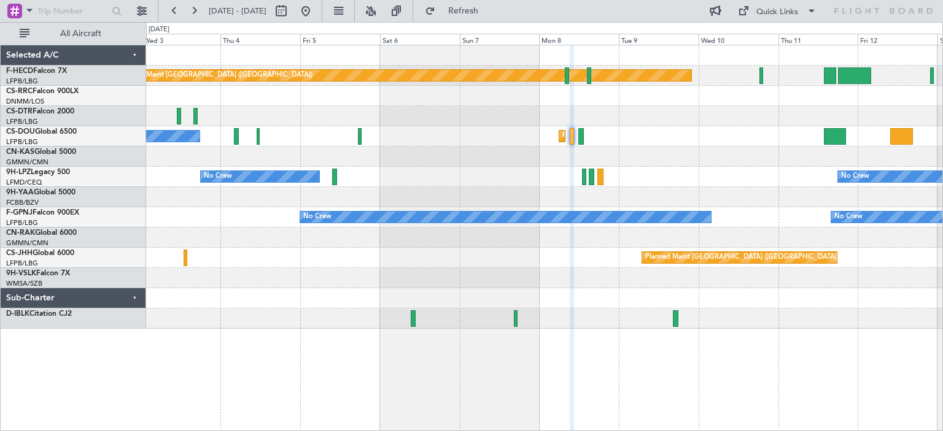
click at [435, 200] on div "Planned Maint [GEOGRAPHIC_DATA] ([GEOGRAPHIC_DATA]) No Crew Planned Maint [GEOG…" at bounding box center [544, 187] width 796 height 284
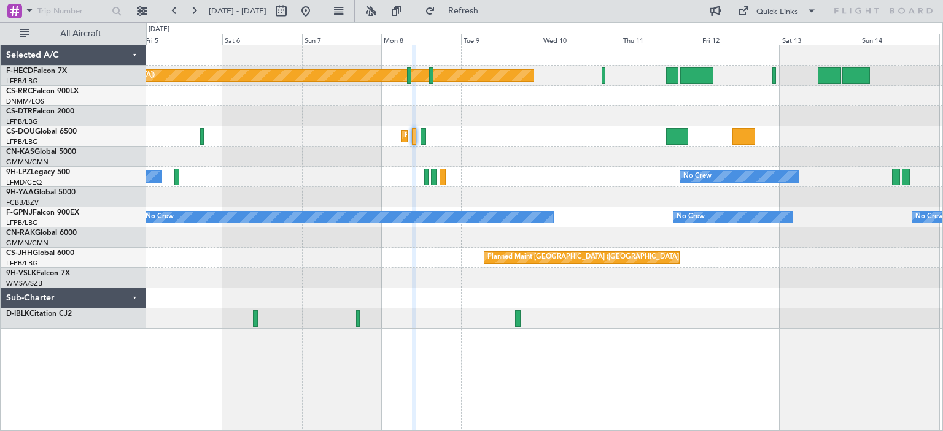
click at [560, 164] on div at bounding box center [544, 157] width 796 height 20
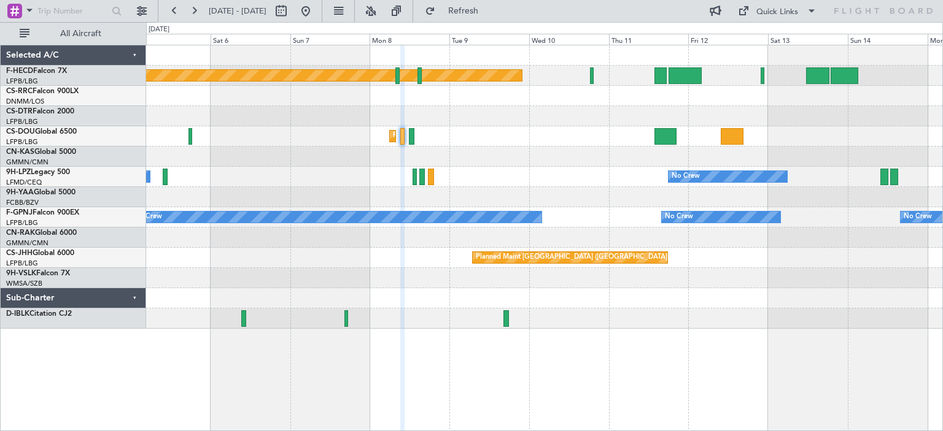
click at [613, 155] on div at bounding box center [544, 157] width 796 height 20
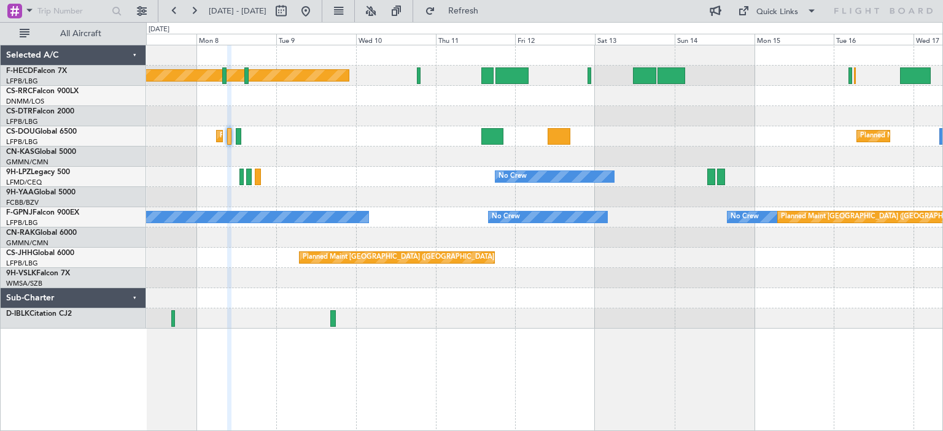
click at [444, 163] on div at bounding box center [544, 157] width 796 height 20
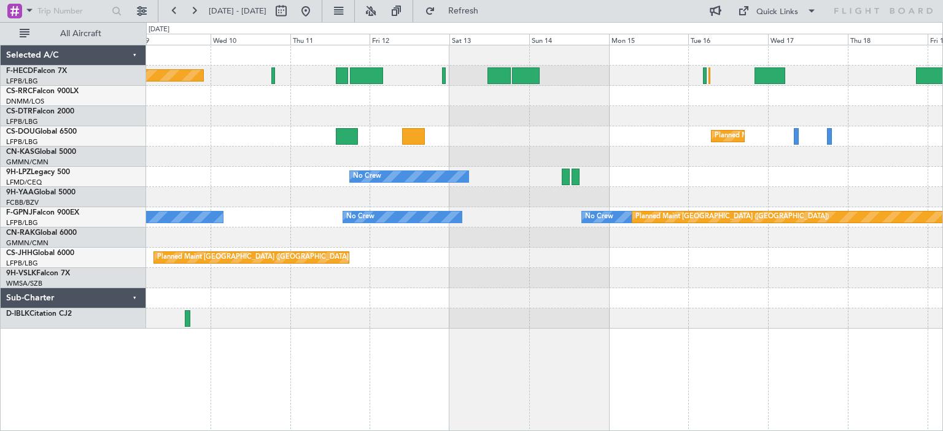
click at [462, 155] on div at bounding box center [544, 157] width 796 height 20
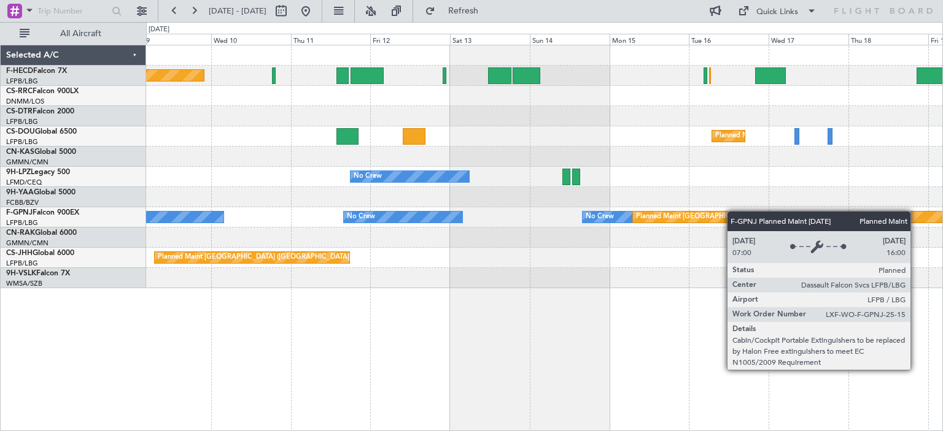
click at [820, 216] on div "Planned Maint [GEOGRAPHIC_DATA] ([GEOGRAPHIC_DATA]) No Crew Planned Maint [GEOG…" at bounding box center [544, 166] width 796 height 243
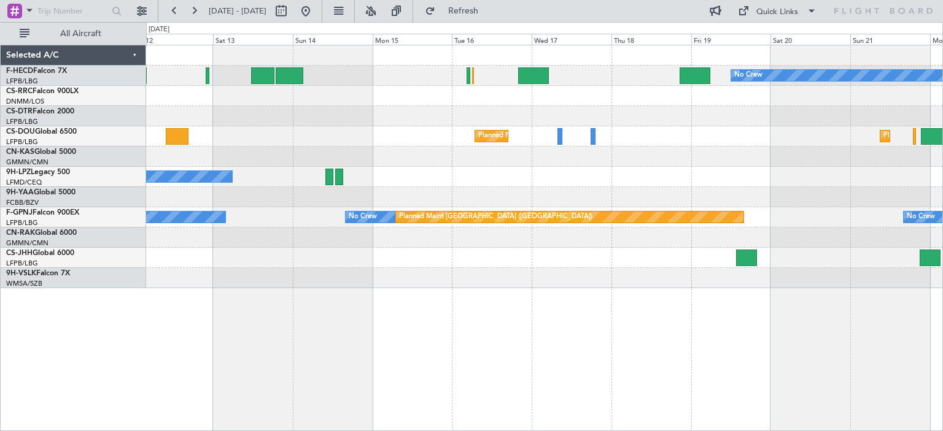
click at [550, 207] on div "No Crew Planned Maint [GEOGRAPHIC_DATA] ([GEOGRAPHIC_DATA]) Planned Maint [GEOG…" at bounding box center [544, 166] width 796 height 243
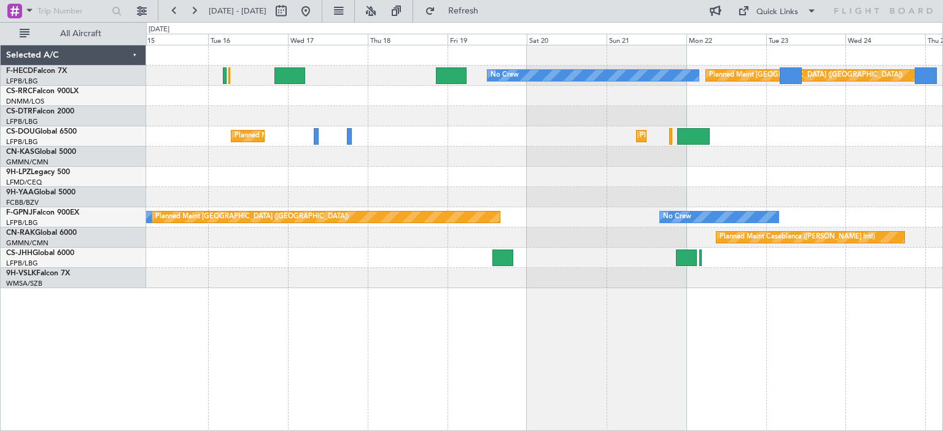
click at [516, 218] on div "No Crew Planned Maint [GEOGRAPHIC_DATA] ([GEOGRAPHIC_DATA]) Planned Maint [GEOG…" at bounding box center [544, 166] width 796 height 243
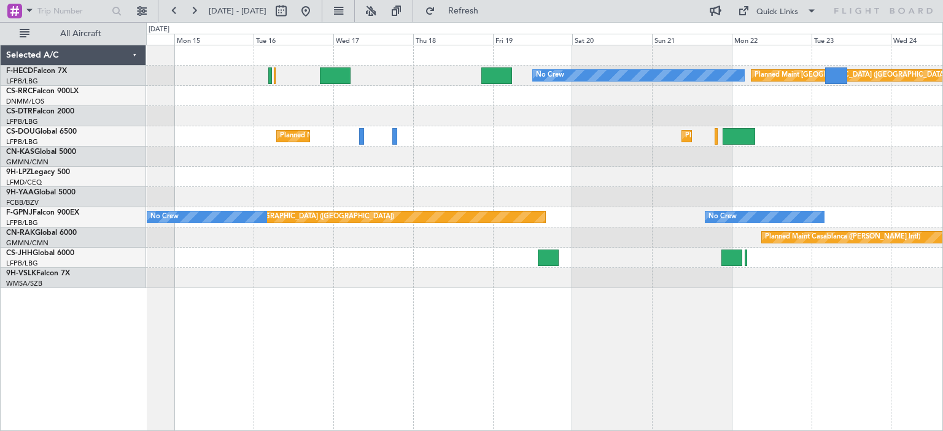
click at [519, 191] on div "Planned Maint [GEOGRAPHIC_DATA] ([GEOGRAPHIC_DATA]) No Crew Planned Maint [GEOG…" at bounding box center [544, 166] width 796 height 243
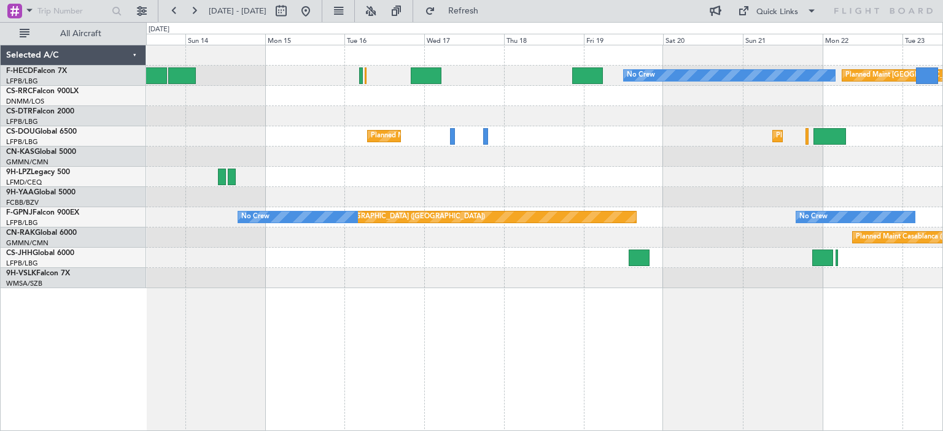
click at [583, 260] on div "Planned Maint [GEOGRAPHIC_DATA] ([GEOGRAPHIC_DATA])" at bounding box center [544, 258] width 796 height 20
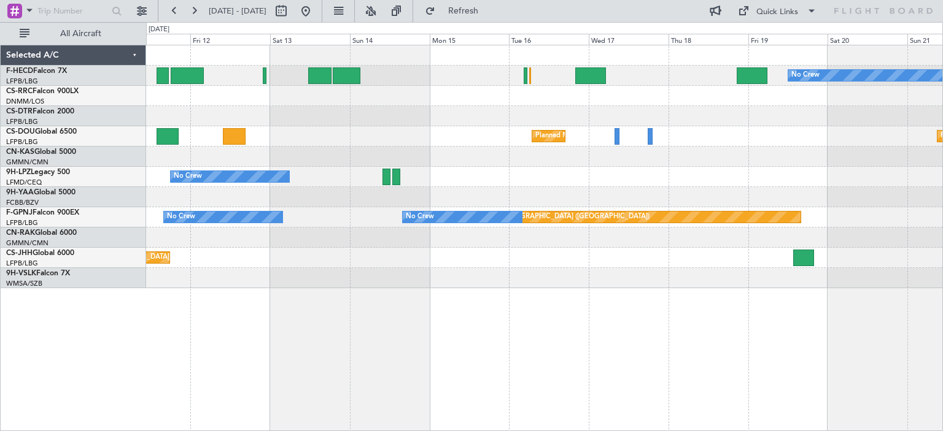
click at [487, 239] on div "No Crew Planned Maint [GEOGRAPHIC_DATA] ([GEOGRAPHIC_DATA]) Planned Maint [GEOG…" at bounding box center [544, 166] width 796 height 243
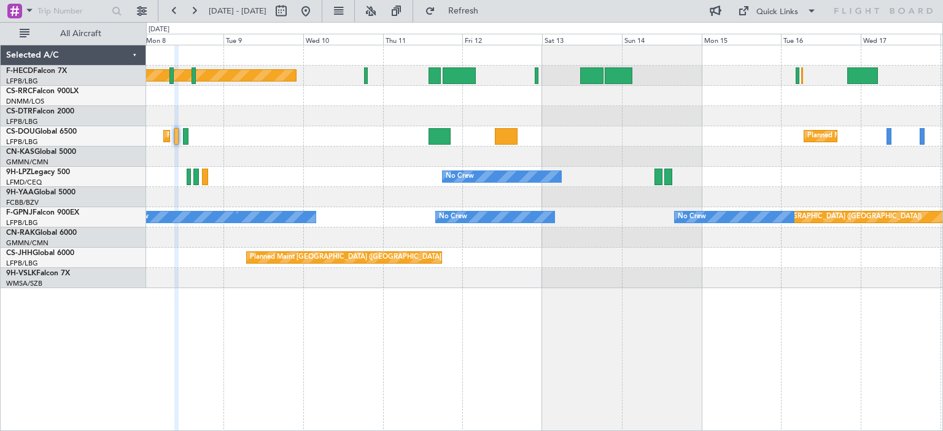
click at [567, 252] on div "Planned Maint [GEOGRAPHIC_DATA] ([GEOGRAPHIC_DATA])" at bounding box center [544, 258] width 796 height 20
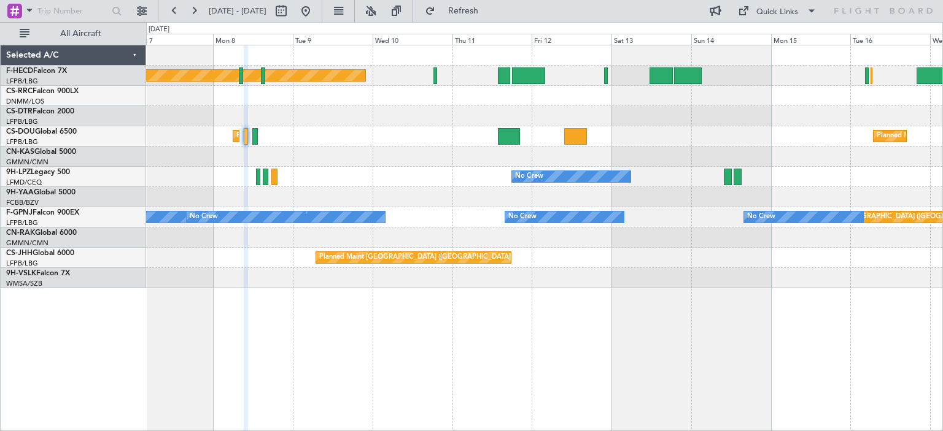
click at [479, 237] on div "Planned Maint [GEOGRAPHIC_DATA] ([GEOGRAPHIC_DATA]) No Crew Planned Maint [GEOG…" at bounding box center [544, 166] width 796 height 243
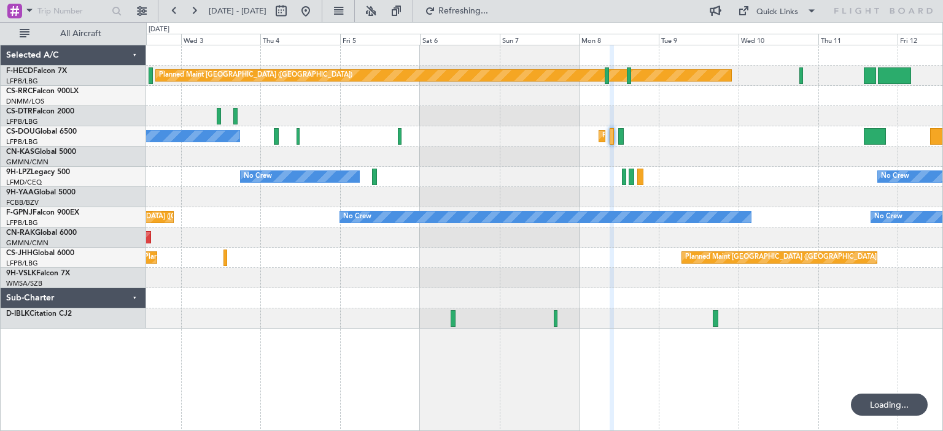
click at [282, 150] on div "Planned Maint [GEOGRAPHIC_DATA] ([GEOGRAPHIC_DATA]) No Crew Planned Maint [GEOG…" at bounding box center [544, 187] width 796 height 284
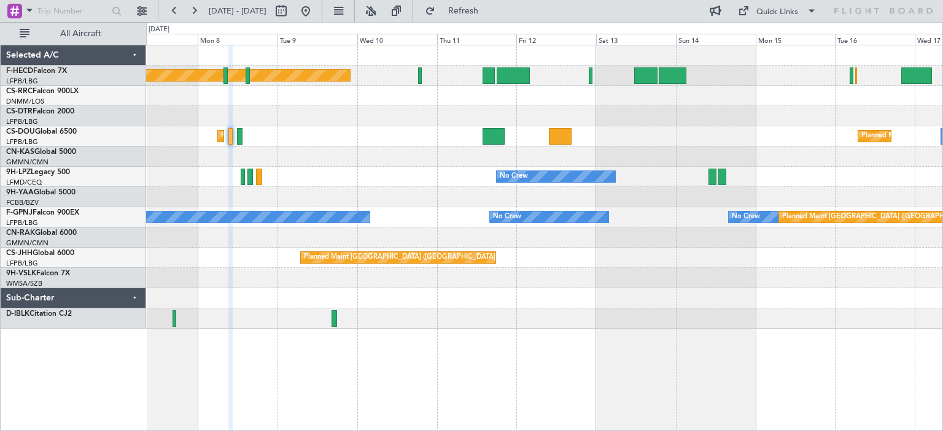
click at [430, 119] on div at bounding box center [544, 116] width 796 height 20
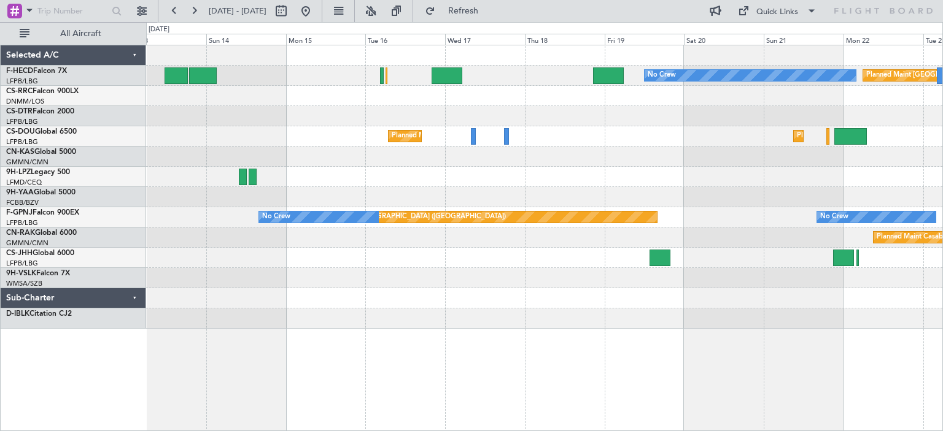
click at [511, 148] on div "No Crew Planned Maint [GEOGRAPHIC_DATA] ([GEOGRAPHIC_DATA]) Planned Maint [GEOG…" at bounding box center [544, 187] width 796 height 284
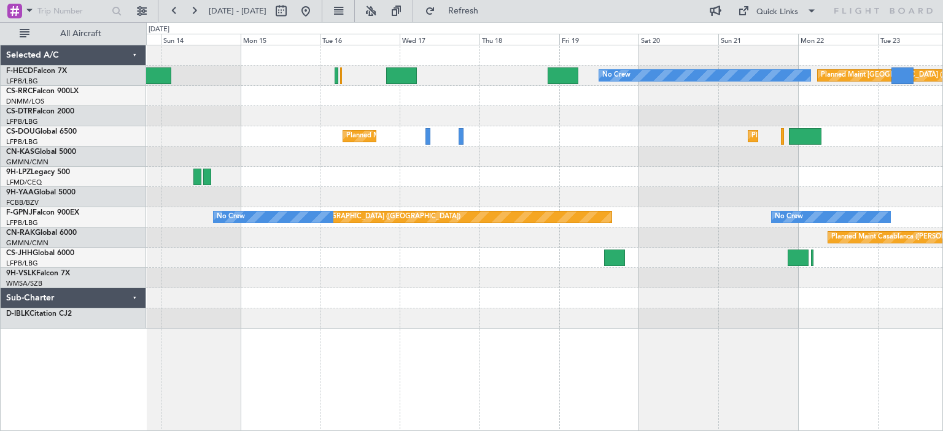
click at [519, 139] on div "Planned Maint [GEOGRAPHIC_DATA] ([GEOGRAPHIC_DATA]) Planned Maint [GEOGRAPHIC_D…" at bounding box center [544, 136] width 796 height 20
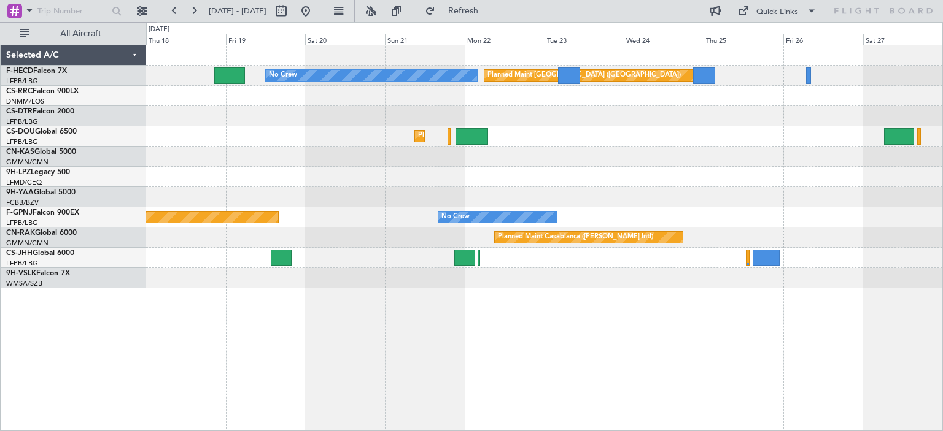
click at [473, 199] on div "Planned Maint [GEOGRAPHIC_DATA] ([GEOGRAPHIC_DATA]) No Crew Planned Maint [GEOG…" at bounding box center [544, 166] width 796 height 243
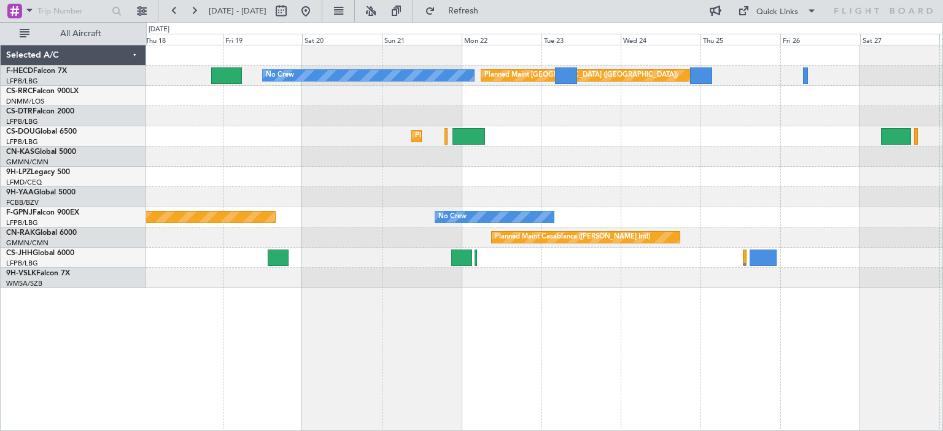
click at [802, 188] on div "Planned Maint [GEOGRAPHIC_DATA] ([GEOGRAPHIC_DATA]) No Crew Planned Maint [GEOG…" at bounding box center [544, 166] width 796 height 243
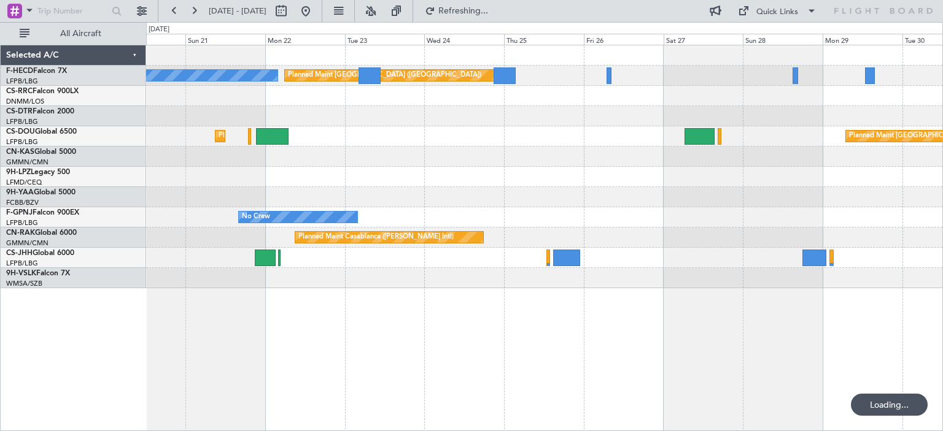
click at [653, 228] on div "Planned Maint [GEOGRAPHIC_DATA] ([GEOGRAPHIC_DATA]) No Crew Planned Maint [GEOG…" at bounding box center [544, 166] width 796 height 243
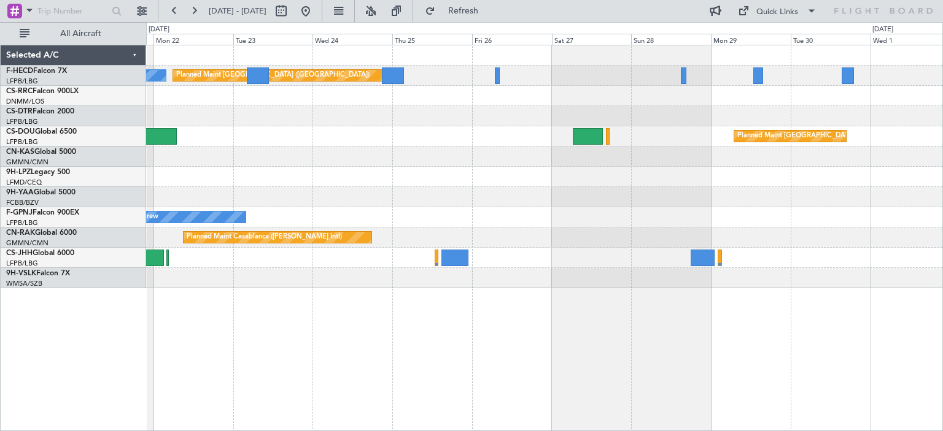
click at [660, 176] on div at bounding box center [544, 177] width 796 height 20
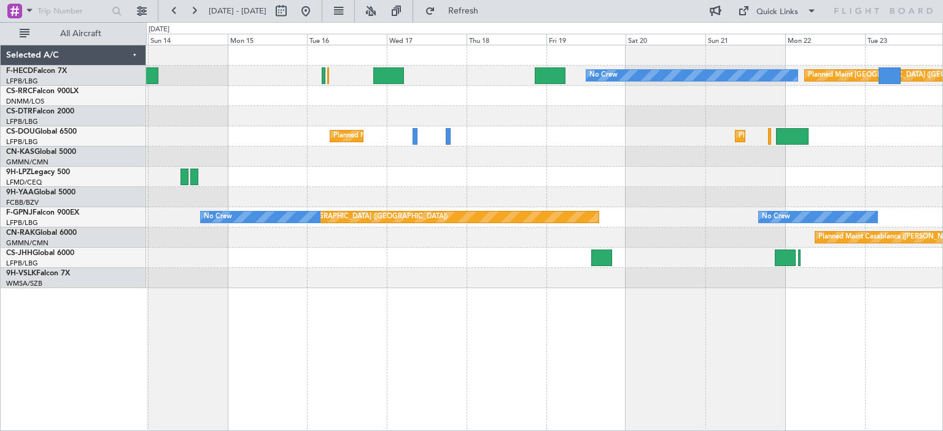
click at [740, 171] on div "No Crew" at bounding box center [544, 177] width 796 height 20
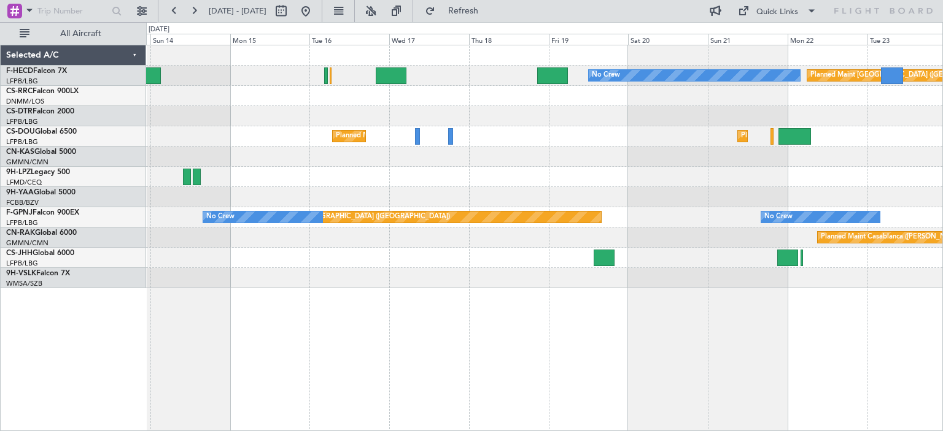
click at [631, 209] on div "Planned Maint [GEOGRAPHIC_DATA] ([GEOGRAPHIC_DATA]) No Crew Planned Maint [GEOG…" at bounding box center [544, 166] width 796 height 243
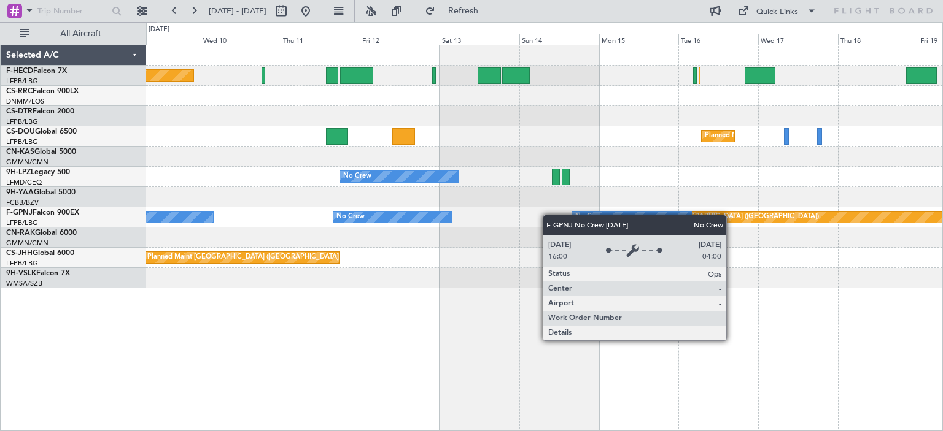
click at [732, 225] on div "Planned Maint [GEOGRAPHIC_DATA] ([GEOGRAPHIC_DATA]) No Crew Planned Maint [GEOG…" at bounding box center [544, 166] width 796 height 243
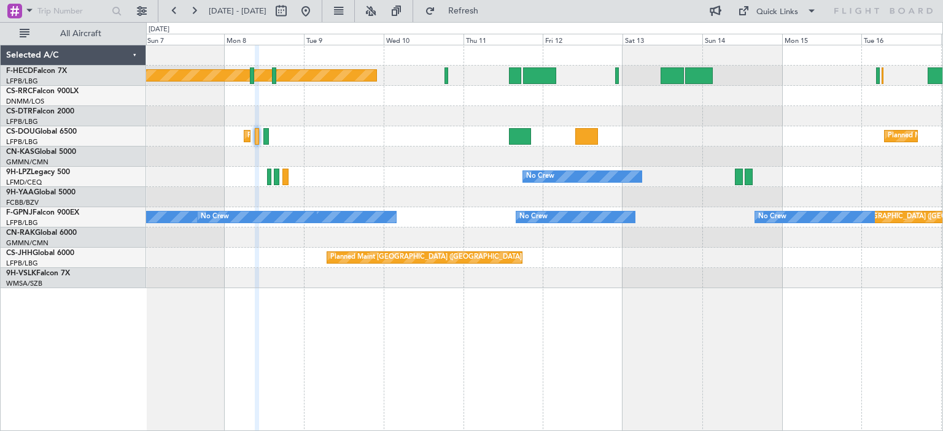
click at [702, 218] on div "Planned Maint [GEOGRAPHIC_DATA] ([GEOGRAPHIC_DATA]) No Crew Planned Maint [GEOG…" at bounding box center [544, 166] width 796 height 243
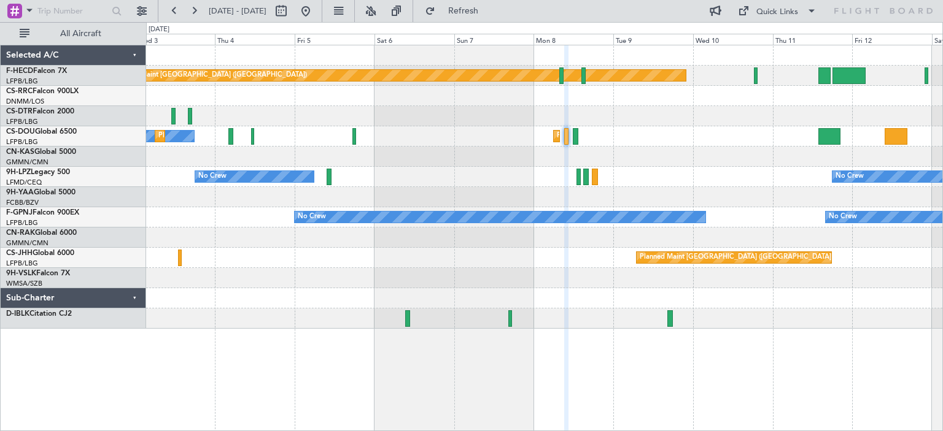
click at [830, 223] on div "Planned Maint [GEOGRAPHIC_DATA] ([GEOGRAPHIC_DATA]) No Crew No Crew Planned Mai…" at bounding box center [544, 187] width 796 height 284
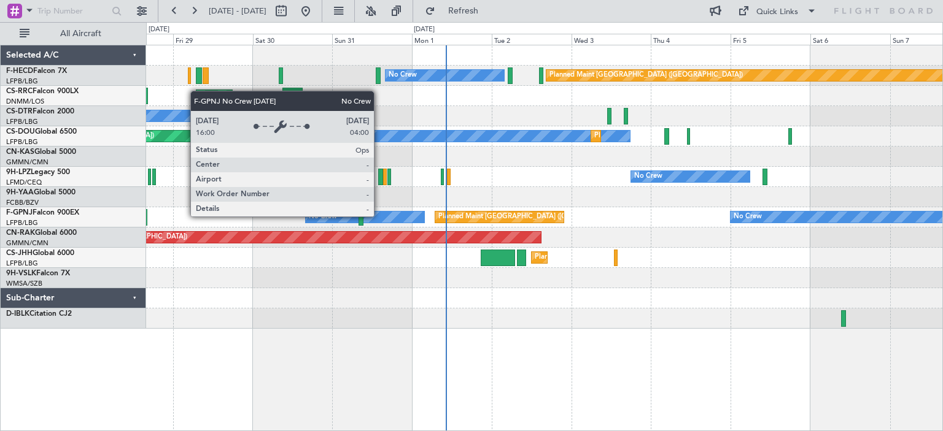
click at [490, 228] on div "Planned Maint [GEOGRAPHIC_DATA] ([GEOGRAPHIC_DATA]) No Crew No Crew Planned Mai…" at bounding box center [544, 187] width 796 height 284
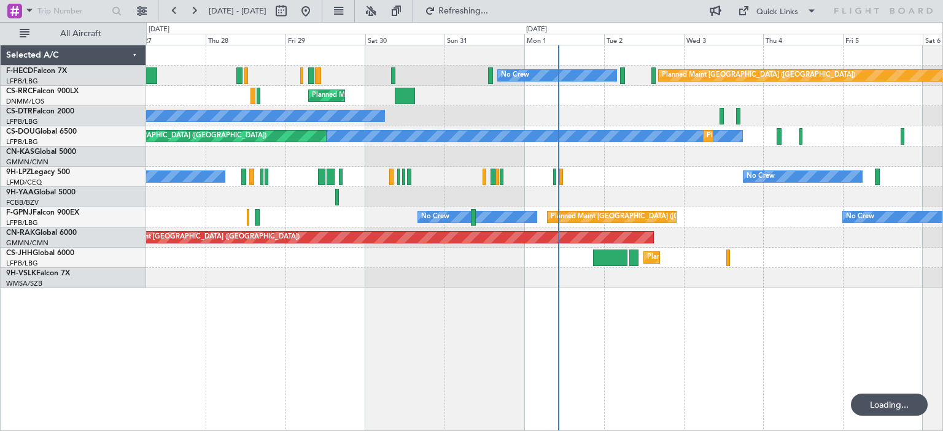
click at [528, 206] on div at bounding box center [544, 197] width 796 height 20
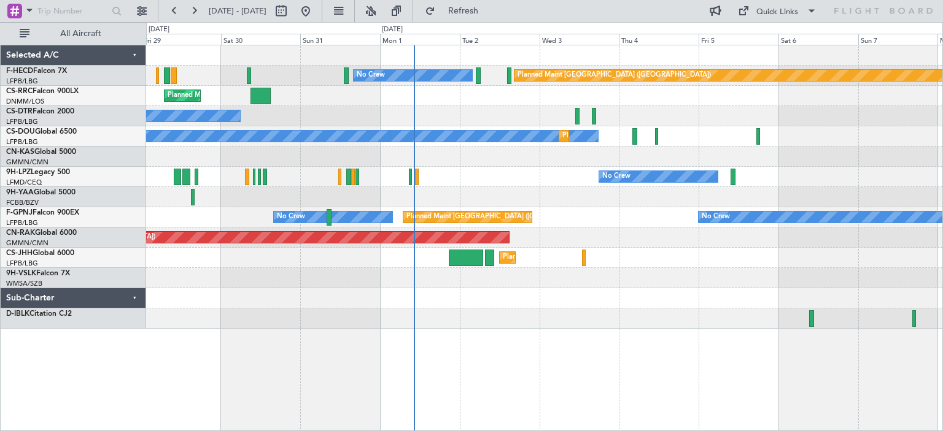
click at [444, 193] on div "Planned Maint [GEOGRAPHIC_DATA] ([GEOGRAPHIC_DATA]) No Crew Planned Maint [GEOG…" at bounding box center [544, 187] width 796 height 284
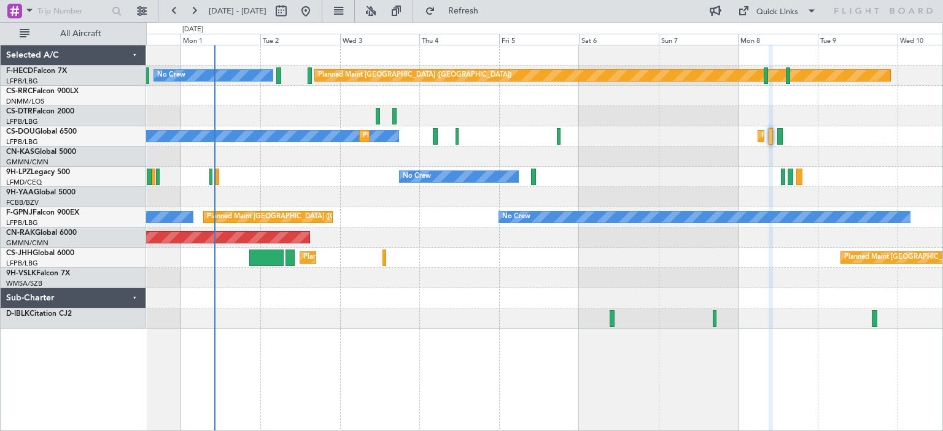
click at [531, 203] on div "Planned Maint [GEOGRAPHIC_DATA] ([GEOGRAPHIC_DATA]) No Crew Planned Maint [GEOG…" at bounding box center [544, 187] width 796 height 284
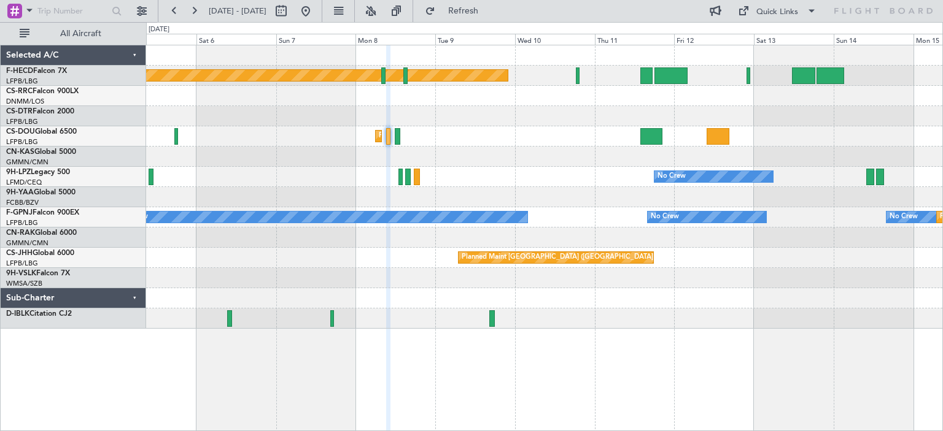
click at [468, 184] on div "No Crew No Crew" at bounding box center [544, 177] width 796 height 20
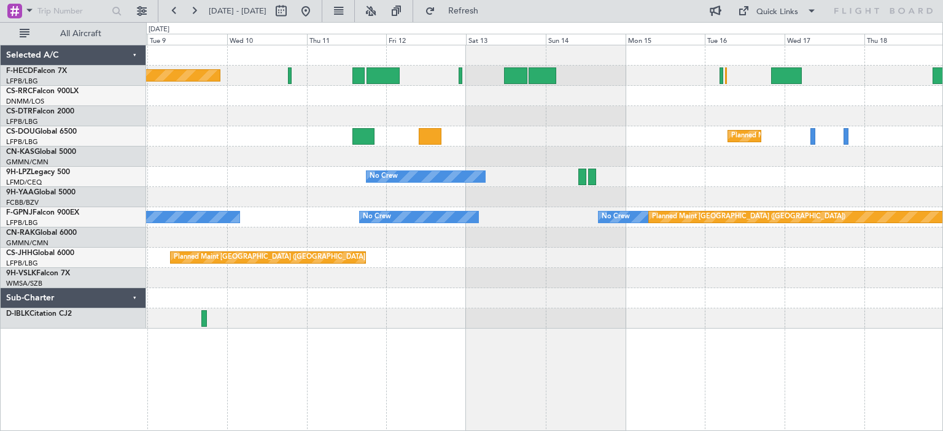
click at [496, 171] on div "Planned Maint [GEOGRAPHIC_DATA] ([GEOGRAPHIC_DATA]) No Crew Planned Maint [GEOG…" at bounding box center [544, 187] width 796 height 284
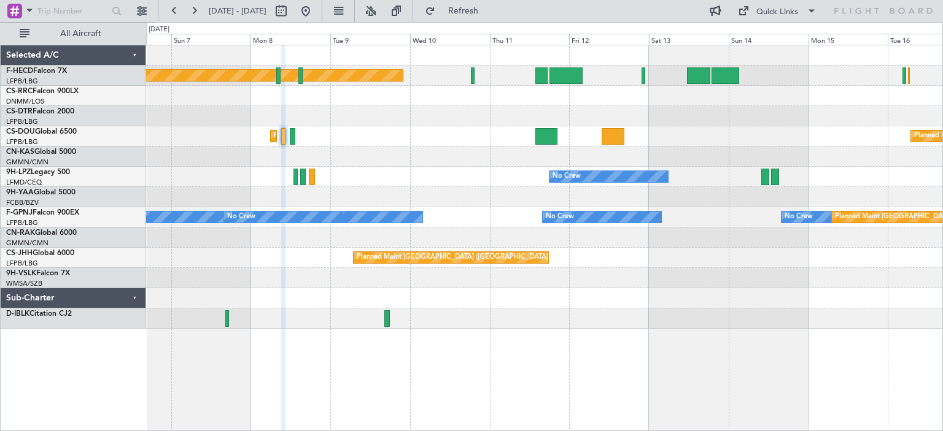
click at [580, 154] on div "Planned Maint [GEOGRAPHIC_DATA] ([GEOGRAPHIC_DATA]) Planned Maint [GEOGRAPHIC_D…" at bounding box center [544, 187] width 796 height 284
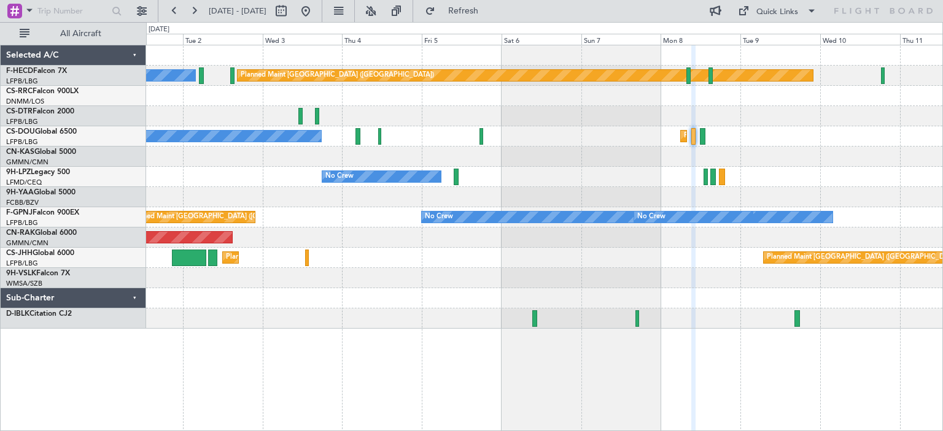
click at [713, 168] on div "Planned Maint [GEOGRAPHIC_DATA] ([GEOGRAPHIC_DATA]) No Crew No Crew Planned Mai…" at bounding box center [544, 187] width 796 height 284
click at [576, 171] on div "Planned Maint [GEOGRAPHIC_DATA] ([GEOGRAPHIC_DATA]) No Crew No Crew Planned Mai…" at bounding box center [544, 187] width 796 height 284
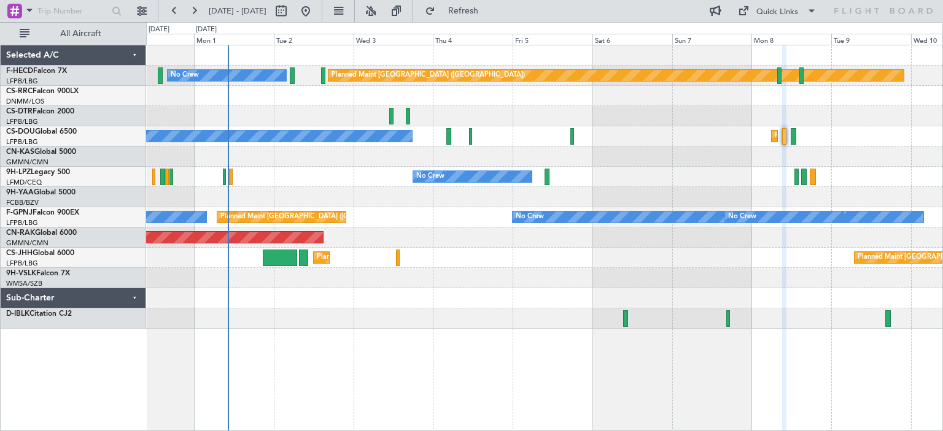
click at [544, 228] on div "Planned Maint [GEOGRAPHIC_DATA] ([GEOGRAPHIC_DATA]) No Crew Planned Maint [GEOG…" at bounding box center [544, 187] width 796 height 284
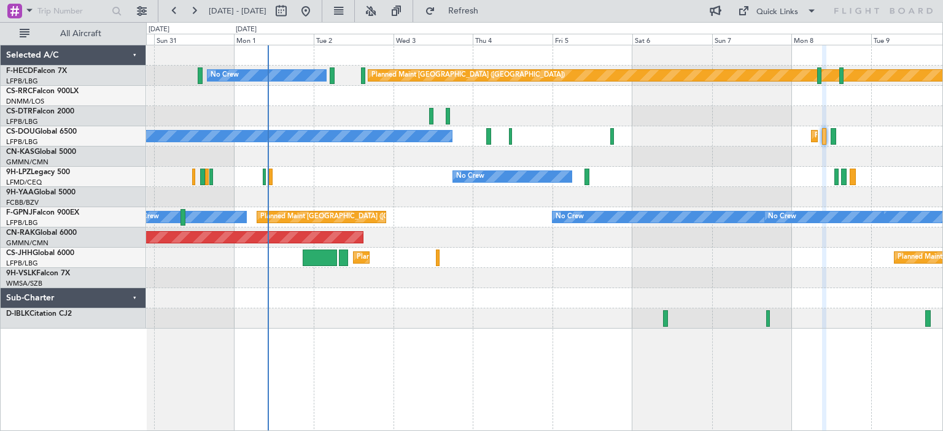
click at [404, 226] on div "Planned Maint [GEOGRAPHIC_DATA] ([GEOGRAPHIC_DATA]) No Crew Planned Maint [GEOG…" at bounding box center [544, 187] width 796 height 284
click at [345, 266] on div "Planned Maint [GEOGRAPHIC_DATA] ([GEOGRAPHIC_DATA]) No Crew Planned Maint [GEOG…" at bounding box center [544, 187] width 796 height 284
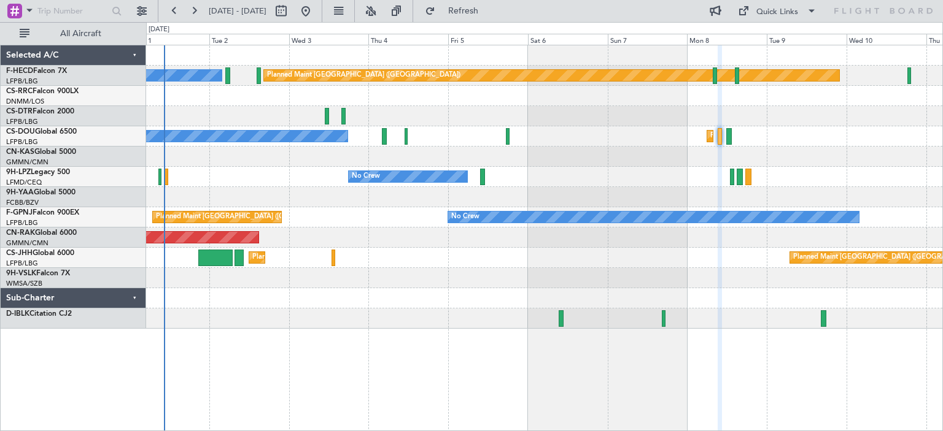
click at [609, 273] on div "Planned Maint [GEOGRAPHIC_DATA] ([GEOGRAPHIC_DATA]) No Crew Planned Maint [GEOG…" at bounding box center [544, 187] width 796 height 284
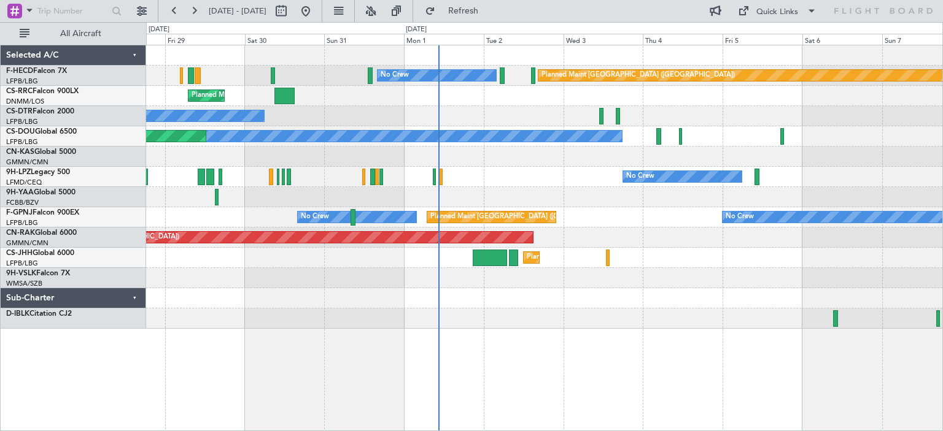
click at [547, 153] on div "Planned Maint [GEOGRAPHIC_DATA] ([GEOGRAPHIC_DATA]) No Crew No Crew Planned Mai…" at bounding box center [544, 187] width 796 height 284
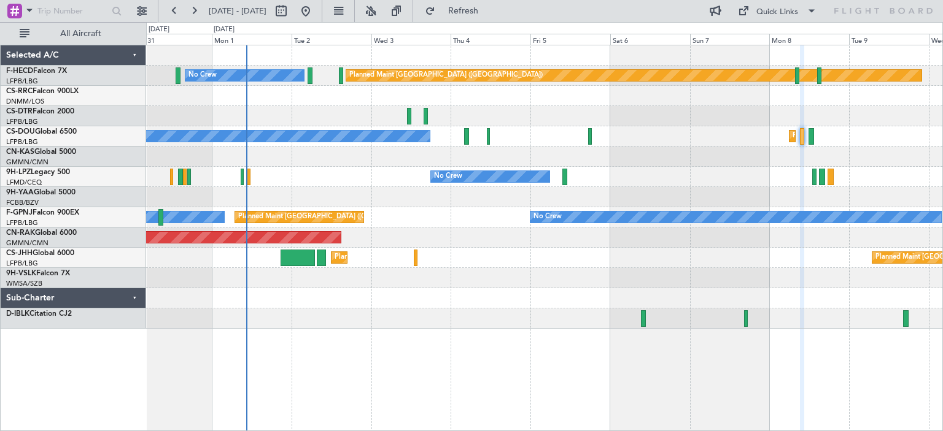
click at [472, 168] on div "Planned Maint [GEOGRAPHIC_DATA] ([GEOGRAPHIC_DATA]) No Crew Planned Maint [GEOG…" at bounding box center [544, 187] width 796 height 284
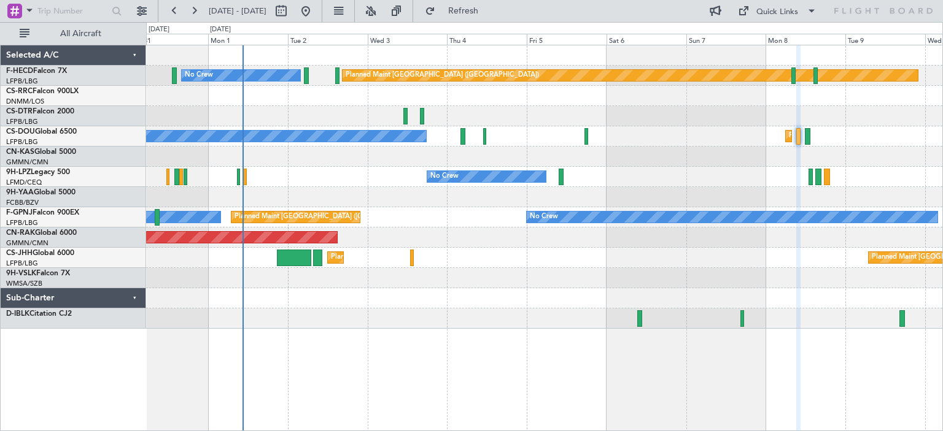
click at [514, 171] on div "Planned Maint [GEOGRAPHIC_DATA] ([GEOGRAPHIC_DATA]) No Crew Planned Maint [GEOG…" at bounding box center [544, 187] width 796 height 284
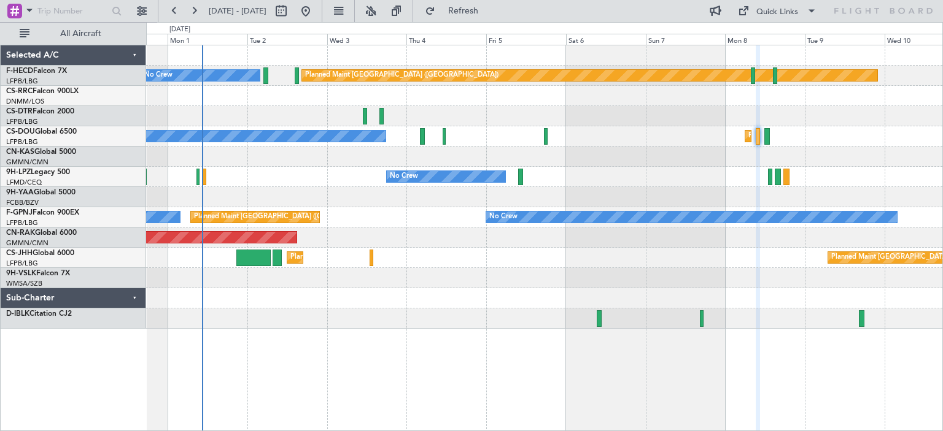
click at [362, 164] on div at bounding box center [544, 157] width 796 height 20
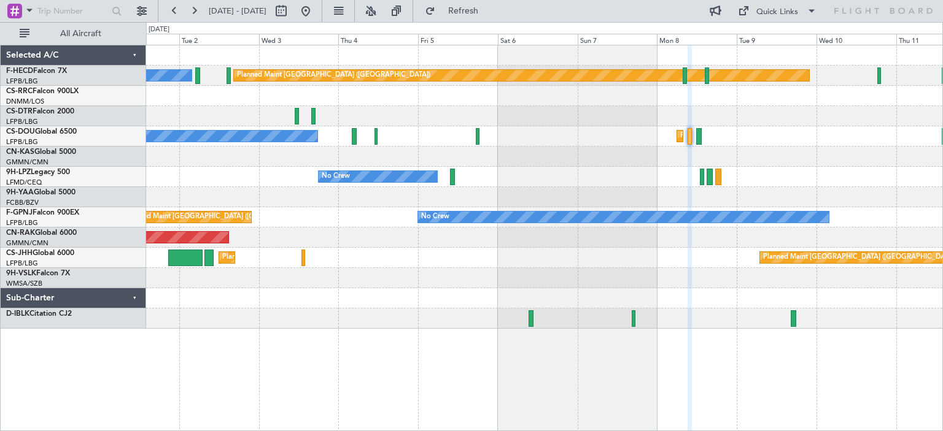
click at [337, 165] on div at bounding box center [544, 157] width 796 height 20
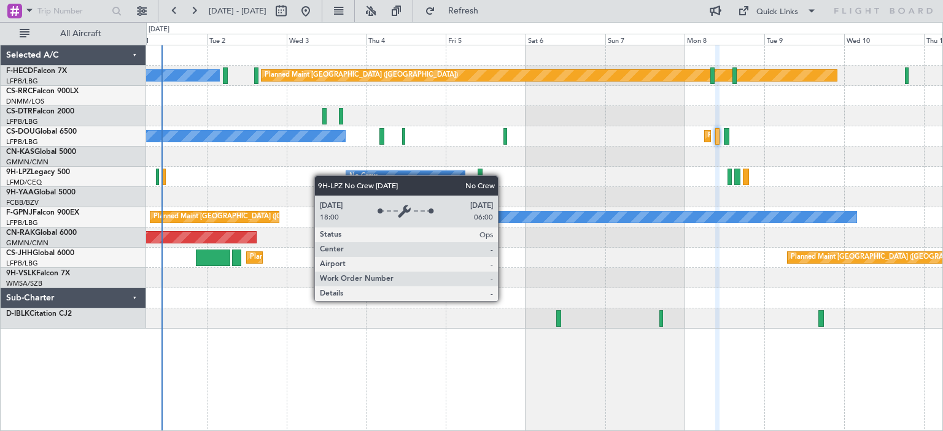
click at [417, 179] on div "No Crew No Crew" at bounding box center [544, 177] width 796 height 20
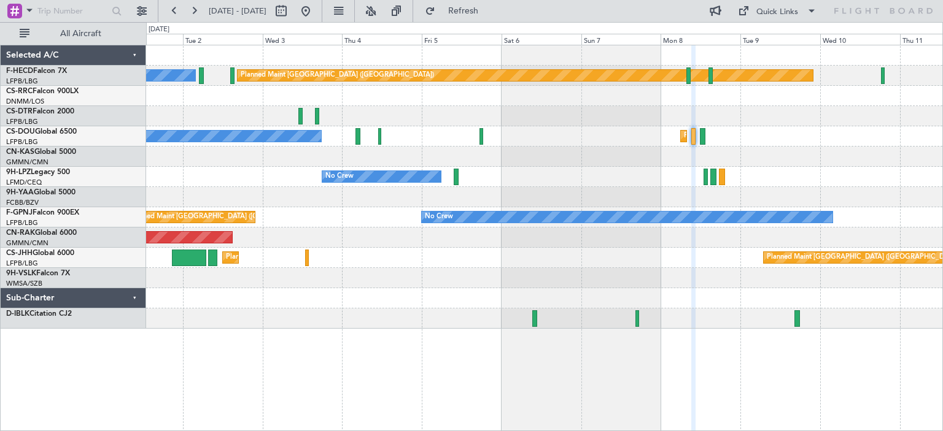
click at [297, 220] on div "Planned Maint [GEOGRAPHIC_DATA] ([GEOGRAPHIC_DATA]) No Crew No Crew Planned Mai…" at bounding box center [544, 187] width 796 height 284
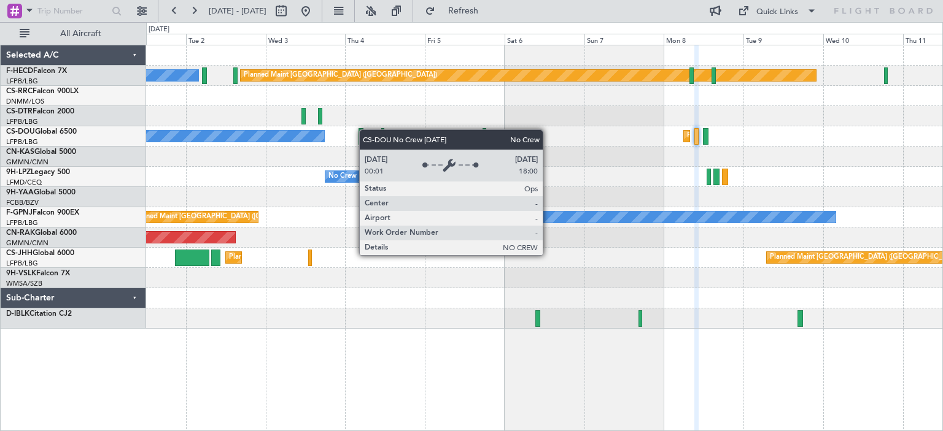
click at [255, 139] on div "Planned Maint [GEOGRAPHIC_DATA] ([GEOGRAPHIC_DATA]) No Crew Planned Maint [GEOG…" at bounding box center [544, 136] width 796 height 20
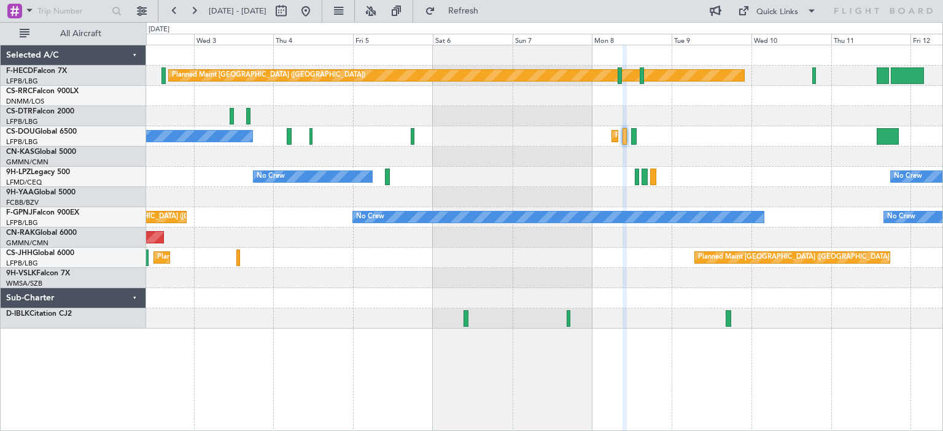
click at [385, 179] on div "No Crew No Crew" at bounding box center [544, 177] width 796 height 20
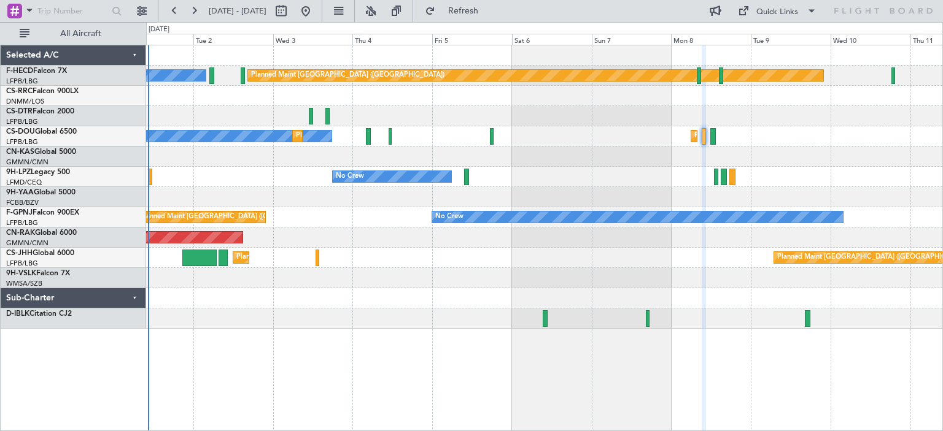
click at [581, 213] on div "Planned Maint [GEOGRAPHIC_DATA] ([GEOGRAPHIC_DATA]) No Crew No Crew Planned Mai…" at bounding box center [544, 187] width 796 height 284
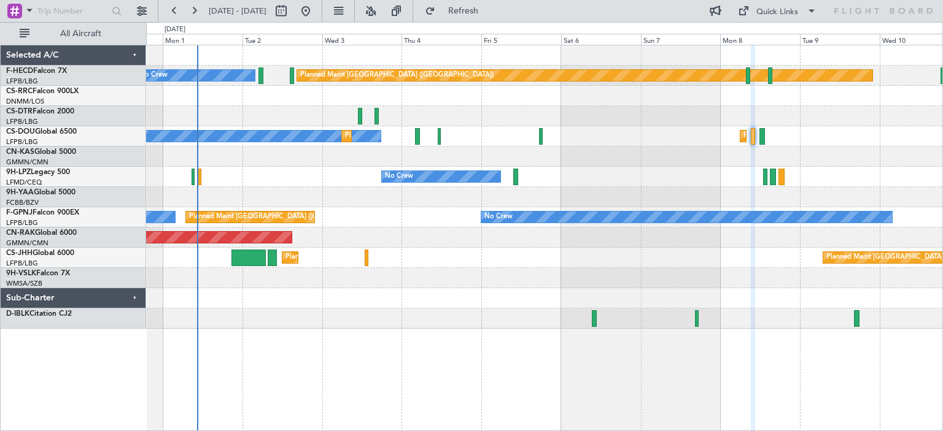
click at [492, 206] on div "Planned Maint [GEOGRAPHIC_DATA] ([GEOGRAPHIC_DATA]) No Crew Planned Maint [GEOG…" at bounding box center [544, 187] width 796 height 284
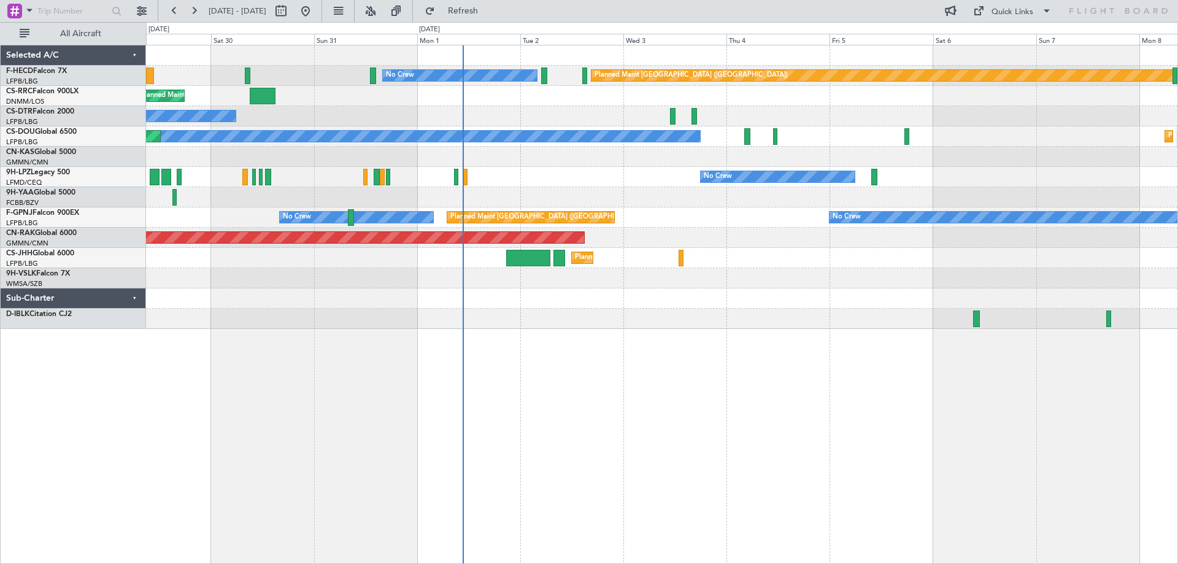
click at [309, 274] on div "Planned Maint [GEOGRAPHIC_DATA] ([GEOGRAPHIC_DATA]) No Crew Planned Maint [GEOG…" at bounding box center [662, 187] width 1032 height 284
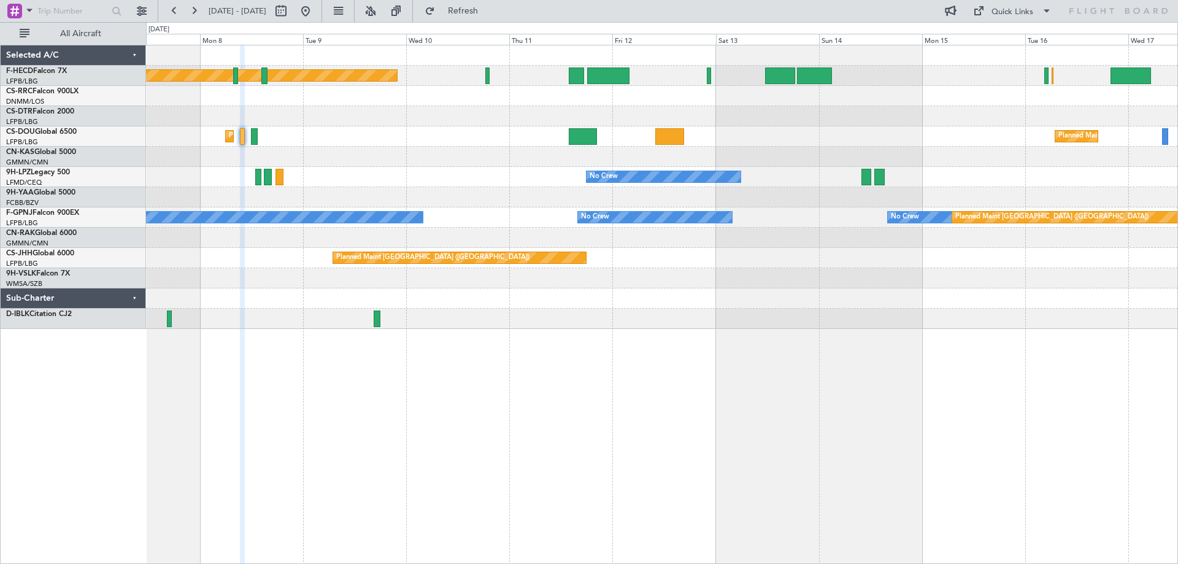
click at [0, 203] on html "[DATE] - [DATE] Refresh Quick Links All Aircraft Planned Maint [GEOGRAPHIC_DATA…" at bounding box center [589, 282] width 1178 height 564
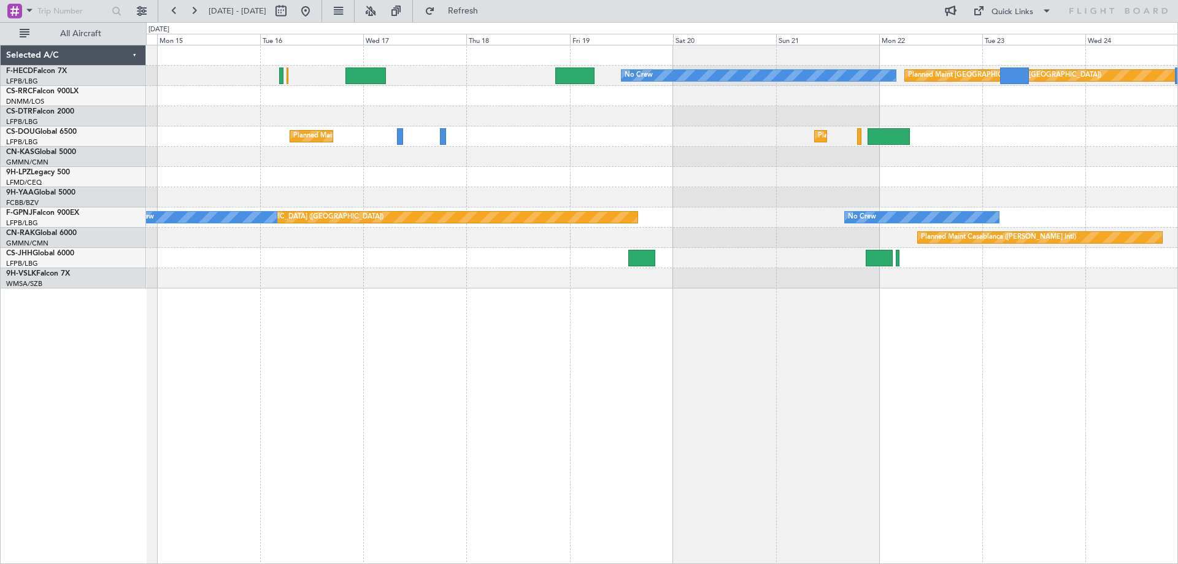
click at [137, 221] on div "Planned Maint [GEOGRAPHIC_DATA] ([GEOGRAPHIC_DATA]) No Crew Planned Maint [GEOG…" at bounding box center [589, 293] width 1178 height 542
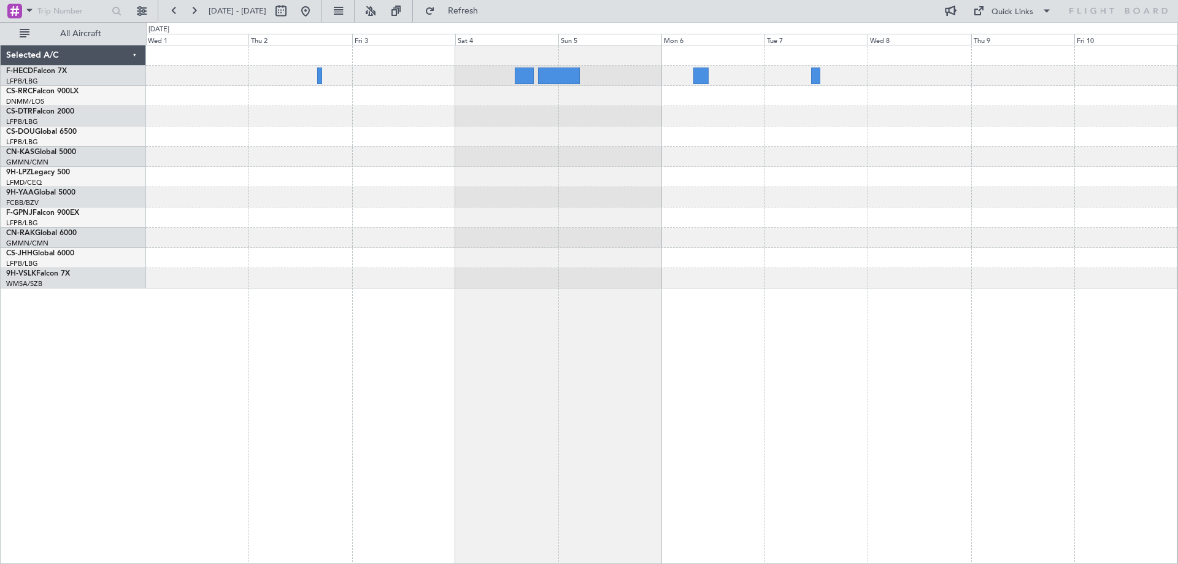
click at [11, 211] on div "Planned Maint [GEOGRAPHIC_DATA] ([GEOGRAPHIC_DATA]) Selected A/C F-HECD Falcon …" at bounding box center [589, 293] width 1178 height 542
click at [733, 255] on div at bounding box center [662, 258] width 1032 height 20
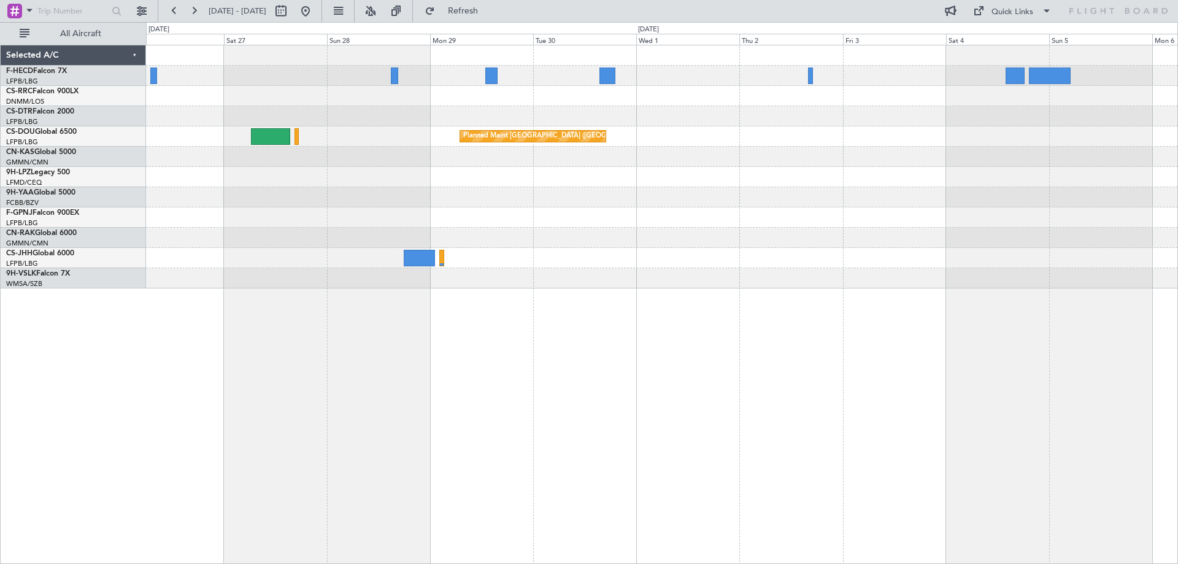
click at [942, 206] on div "Planned Maint [GEOGRAPHIC_DATA] ([GEOGRAPHIC_DATA]) Planned Maint [GEOGRAPHIC_D…" at bounding box center [662, 166] width 1032 height 243
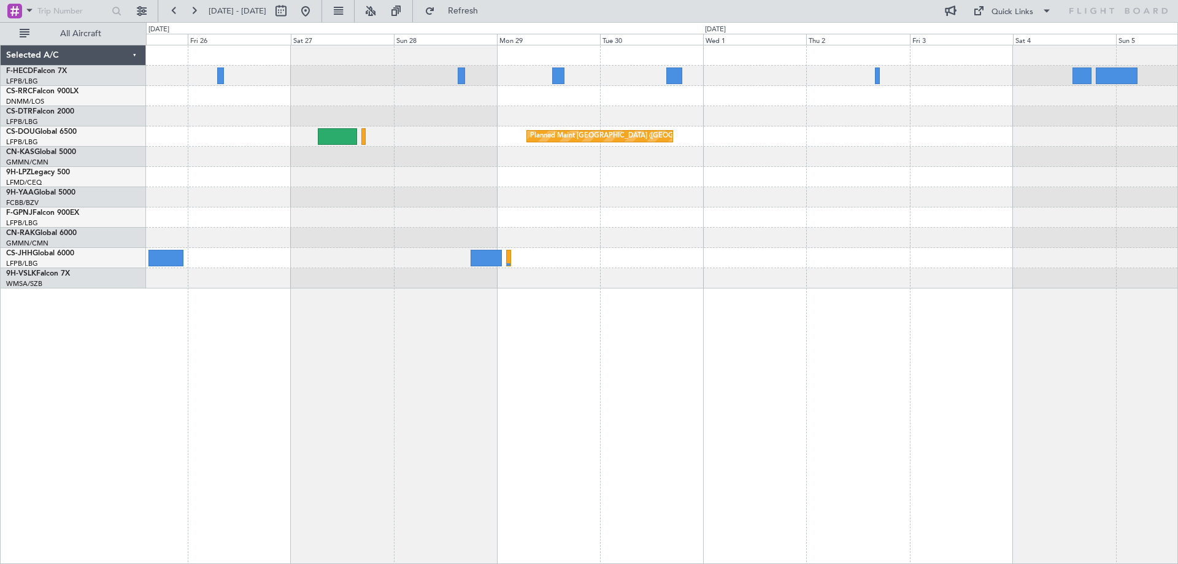
click at [658, 176] on div at bounding box center [662, 177] width 1032 height 20
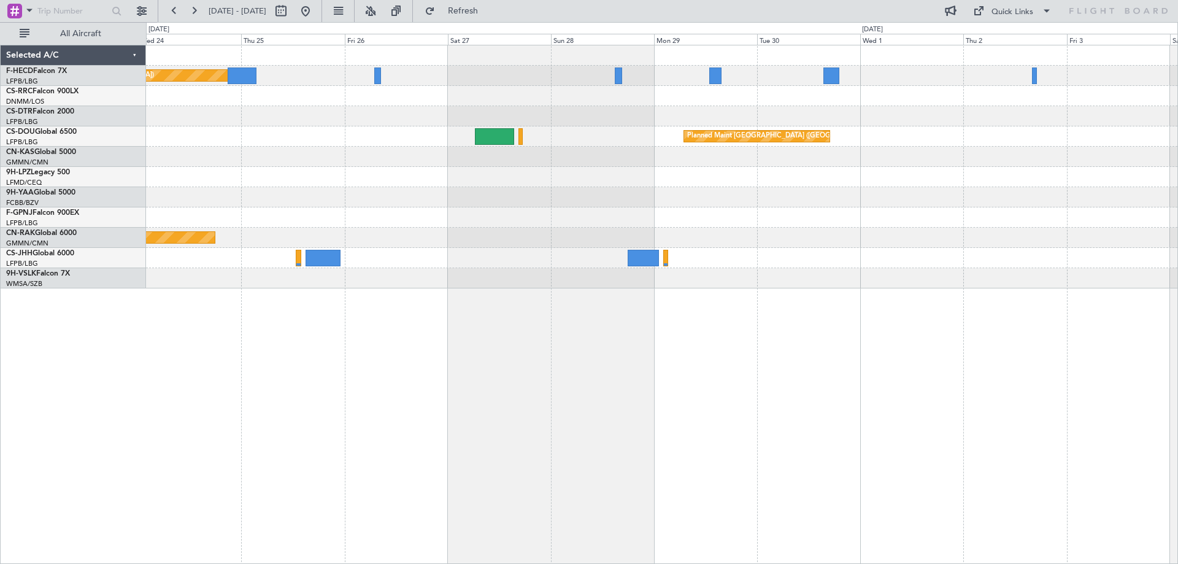
click at [821, 149] on div at bounding box center [662, 157] width 1032 height 20
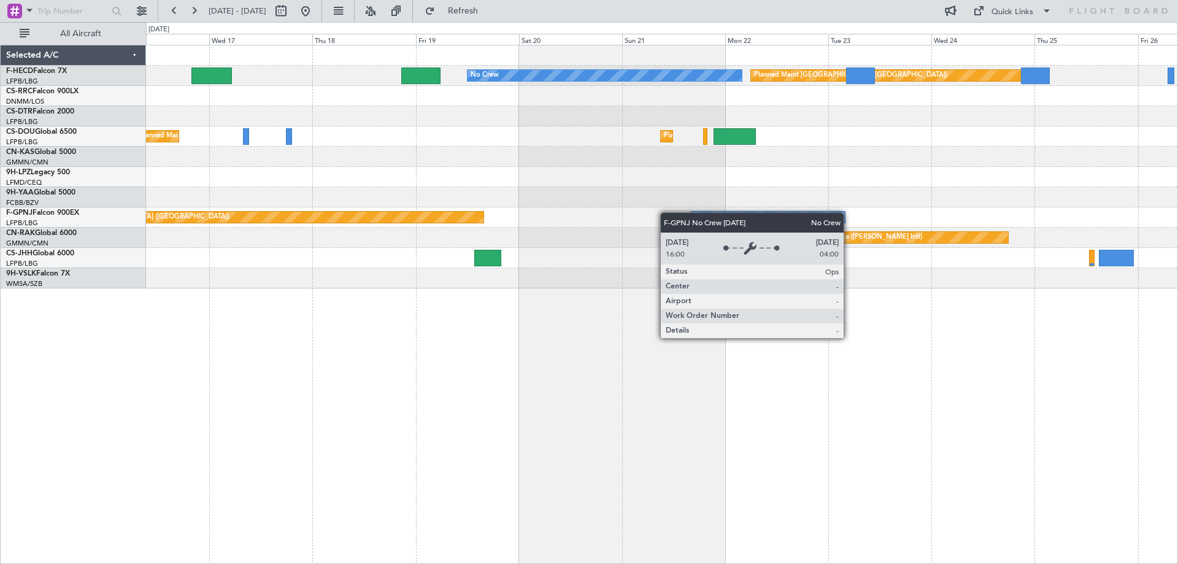
click at [794, 217] on div "Planned Maint [GEOGRAPHIC_DATA] ([GEOGRAPHIC_DATA]) No Crew Planned Maint [GEOG…" at bounding box center [662, 166] width 1032 height 243
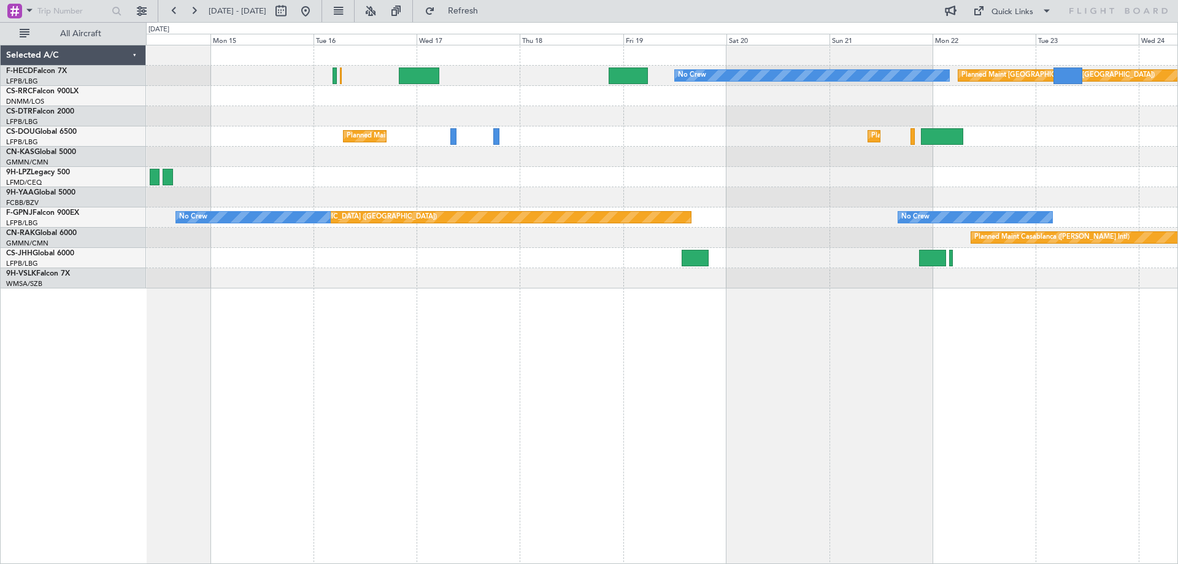
click at [863, 155] on div "Planned Maint [GEOGRAPHIC_DATA] ([GEOGRAPHIC_DATA]) No Crew Planned Maint [GEOG…" at bounding box center [662, 166] width 1032 height 243
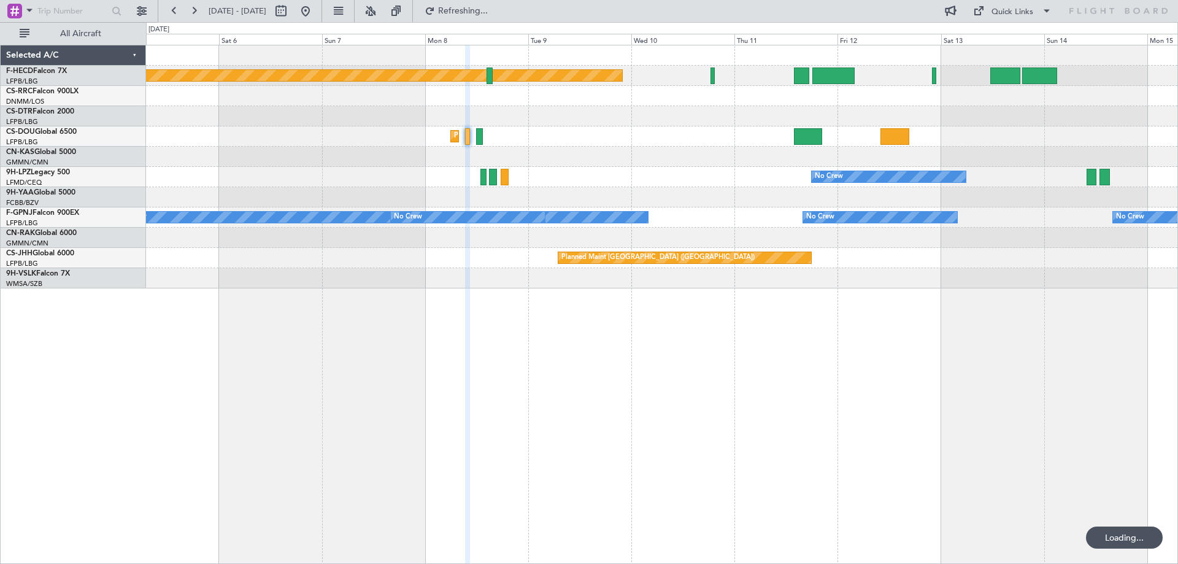
click at [942, 139] on div "Planned Maint [GEOGRAPHIC_DATA] ([GEOGRAPHIC_DATA]) Planned Maint [GEOGRAPHIC_D…" at bounding box center [662, 166] width 1032 height 243
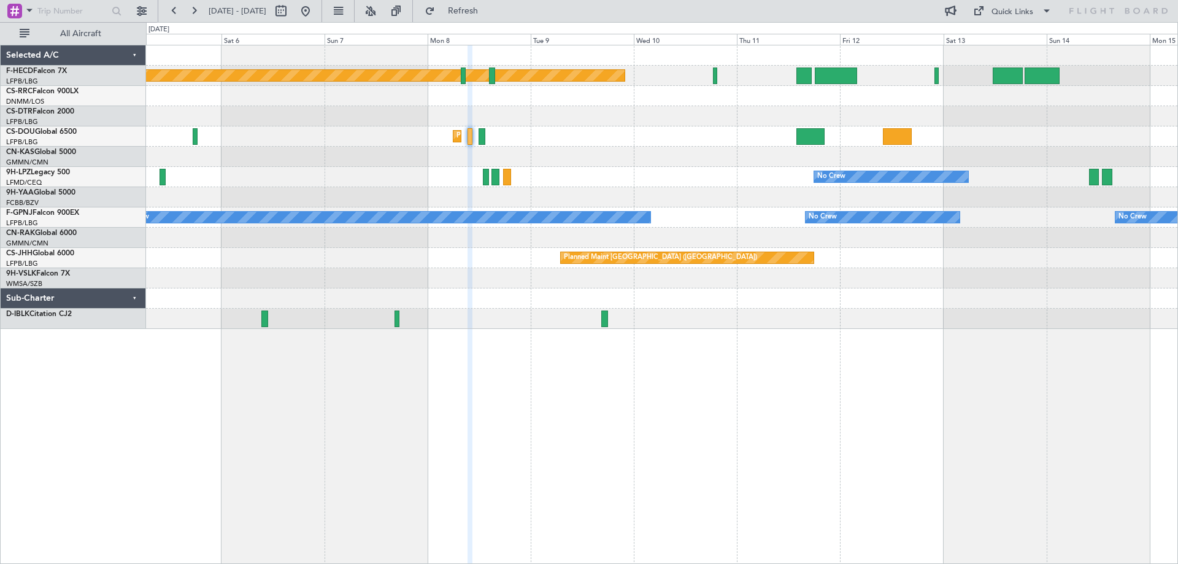
click at [786, 187] on div "Planned Maint [GEOGRAPHIC_DATA] ([GEOGRAPHIC_DATA]) Planned Maint [GEOGRAPHIC_D…" at bounding box center [662, 187] width 1032 height 284
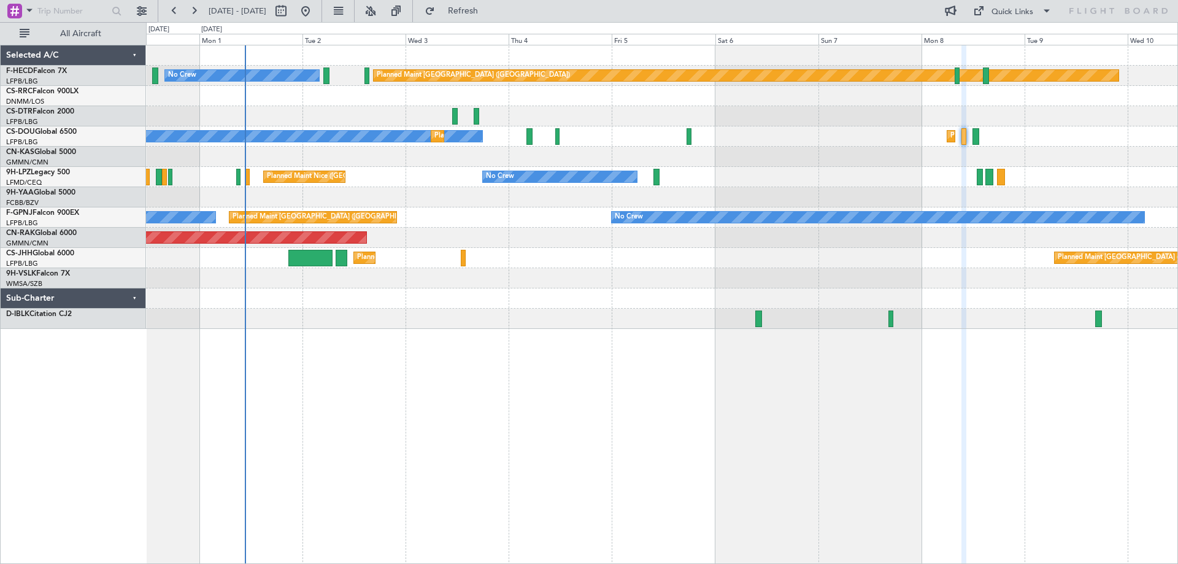
click at [708, 144] on div "Planned Maint [GEOGRAPHIC_DATA] ([GEOGRAPHIC_DATA]) No Crew Planned Maint [GEOG…" at bounding box center [662, 187] width 1032 height 284
click at [382, 265] on div "Planned Maint [GEOGRAPHIC_DATA] ([GEOGRAPHIC_DATA]) No Crew Planned Maint [GEOG…" at bounding box center [662, 187] width 1032 height 284
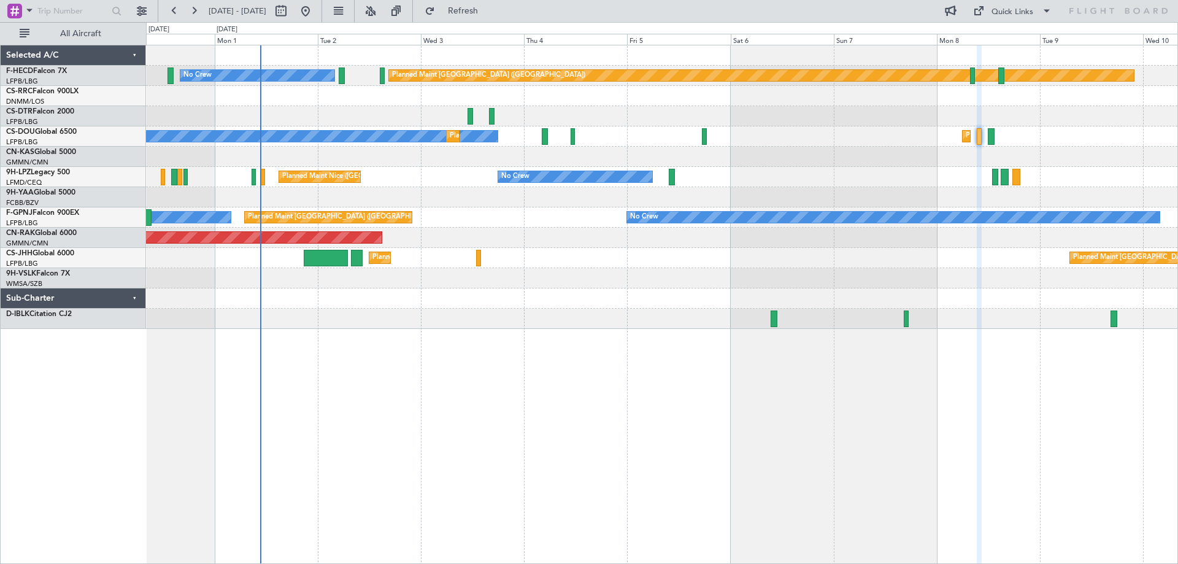
click at [506, 91] on div "Planned Maint [GEOGRAPHIC_DATA] ([GEOGRAPHIC_DATA])" at bounding box center [662, 96] width 1032 height 20
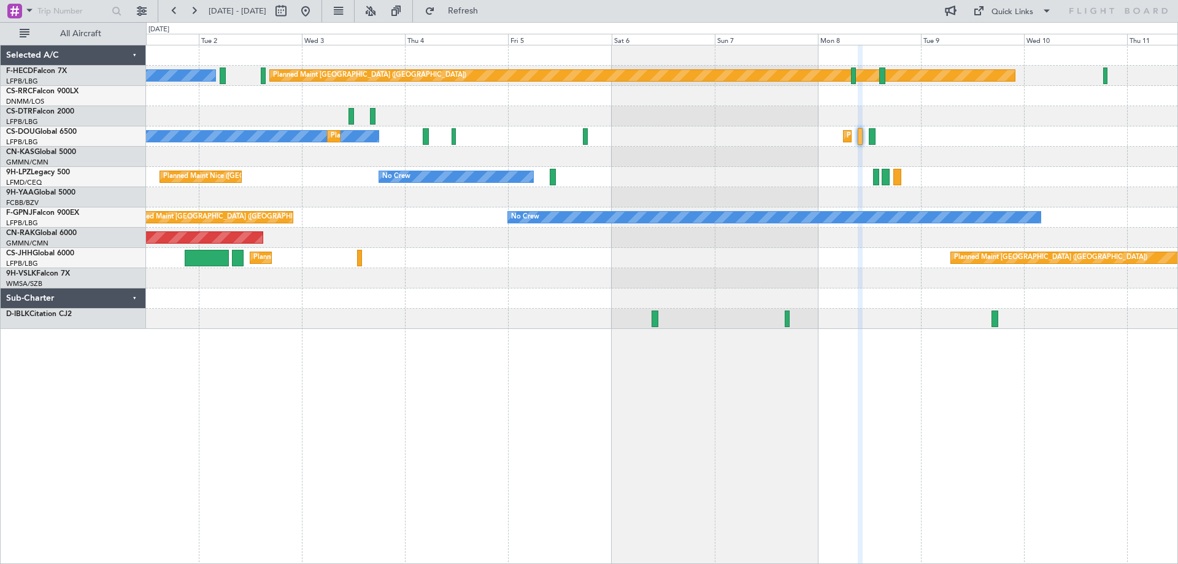
click at [423, 168] on div "Planned Maint [GEOGRAPHIC_DATA] ([GEOGRAPHIC_DATA]) No Crew No Crew Planned Mai…" at bounding box center [662, 187] width 1032 height 284
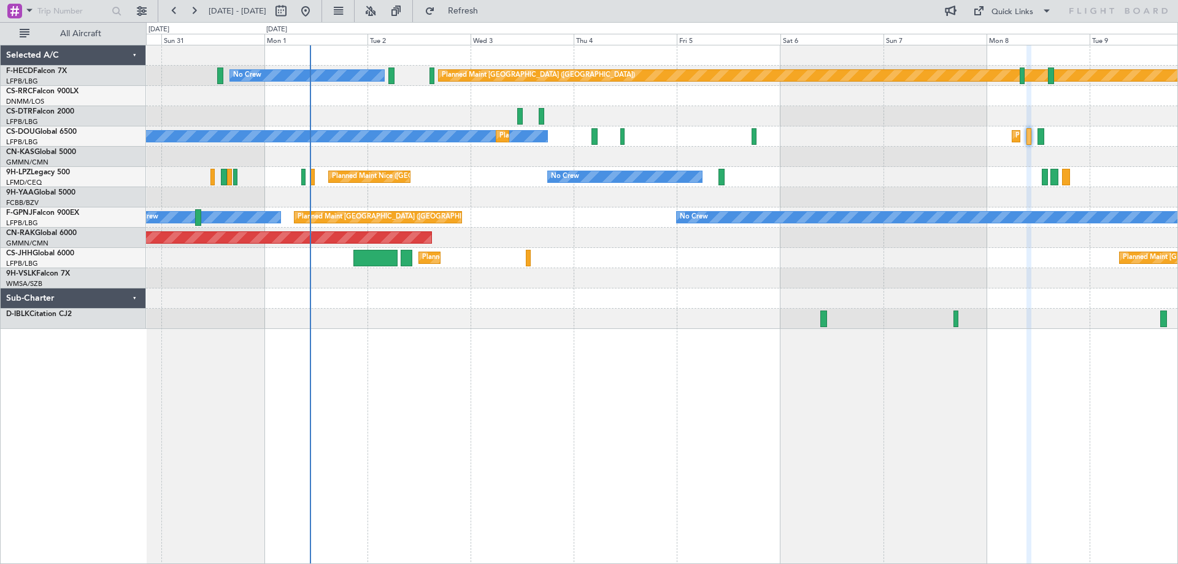
click at [592, 77] on div "Planned Maint [GEOGRAPHIC_DATA] ([GEOGRAPHIC_DATA]) No Crew Planned Maint [GEOG…" at bounding box center [662, 187] width 1032 height 284
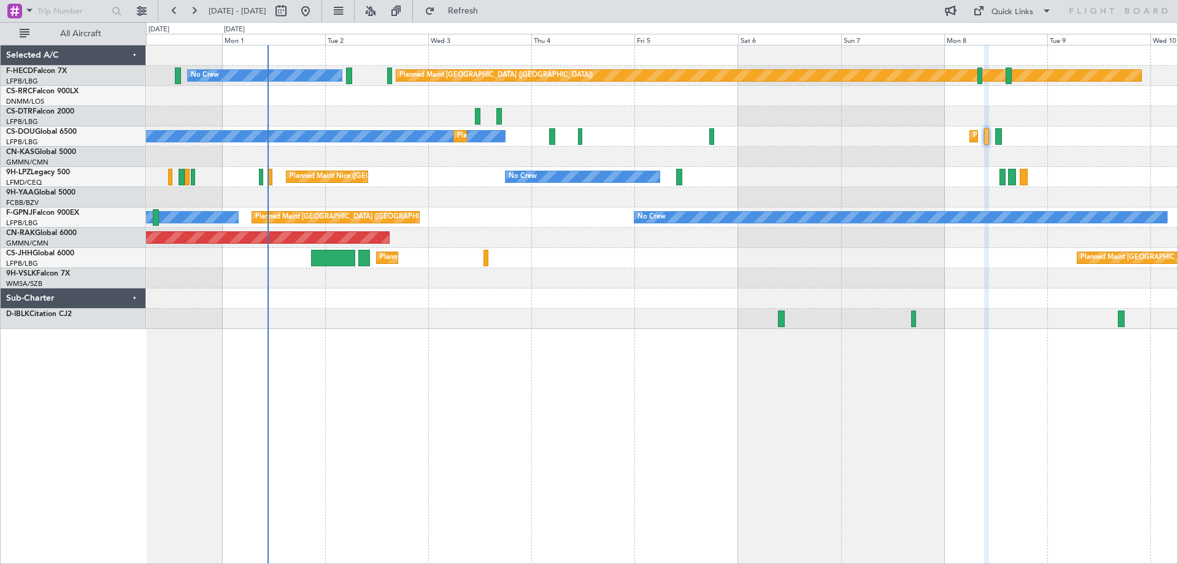
click at [603, 128] on div "Planned Maint [GEOGRAPHIC_DATA] ([GEOGRAPHIC_DATA]) No Crew Planned Maint [GEOG…" at bounding box center [662, 187] width 1032 height 284
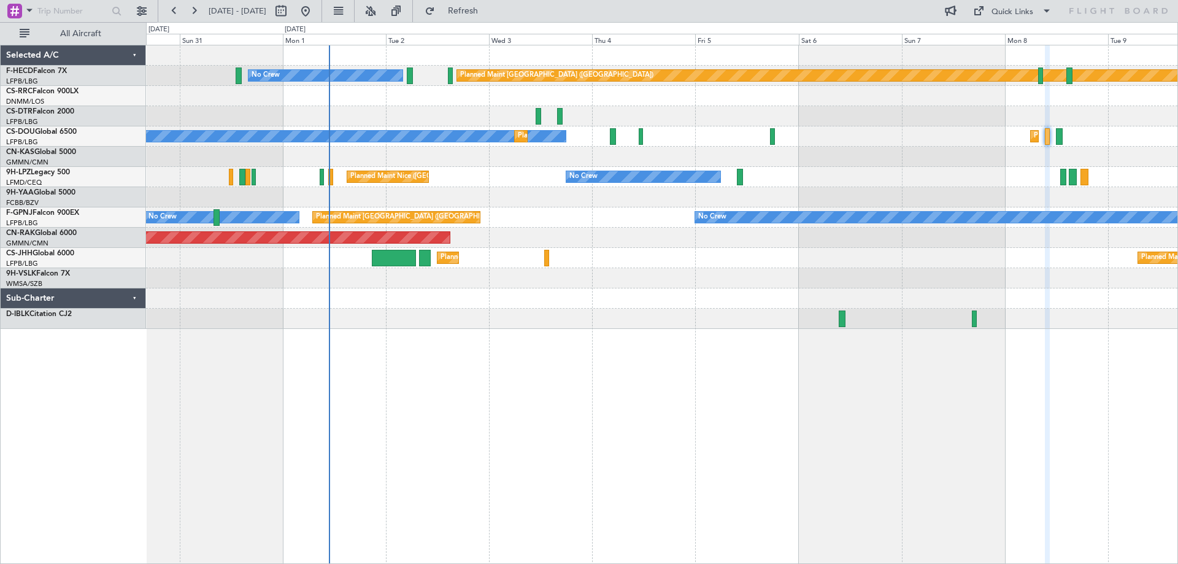
click at [922, 88] on div "Planned Maint [GEOGRAPHIC_DATA] ([GEOGRAPHIC_DATA]) No Crew Planned Maint [GEOG…" at bounding box center [662, 187] width 1032 height 284
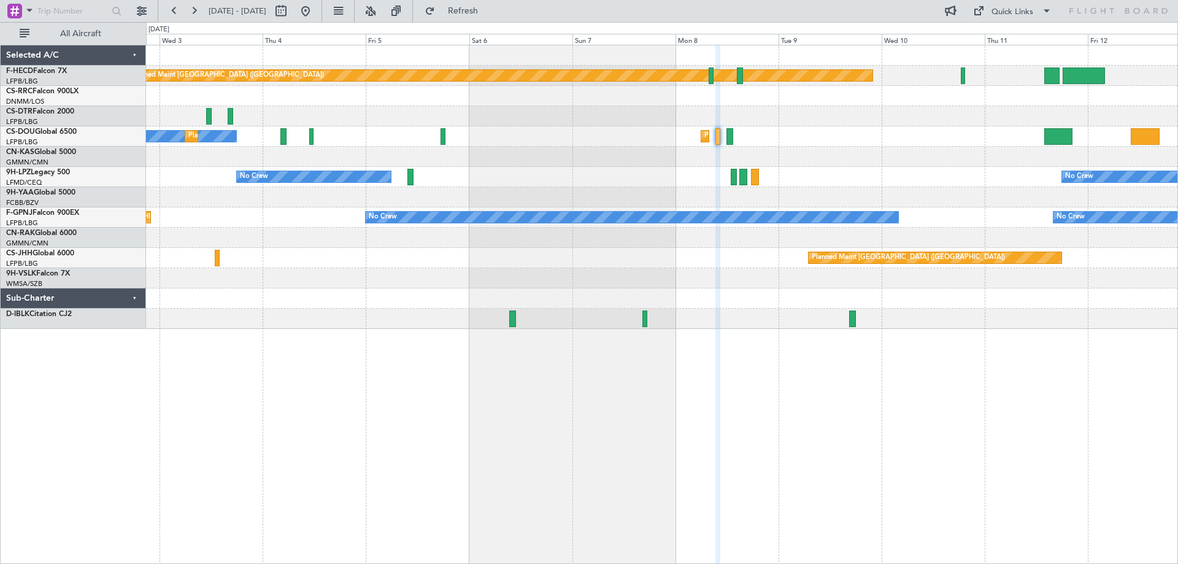
click at [368, 162] on div "Planned Maint [GEOGRAPHIC_DATA] ([GEOGRAPHIC_DATA]) No Crew Planned Maint [GEOG…" at bounding box center [662, 187] width 1032 height 284
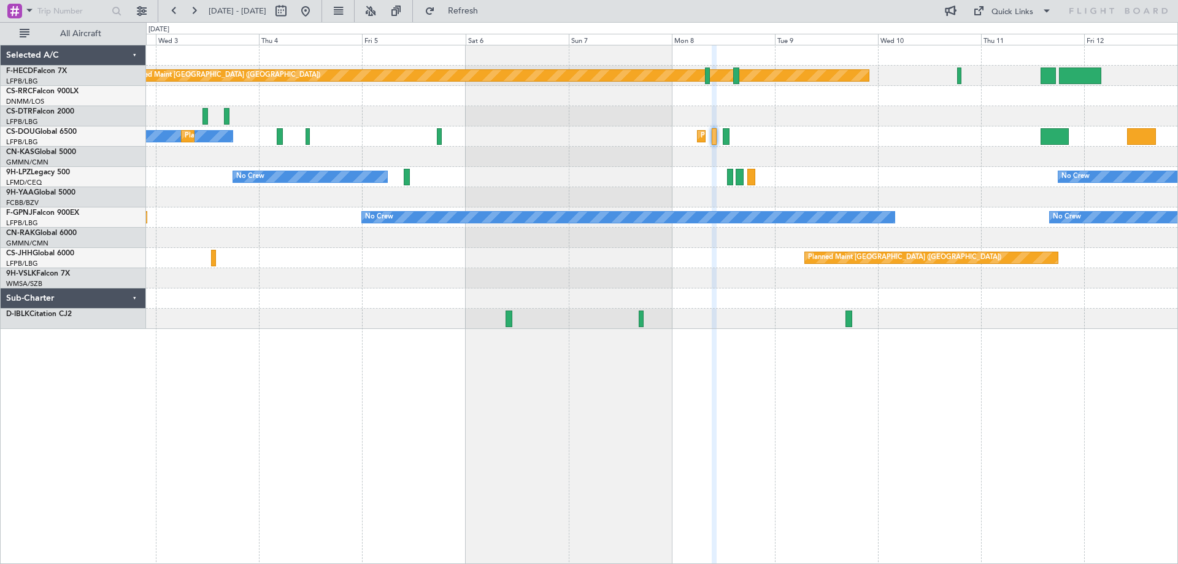
click at [615, 106] on div "Planned Maint [GEOGRAPHIC_DATA] ([GEOGRAPHIC_DATA]) No Crew Planned Maint [GEOG…" at bounding box center [662, 187] width 1032 height 284
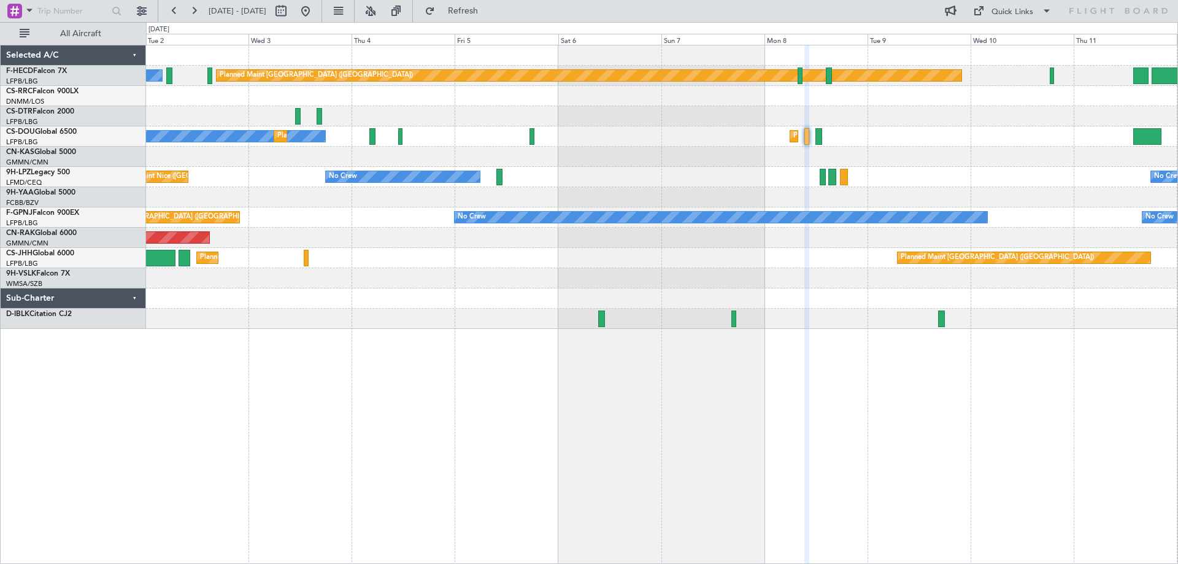
click at [642, 148] on div "Planned Maint [GEOGRAPHIC_DATA] ([GEOGRAPHIC_DATA]) No Crew Planned Maint [GEOG…" at bounding box center [662, 187] width 1032 height 284
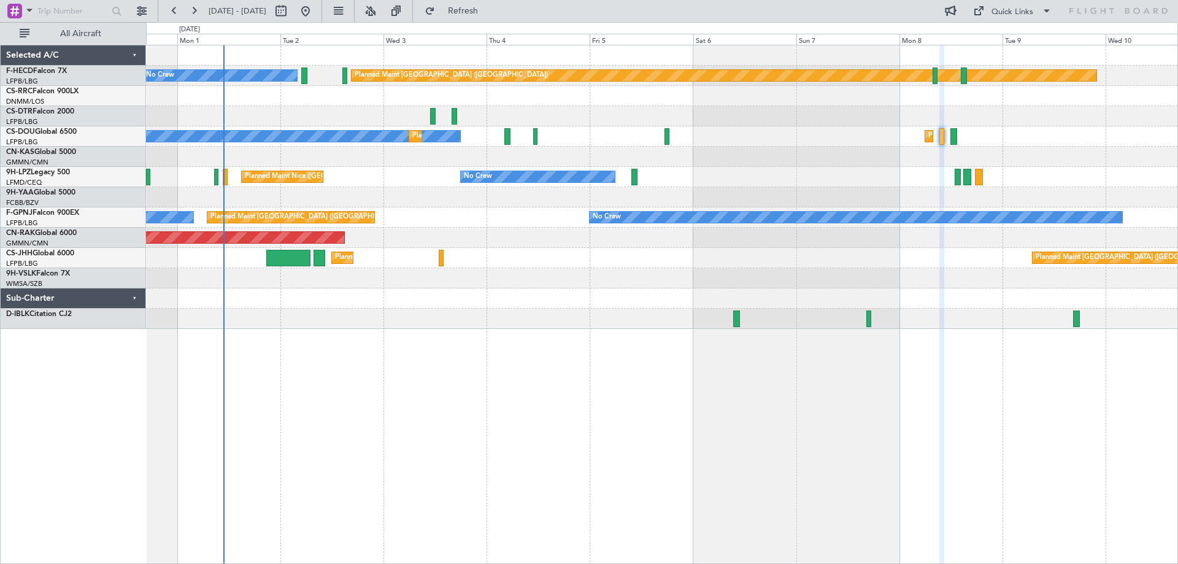
click at [698, 147] on div "Planned Maint [GEOGRAPHIC_DATA] ([GEOGRAPHIC_DATA]) No Crew Planned Maint [GEOG…" at bounding box center [662, 187] width 1032 height 284
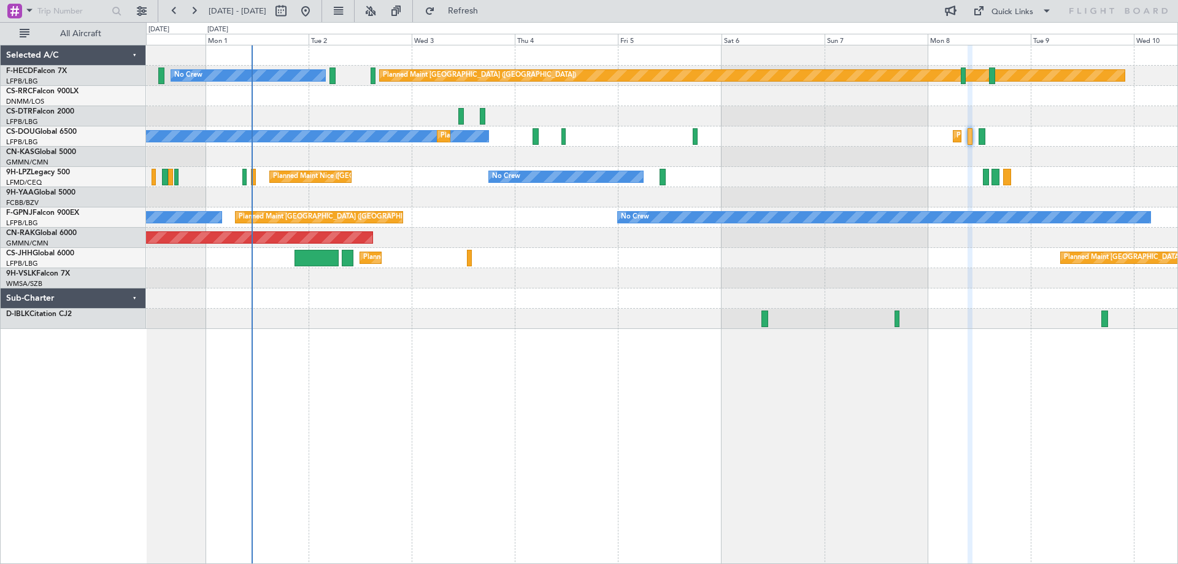
click at [277, 93] on div "Planned Maint [GEOGRAPHIC_DATA] ([GEOGRAPHIC_DATA]) No Crew Planned Maint [GEOG…" at bounding box center [662, 187] width 1032 height 284
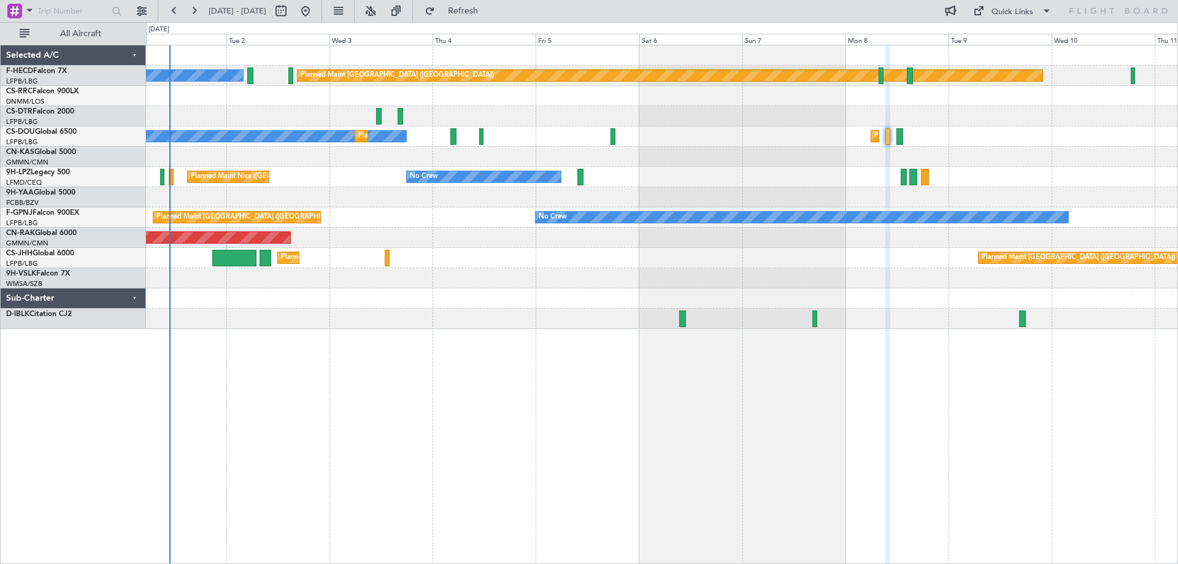
click at [423, 202] on div "Planned Maint [GEOGRAPHIC_DATA] ([GEOGRAPHIC_DATA]) No Crew Planned Maint [GEOG…" at bounding box center [662, 187] width 1032 height 284
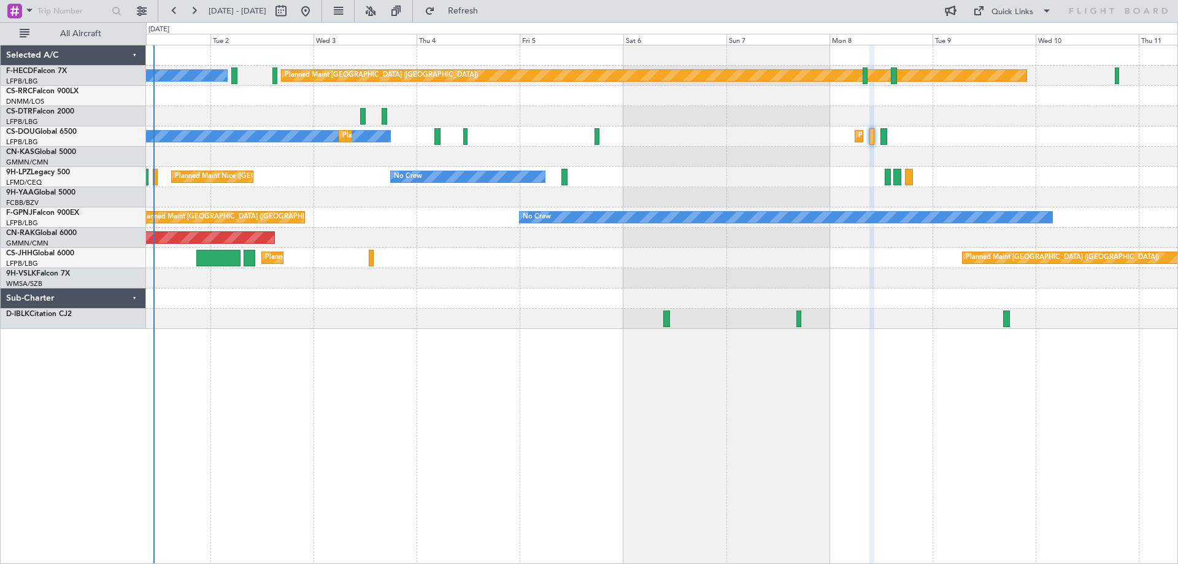
click at [408, 99] on div "Planned Maint [GEOGRAPHIC_DATA] ([GEOGRAPHIC_DATA]) No Crew No Crew Planned Mai…" at bounding box center [662, 187] width 1032 height 284
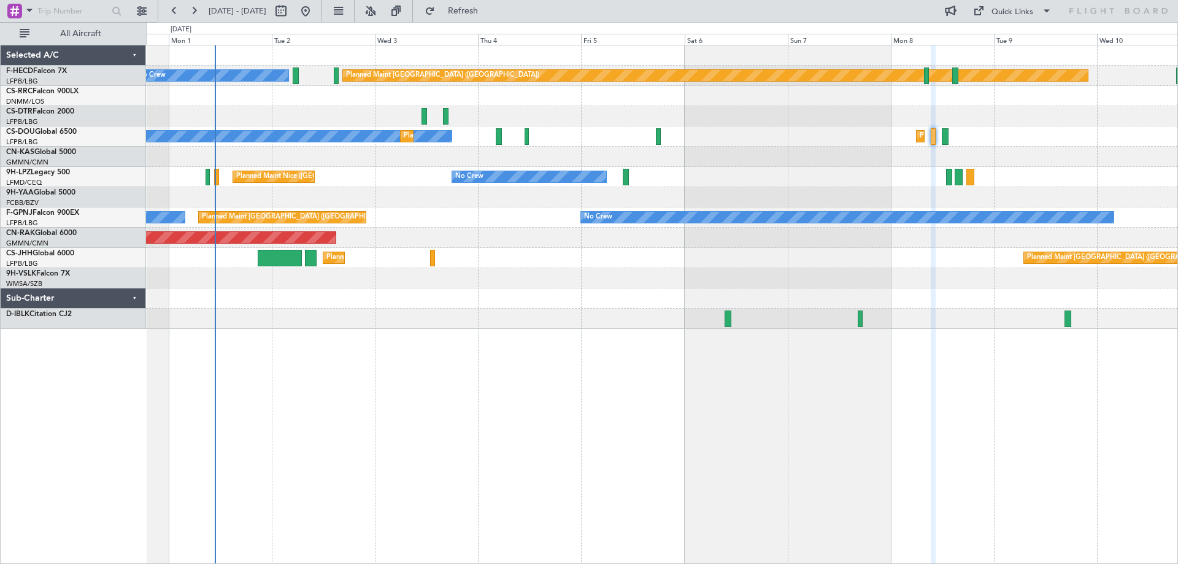
click at [942, 131] on div "Planned Maint [GEOGRAPHIC_DATA] ([GEOGRAPHIC_DATA]) No Crew Planned Maint [GEOG…" at bounding box center [662, 187] width 1032 height 284
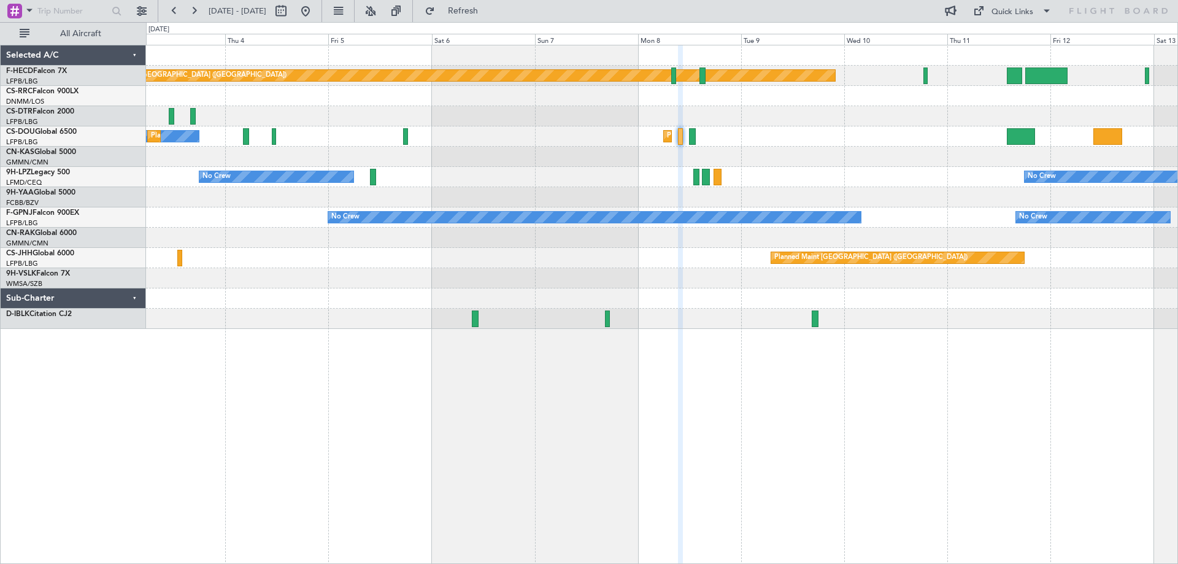
click at [886, 193] on div "Planned Maint [GEOGRAPHIC_DATA] ([GEOGRAPHIC_DATA]) No Crew Planned Maint [GEOG…" at bounding box center [662, 187] width 1032 height 284
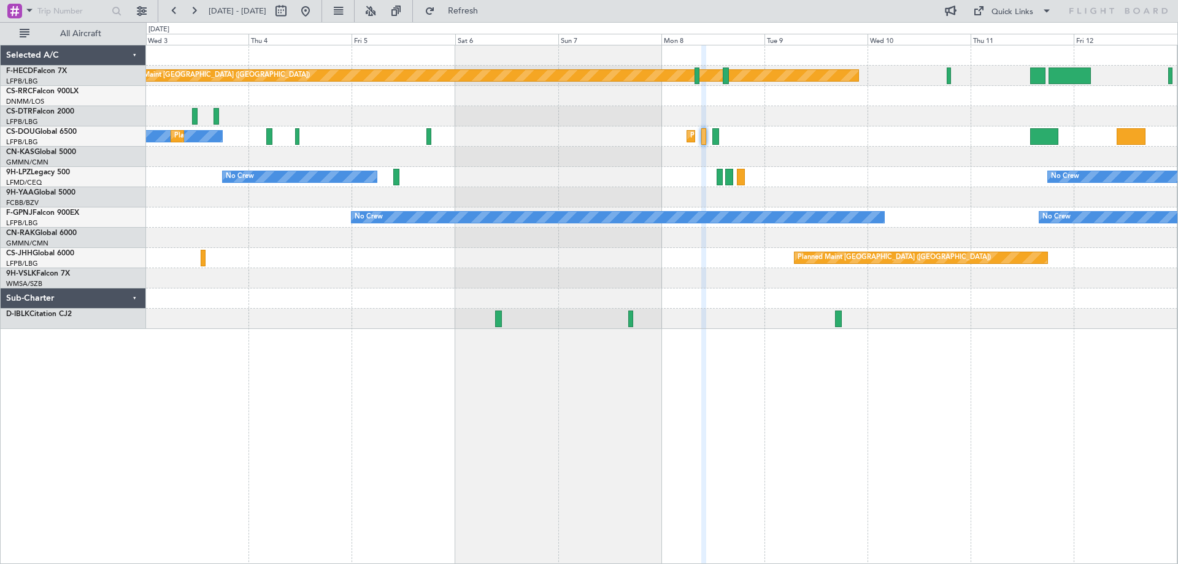
click at [700, 128] on div "Planned Maint [GEOGRAPHIC_DATA] ([GEOGRAPHIC_DATA]) No Crew No Crew Planned Mai…" at bounding box center [662, 187] width 1032 height 284
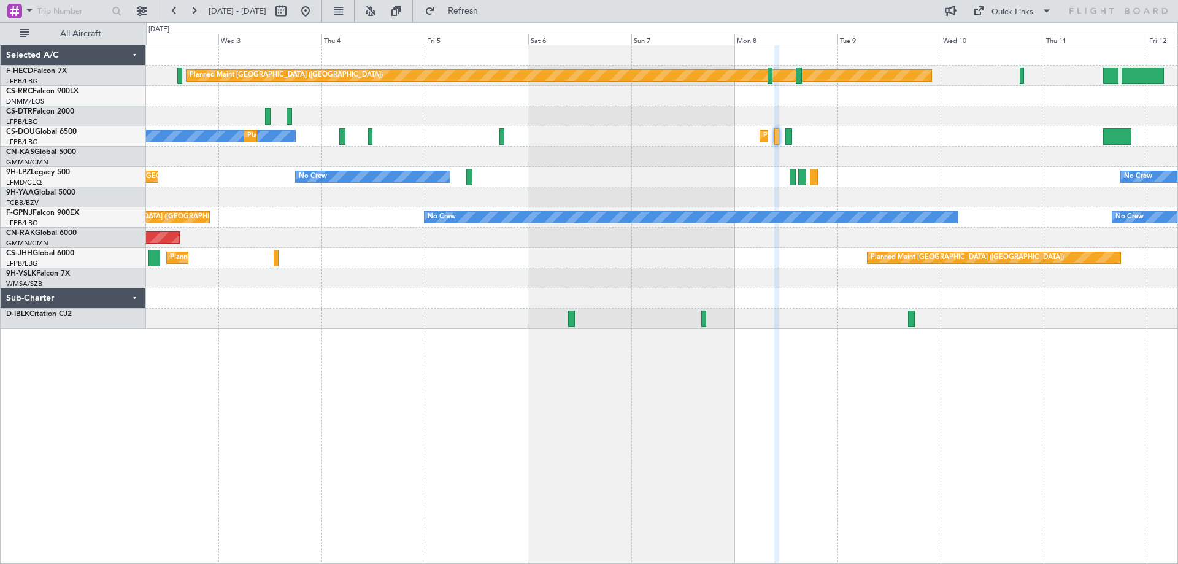
click at [628, 118] on div at bounding box center [662, 116] width 1032 height 20
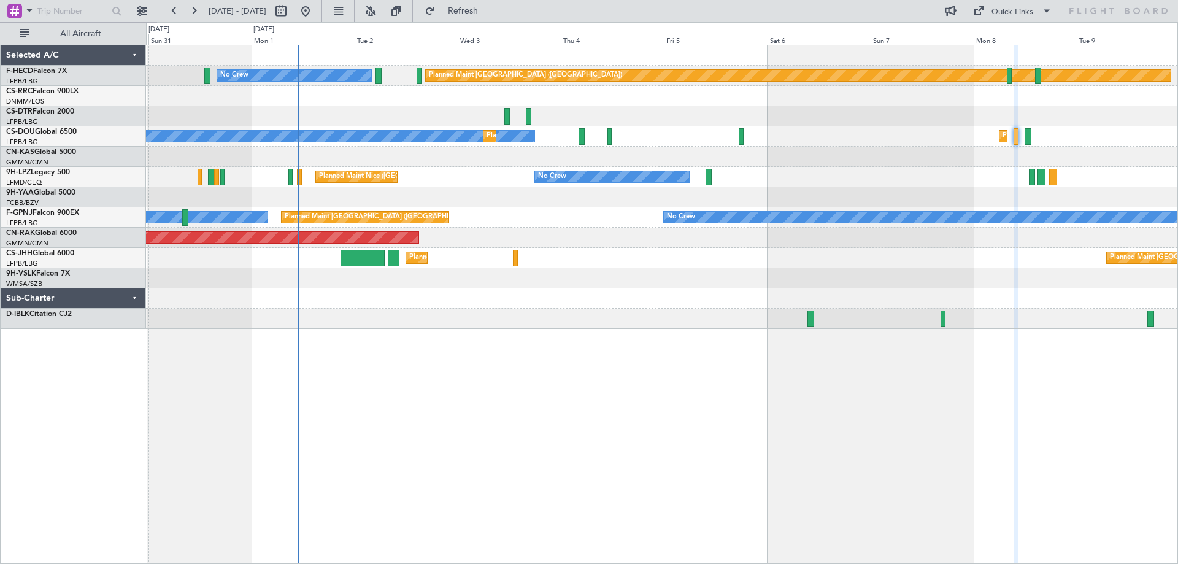
click at [653, 133] on div "Planned Maint [GEOGRAPHIC_DATA] ([GEOGRAPHIC_DATA]) No Crew Planned Maint [GEOG…" at bounding box center [662, 187] width 1032 height 284
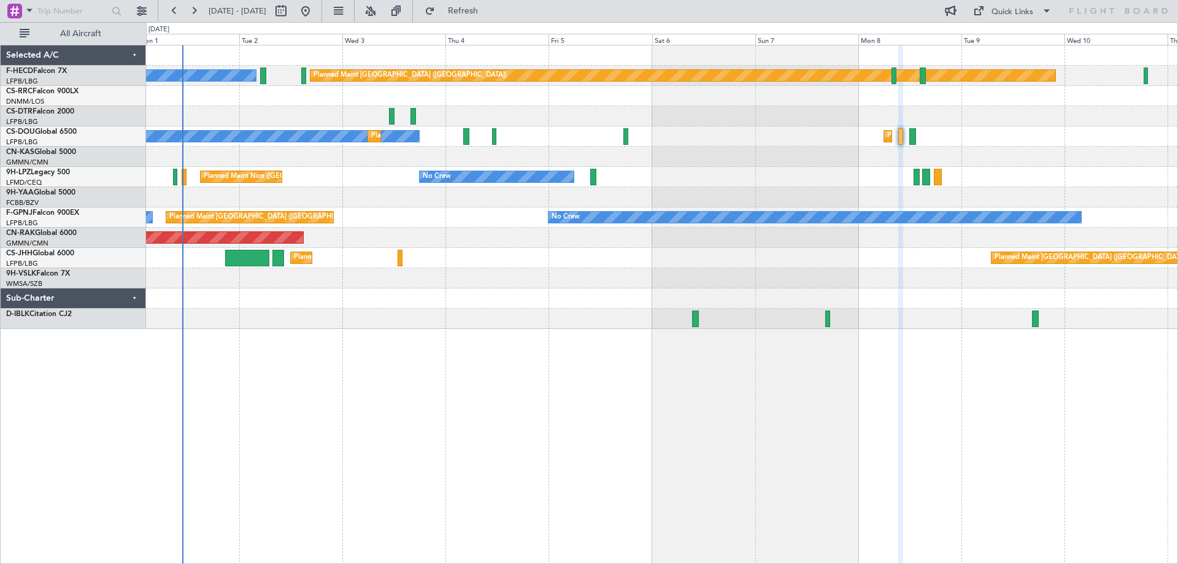
click at [942, 111] on div "Planned Maint [GEOGRAPHIC_DATA] ([GEOGRAPHIC_DATA]) No Crew Planned Maint [GEOG…" at bounding box center [662, 187] width 1032 height 284
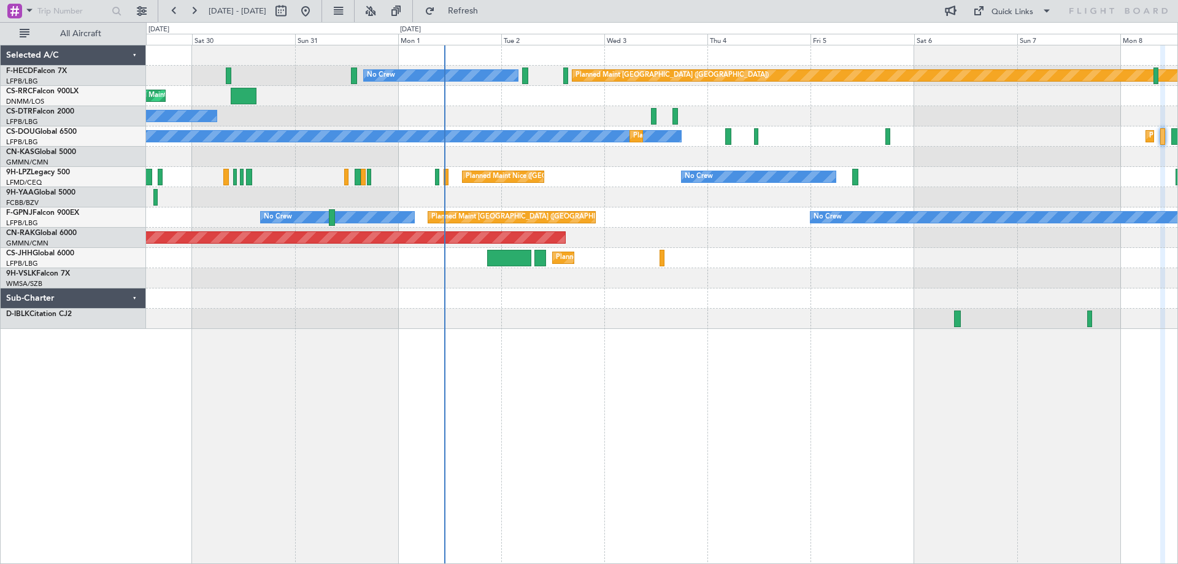
click at [468, 202] on div "Planned Maint [GEOGRAPHIC_DATA] ([GEOGRAPHIC_DATA]) No Crew Planned Maint [GEOG…" at bounding box center [662, 187] width 1032 height 284
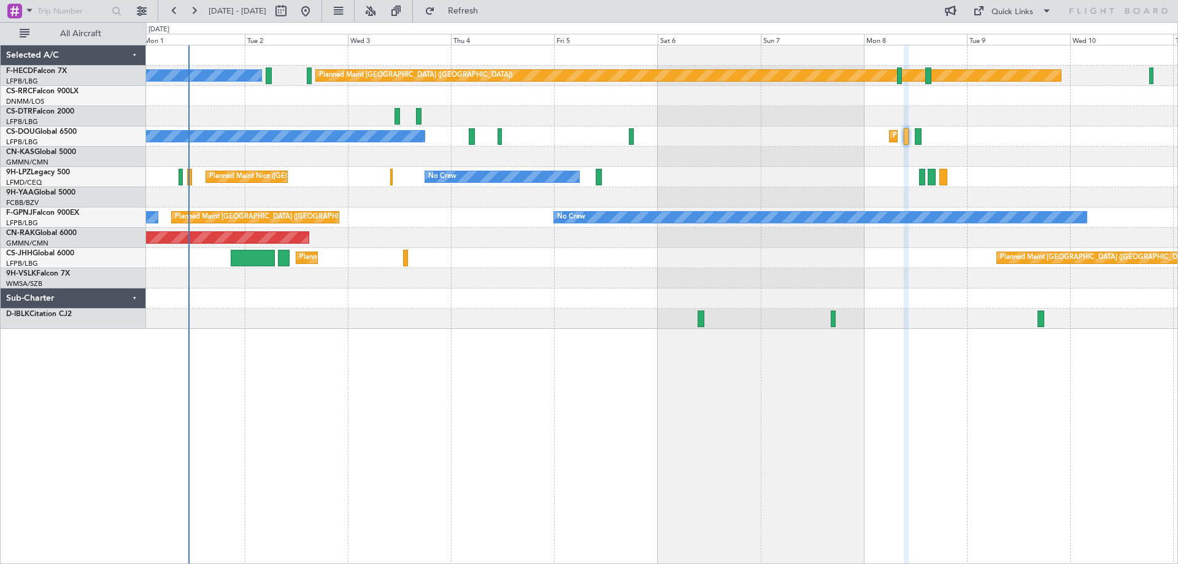
click at [433, 165] on div at bounding box center [662, 157] width 1032 height 20
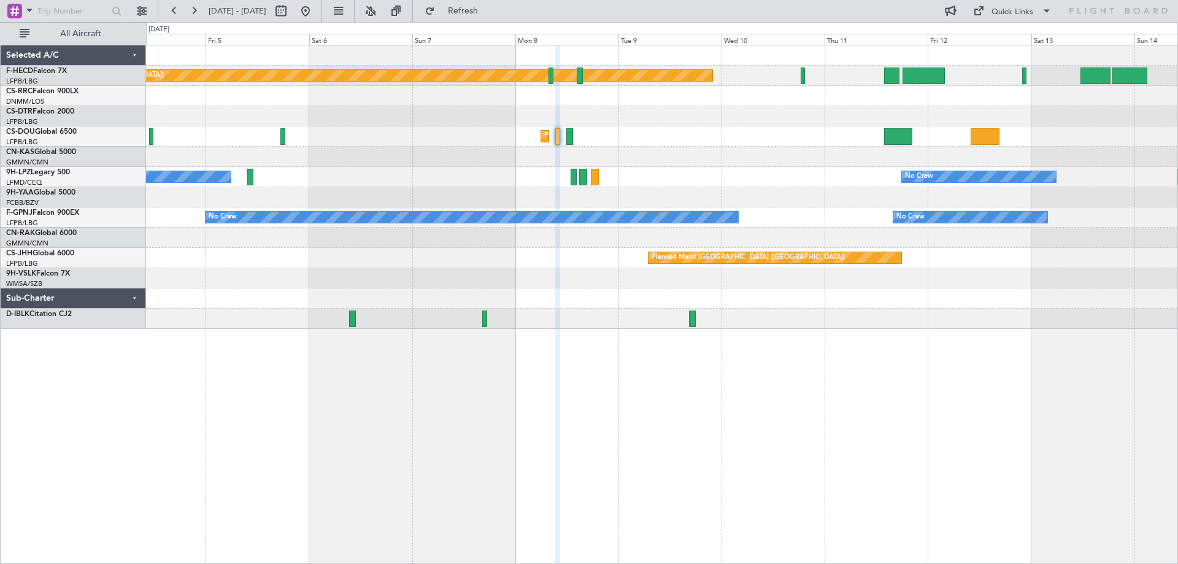
click at [558, 149] on div "Planned Maint [GEOGRAPHIC_DATA] ([GEOGRAPHIC_DATA]) No Crew Planned Maint [GEOG…" at bounding box center [662, 187] width 1032 height 284
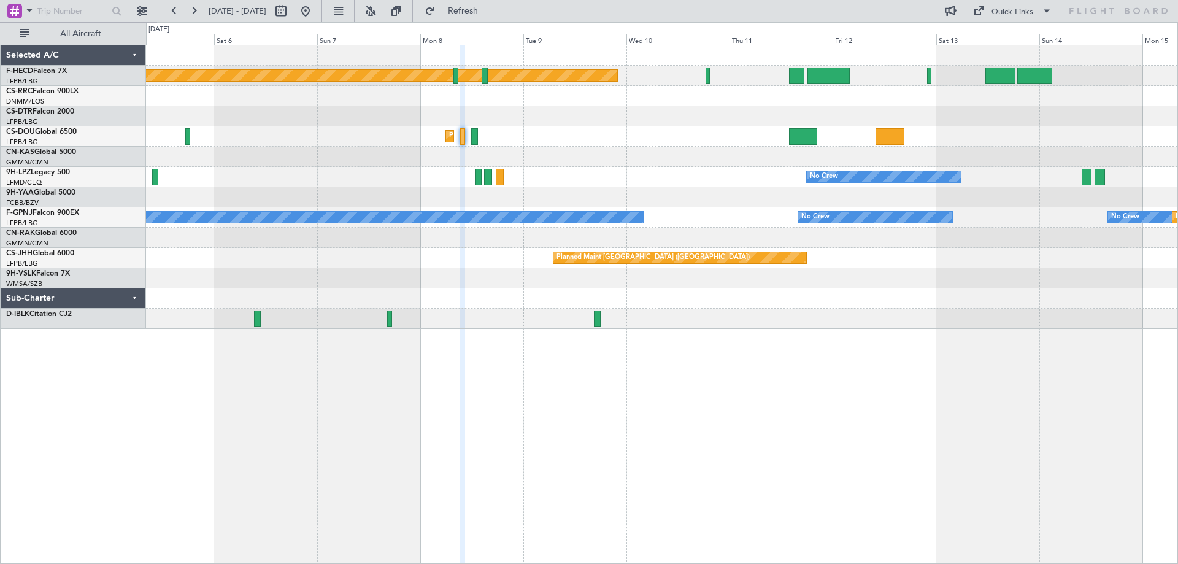
click at [703, 193] on div at bounding box center [662, 197] width 1032 height 20
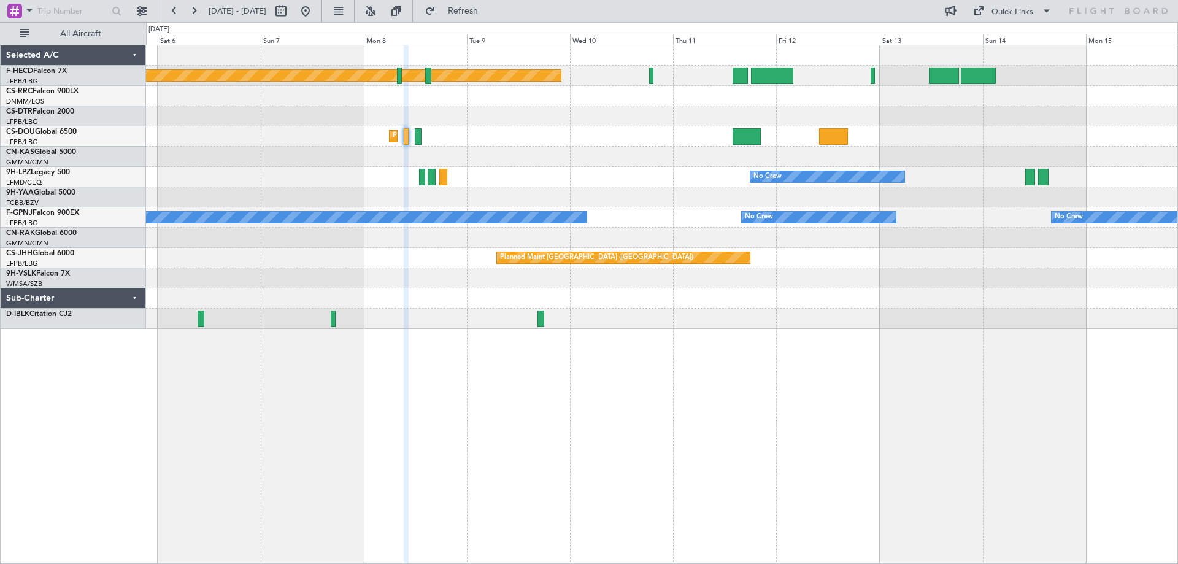
click at [942, 211] on div "Planned Maint [GEOGRAPHIC_DATA] ([GEOGRAPHIC_DATA]) Planned Maint [GEOGRAPHIC_D…" at bounding box center [662, 187] width 1032 height 284
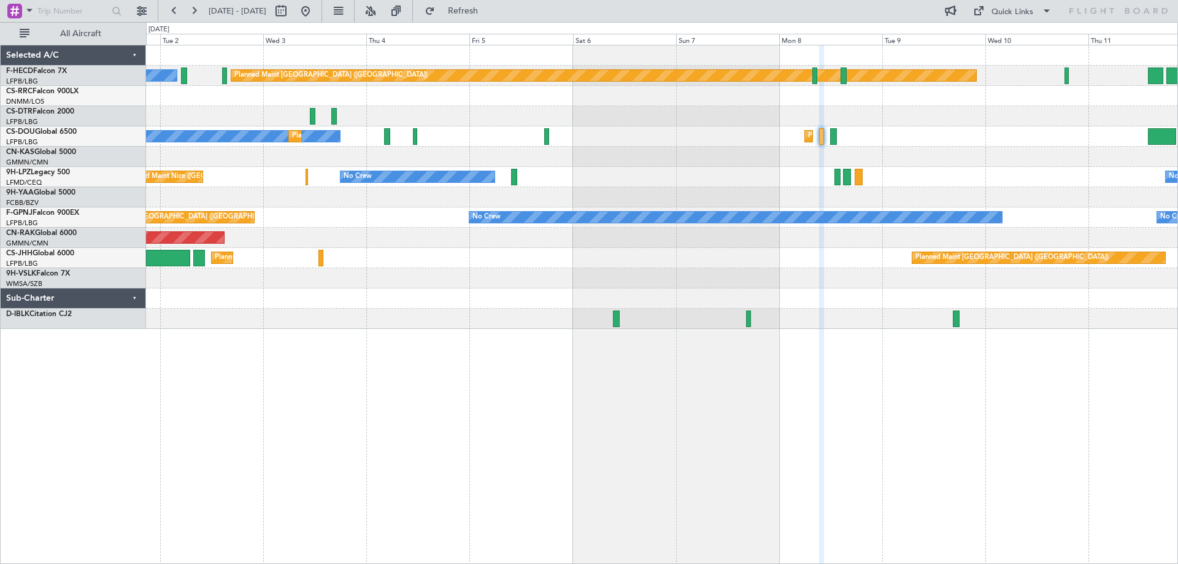
click at [565, 242] on div "Planned Maint [GEOGRAPHIC_DATA] ([GEOGRAPHIC_DATA]) No Crew Planned Maint [GEOG…" at bounding box center [662, 187] width 1032 height 284
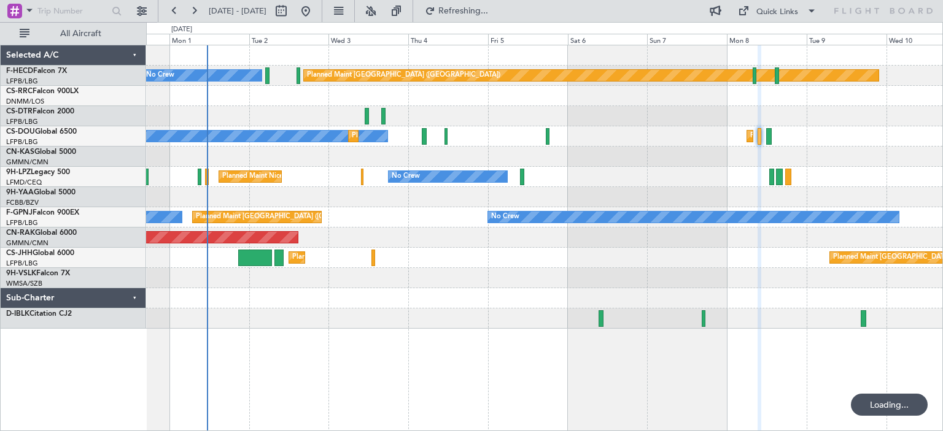
click at [425, 180] on div "Planned Maint [GEOGRAPHIC_DATA] ([GEOGRAPHIC_DATA]) No Crew Planned Maint [GEOG…" at bounding box center [544, 187] width 796 height 284
